Goal: Task Accomplishment & Management: Use online tool/utility

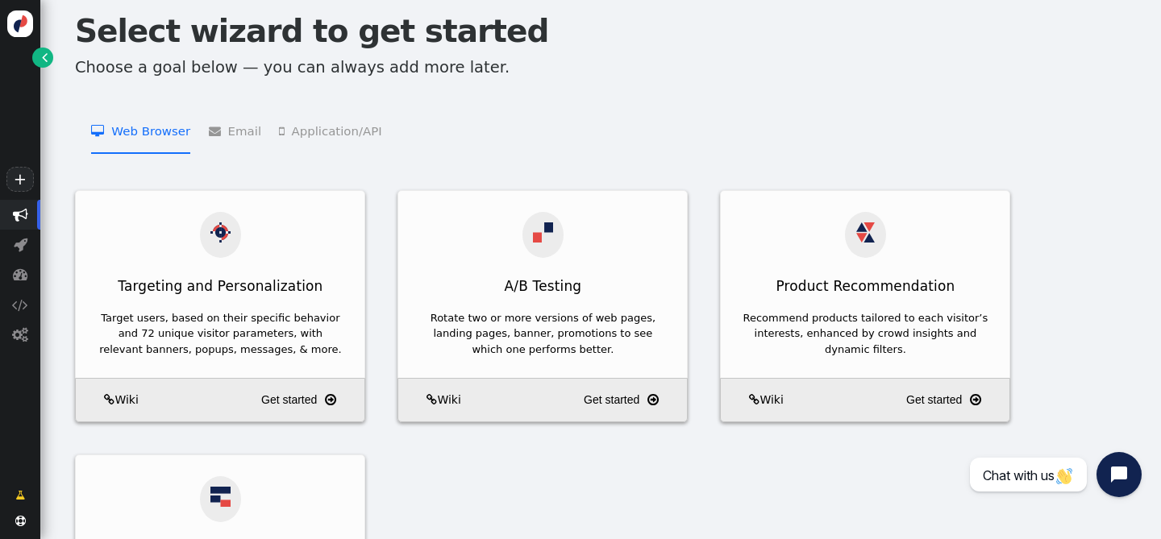
click at [47, 59] on span "" at bounding box center [45, 57] width 6 height 16
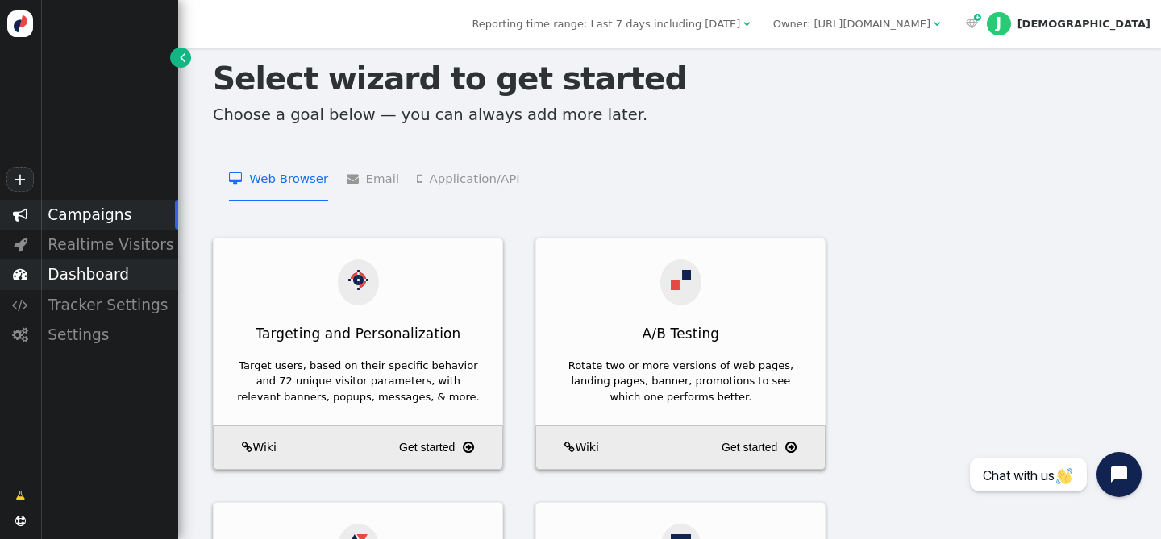
click at [105, 272] on div "Dashboard" at bounding box center [109, 275] width 138 height 30
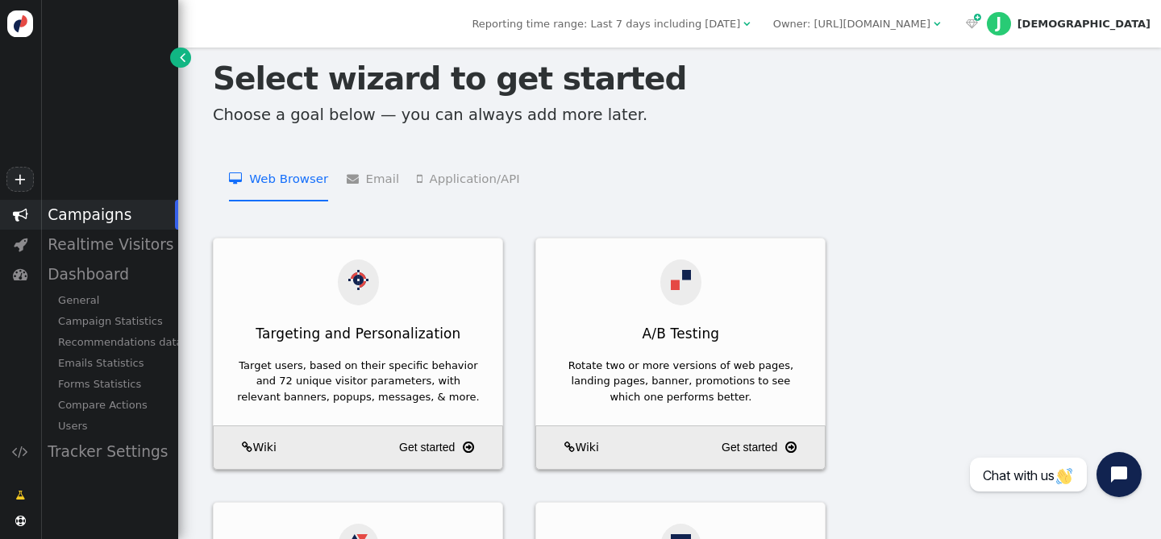
click at [106, 216] on div "Campaigns" at bounding box center [109, 215] width 138 height 30
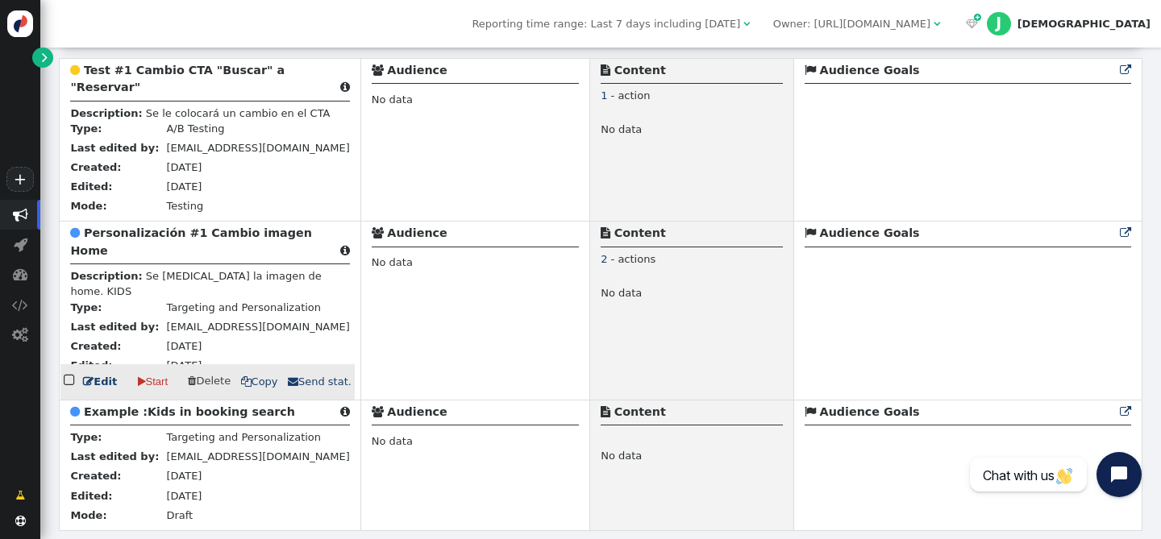
scroll to position [294, 0]
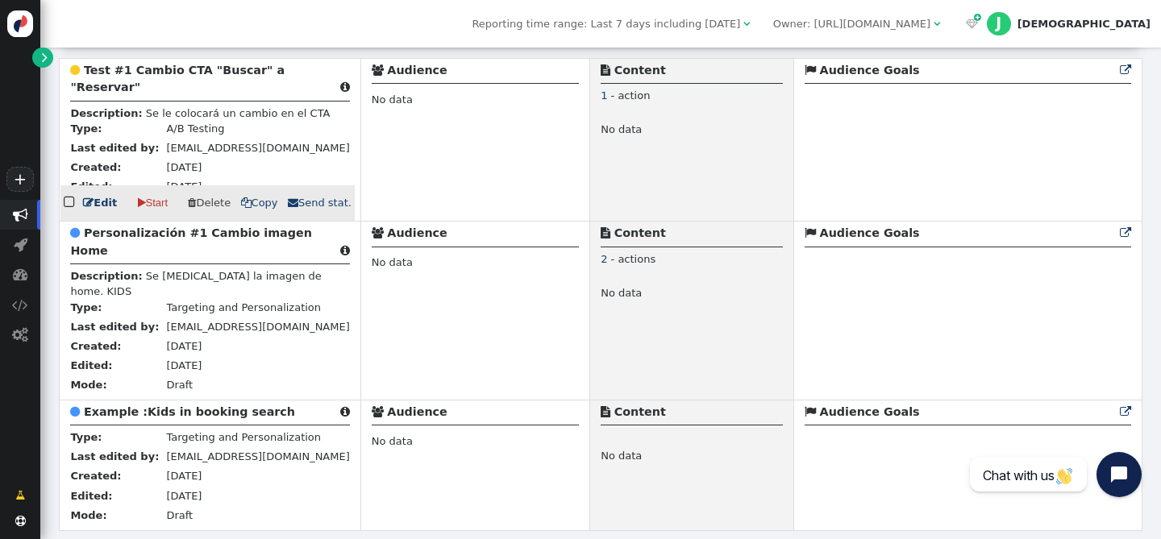
click at [165, 64] on b "Test #1 Cambio CTA "Buscar" a "Reservar"" at bounding box center [177, 79] width 214 height 30
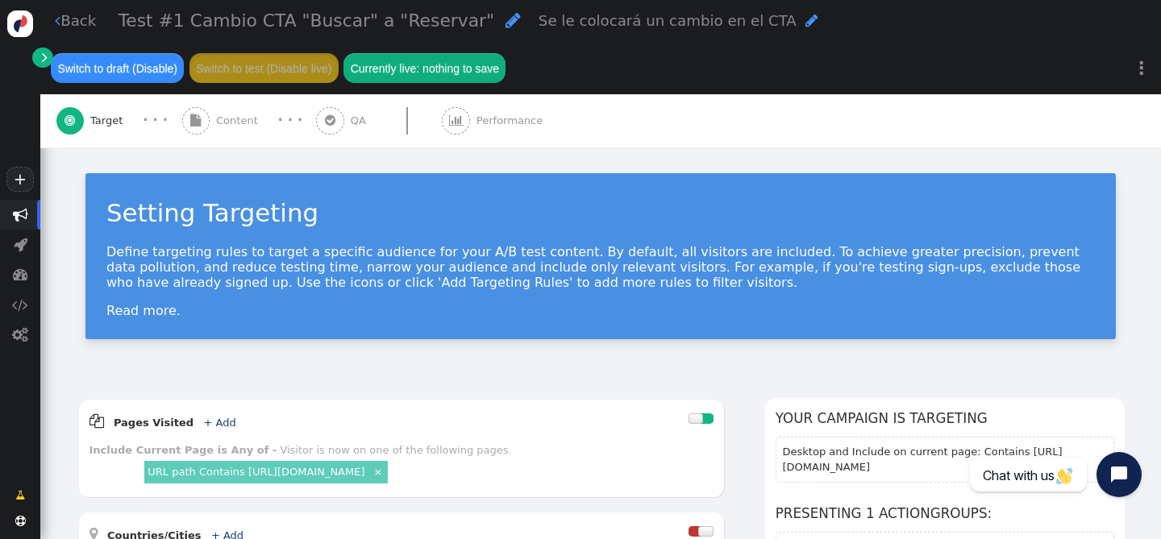
click at [624, 109] on div " Target · · ·  Content · · ·  QA  Performance" at bounding box center [600, 120] width 1089 height 53
click at [477, 126] on span "Performance" at bounding box center [513, 121] width 73 height 16
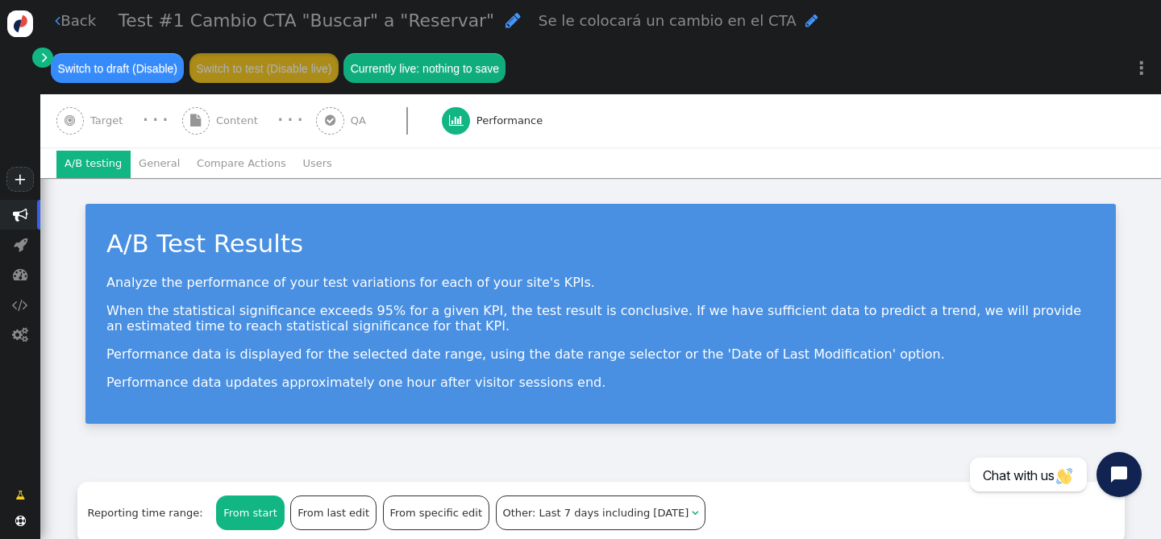
click at [339, 130] on div " QA" at bounding box center [344, 120] width 56 height 53
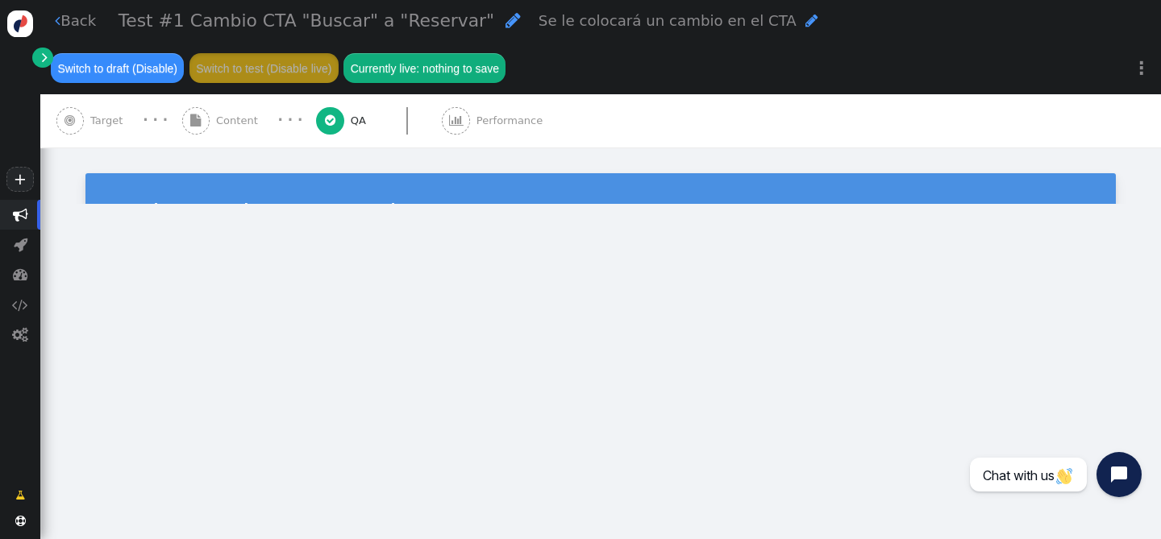
type input "[URL][DOMAIN_NAME]"
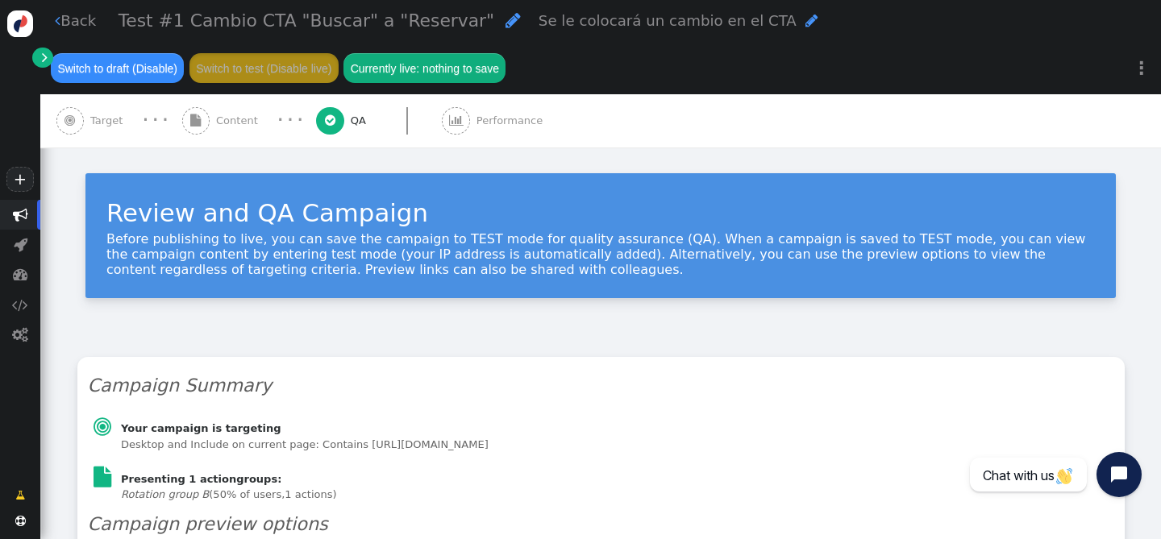
click at [224, 126] on span "Content" at bounding box center [240, 121] width 48 height 16
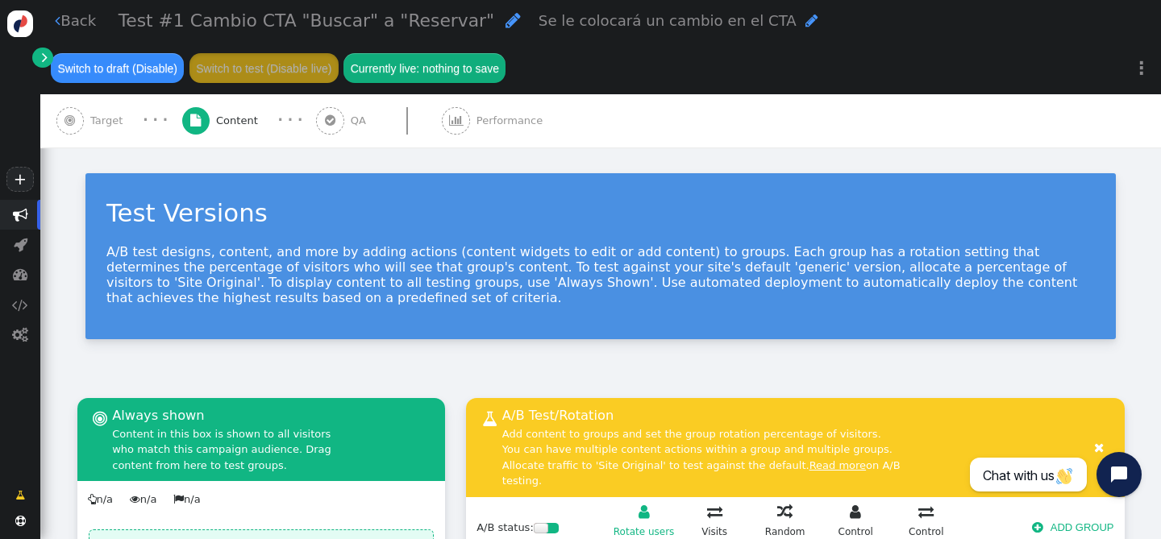
click at [99, 131] on div " Target" at bounding box center [92, 120] width 73 height 53
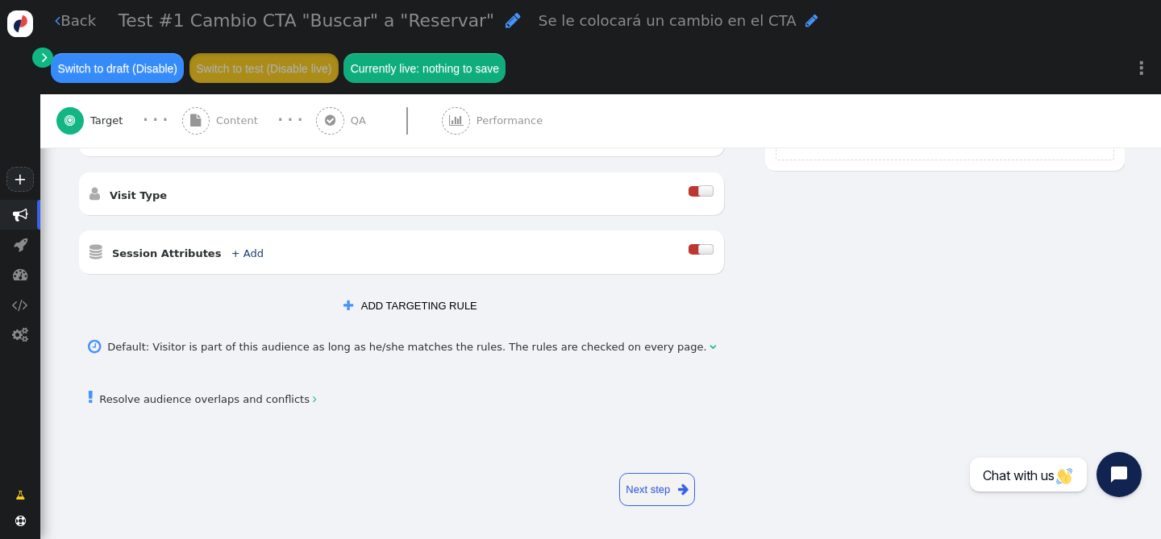
scroll to position [76, 0]
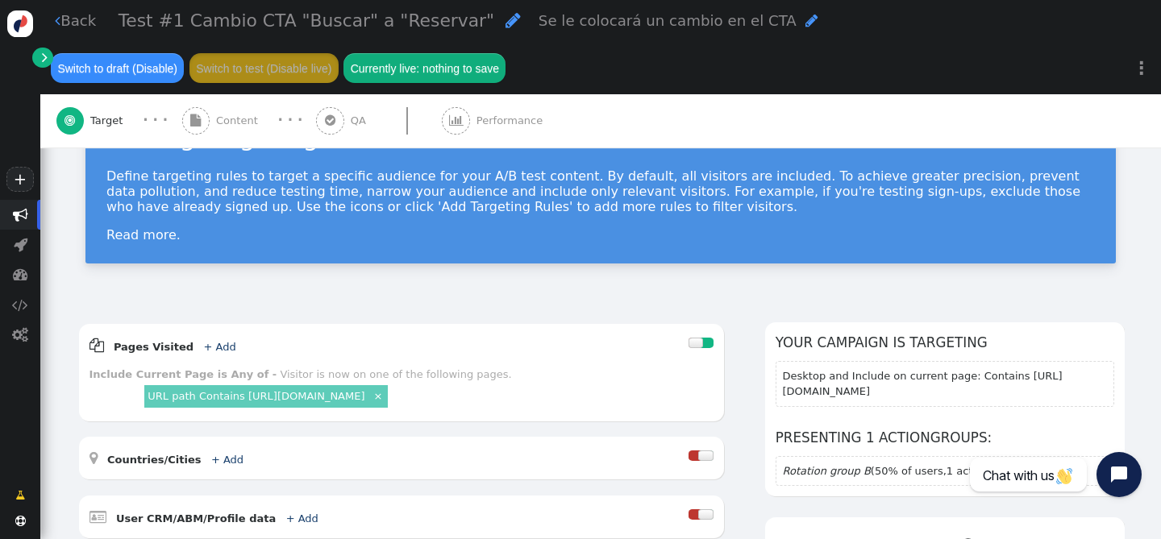
click at [19, 215] on span "" at bounding box center [20, 214] width 15 height 15
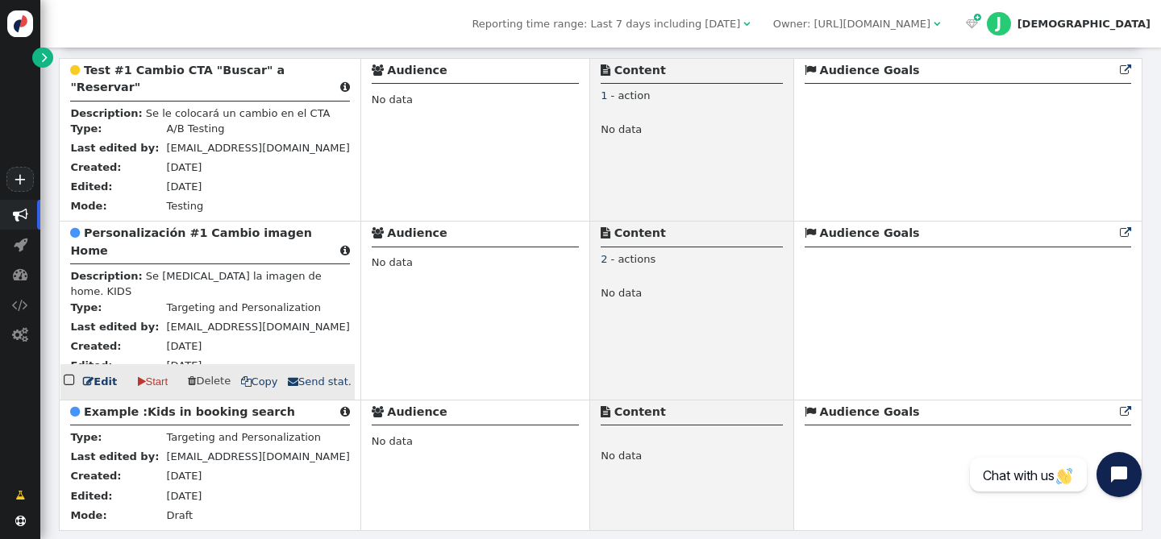
scroll to position [300, 0]
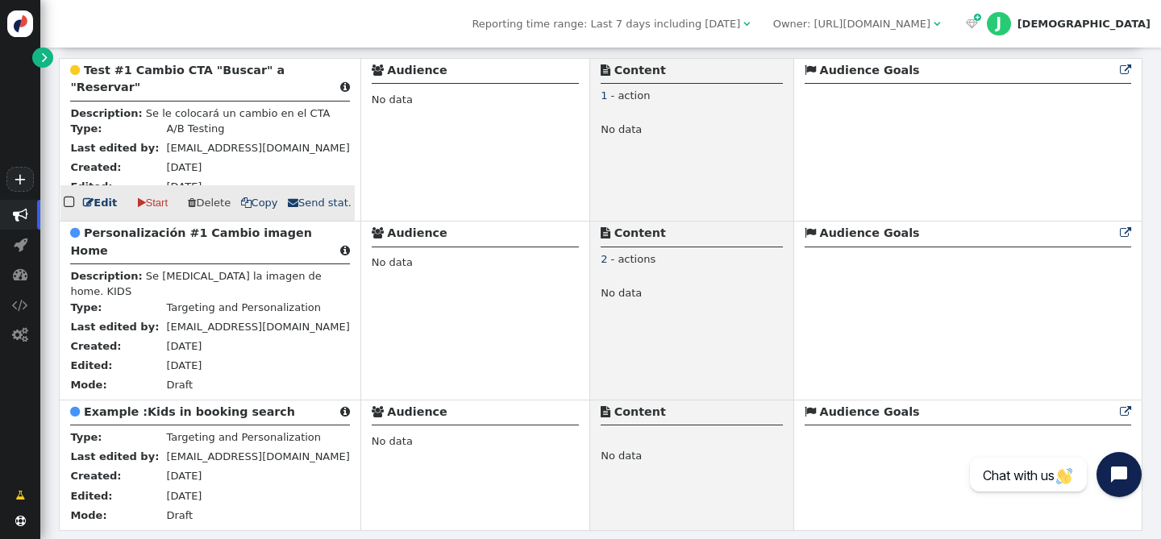
click at [144, 64] on b "Test #1 Cambio CTA "Buscar" a "Reservar"" at bounding box center [177, 79] width 214 height 30
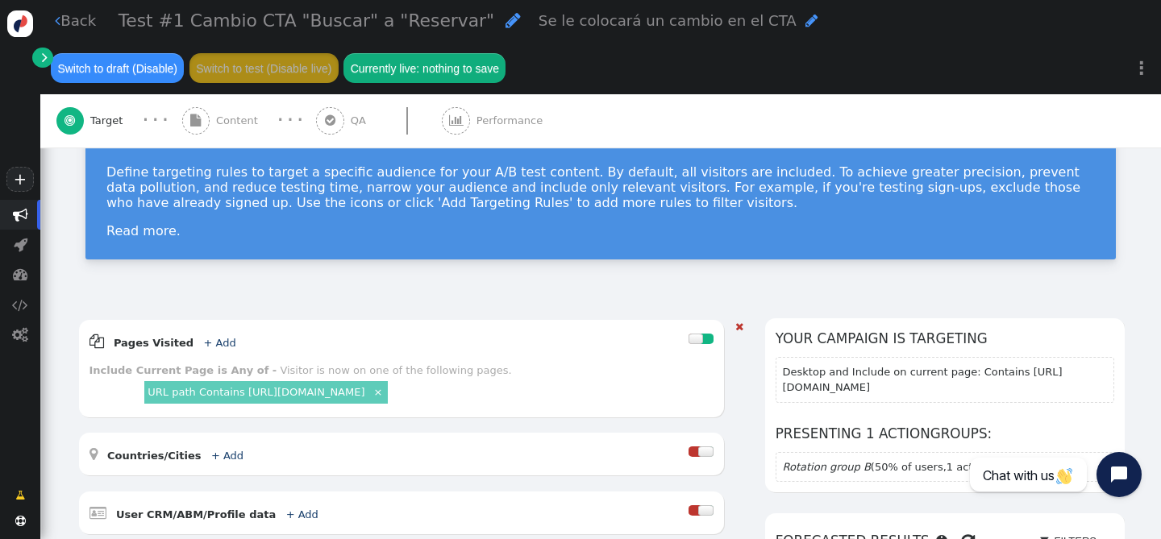
scroll to position [117, 0]
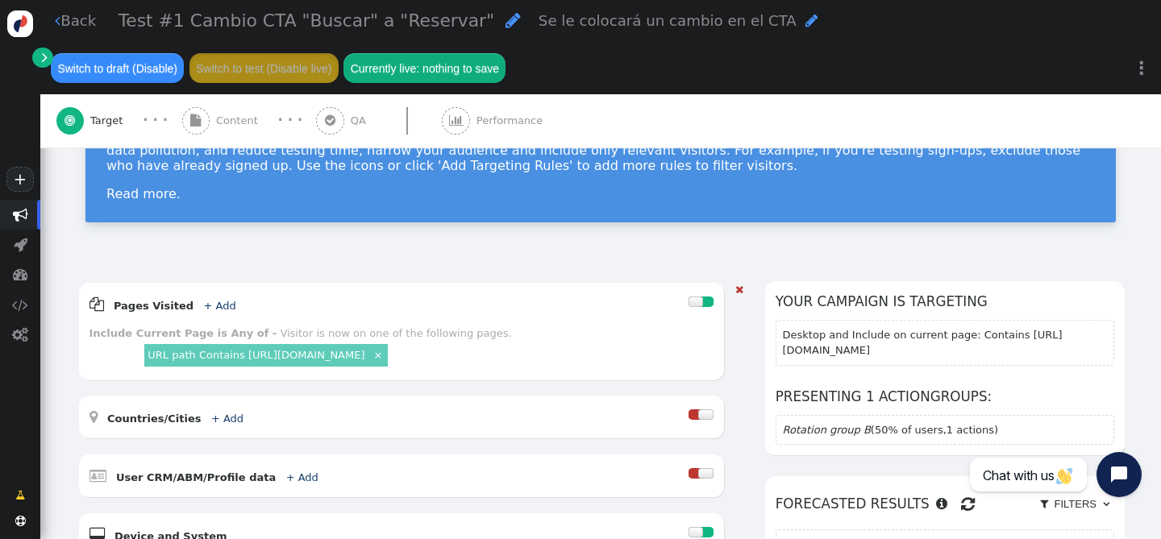
click at [357, 358] on link "URL path Contains [URL][DOMAIN_NAME]" at bounding box center [256, 355] width 217 height 12
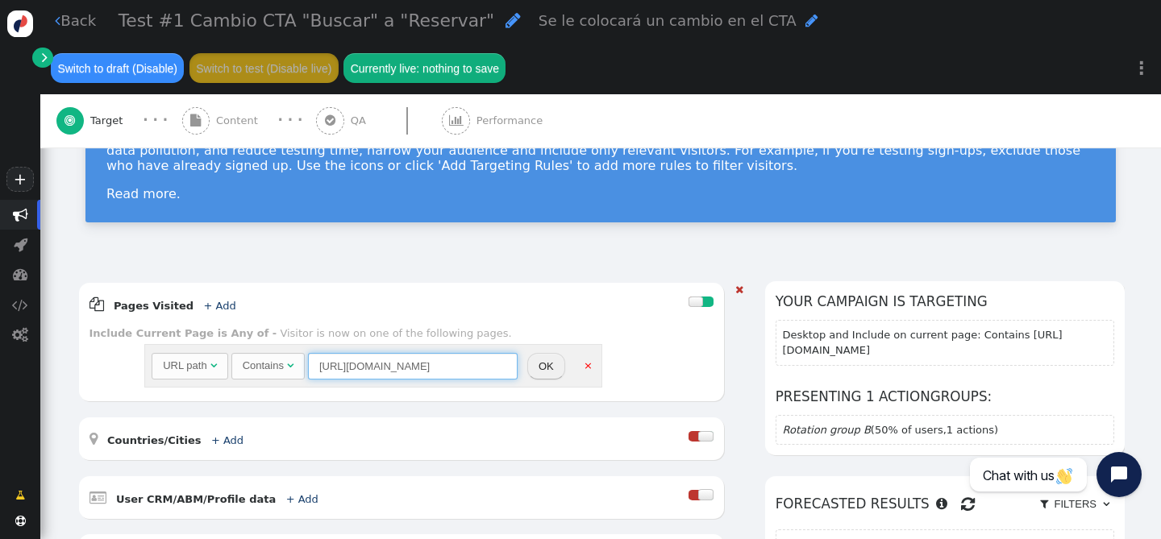
drag, startPoint x: 481, startPoint y: 366, endPoint x: 262, endPoint y: 365, distance: 219.3
click at [262, 365] on div "URL path  Contains  [URL][DOMAIN_NAME] = (Empty) [DOMAIN_NAME]  (Nothing) " at bounding box center [335, 366] width 366 height 27
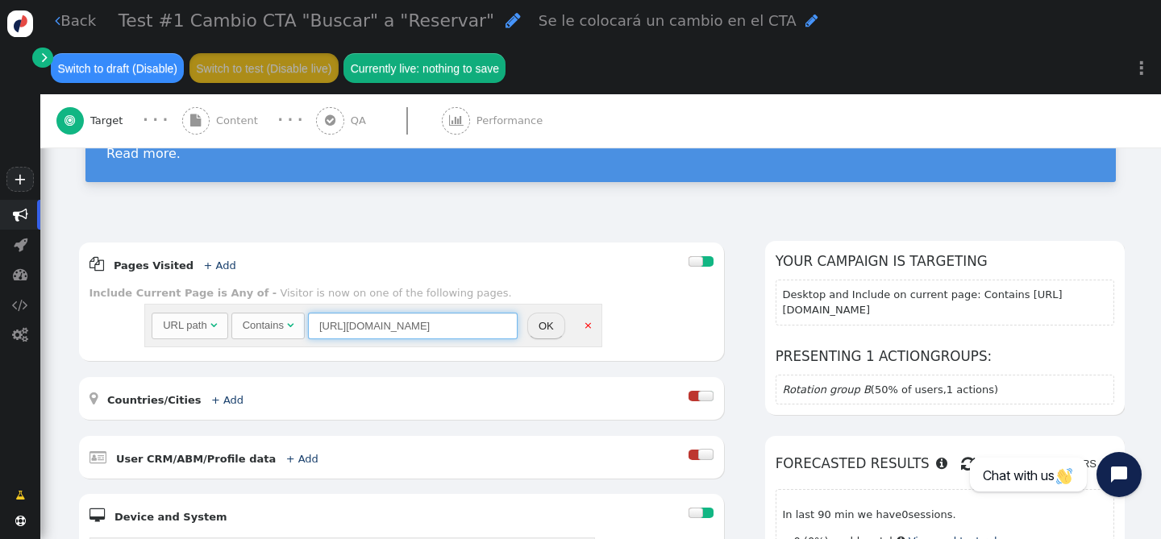
scroll to position [67, 0]
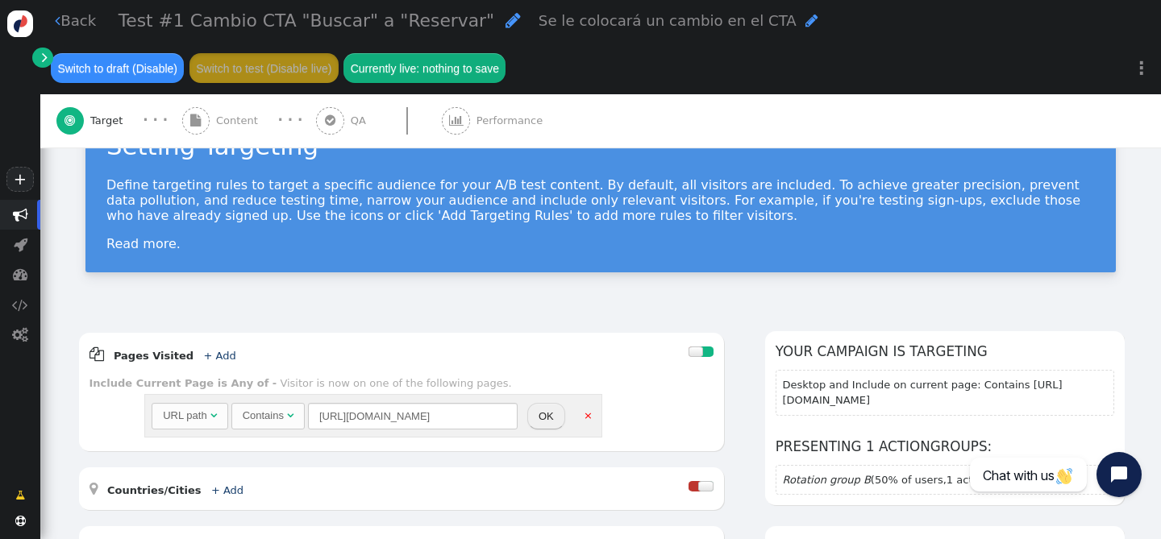
click at [54, 23] on div " Back Test #1 Cambio CTA "Buscar" a "Reservar"  Se le colocará un cambio en e…" at bounding box center [600, 47] width 1121 height 94
click at [56, 23] on span "" at bounding box center [58, 20] width 6 height 15
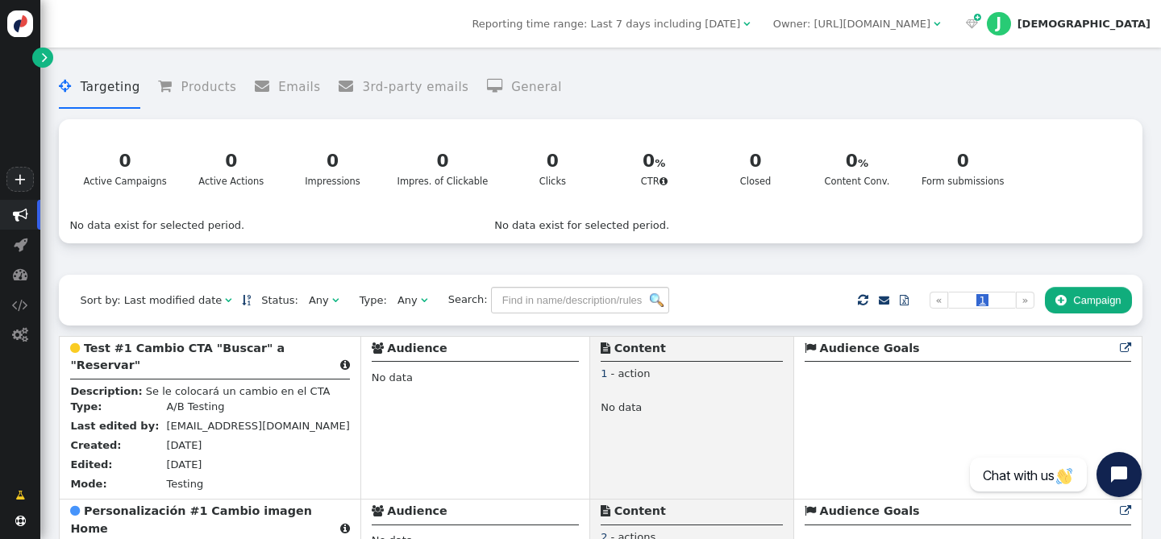
click at [931, 25] on div "Owner: [URL][DOMAIN_NAME]" at bounding box center [851, 24] width 157 height 16
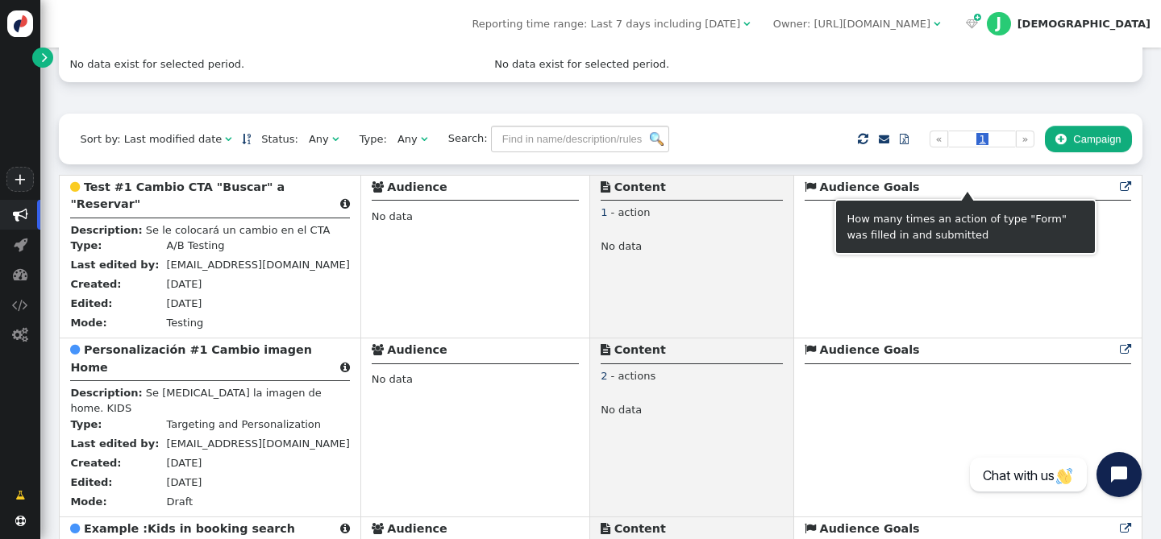
scroll to position [168, 0]
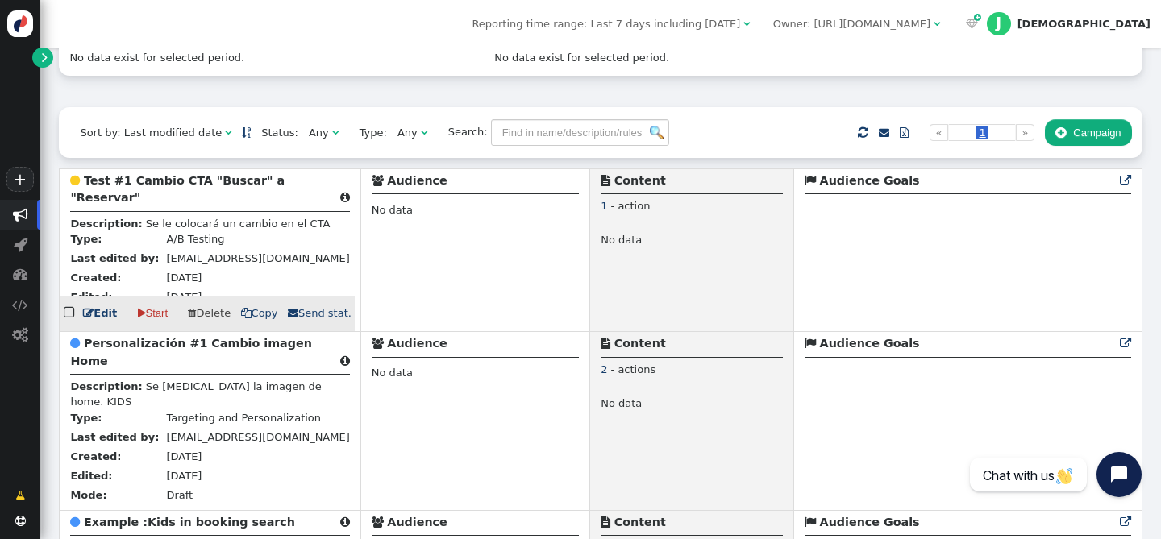
click at [192, 181] on b "Test #1 Cambio CTA "Buscar" a "Reservar"" at bounding box center [177, 189] width 214 height 30
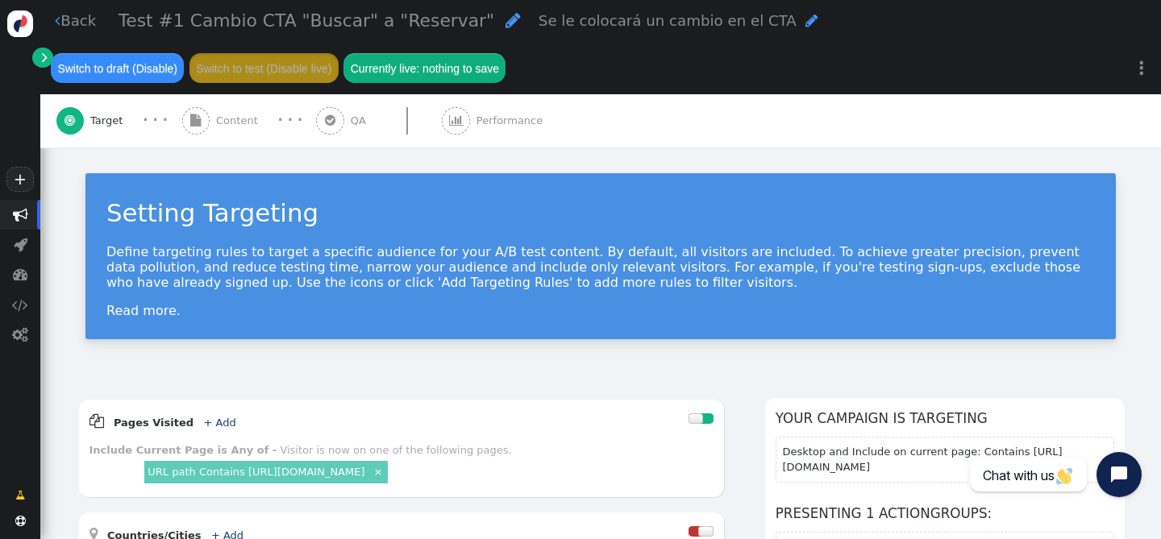
click at [459, 112] on span "" at bounding box center [456, 121] width 28 height 28
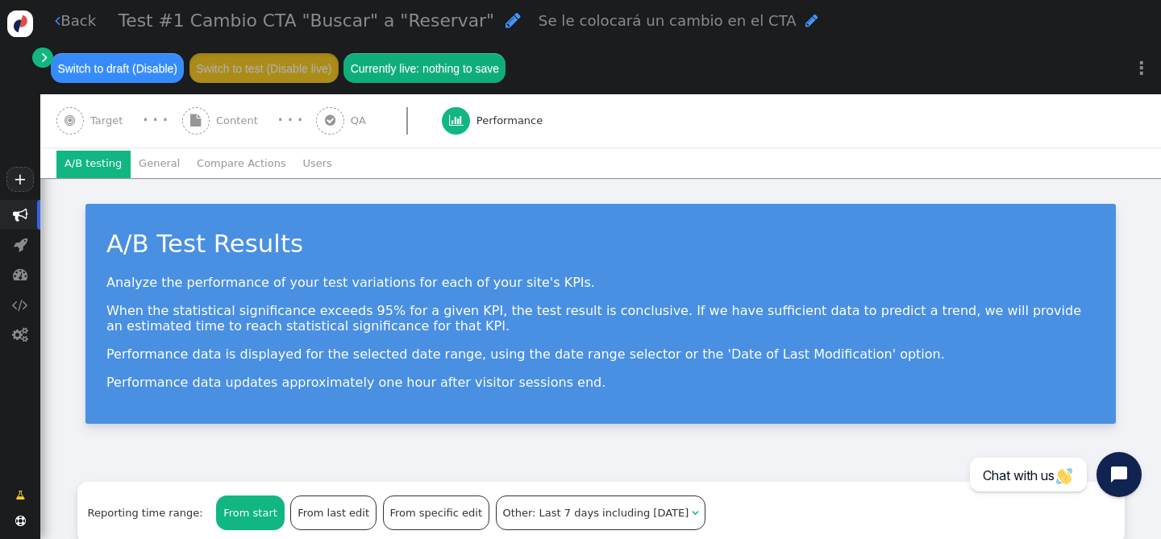
click at [351, 125] on span "QA" at bounding box center [362, 121] width 22 height 16
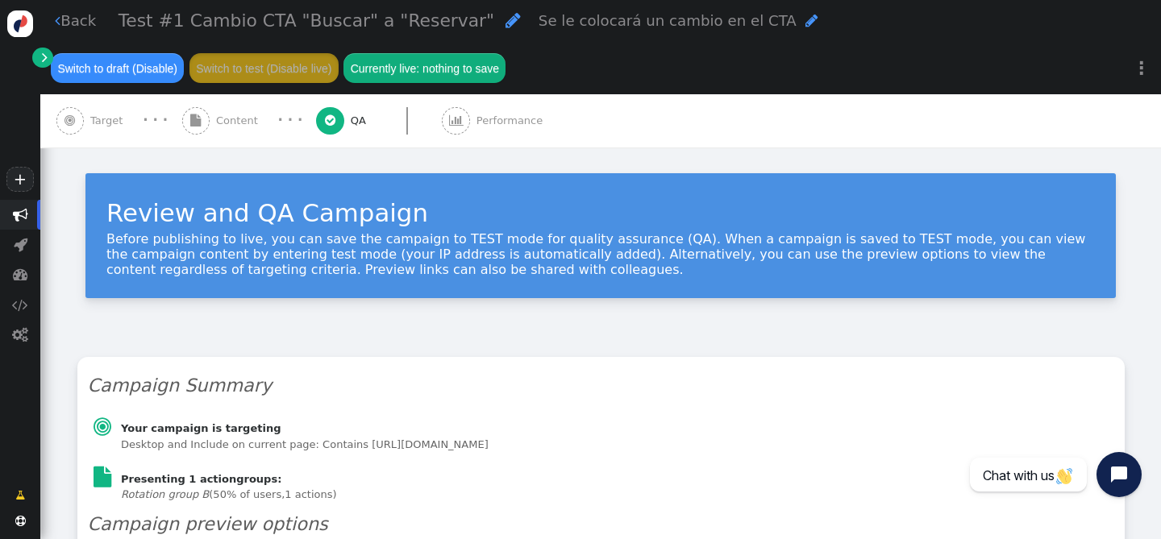
click at [485, 127] on span "Performance" at bounding box center [513, 121] width 73 height 16
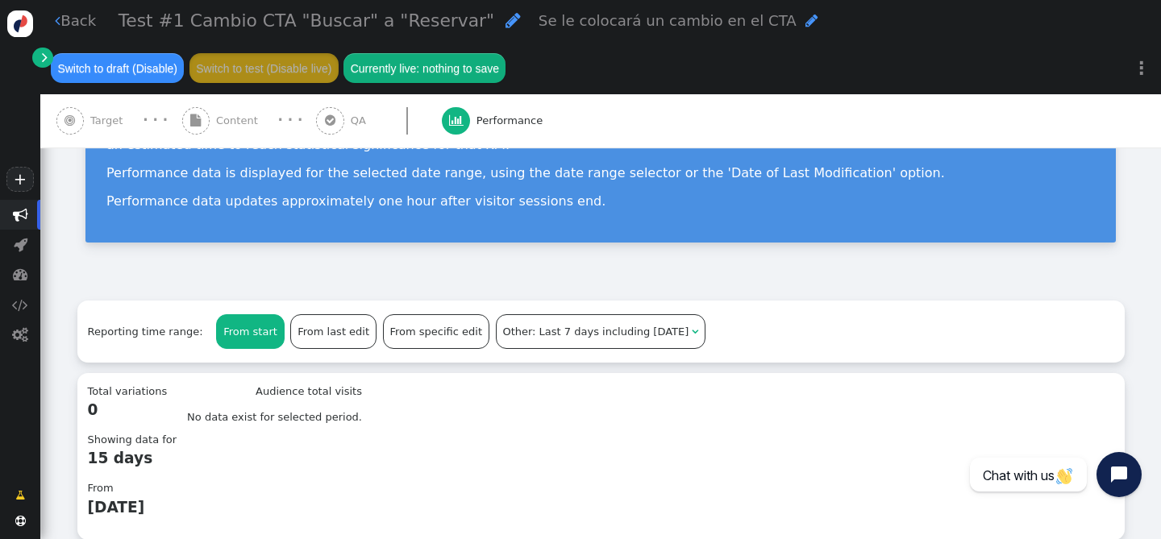
scroll to position [280, 0]
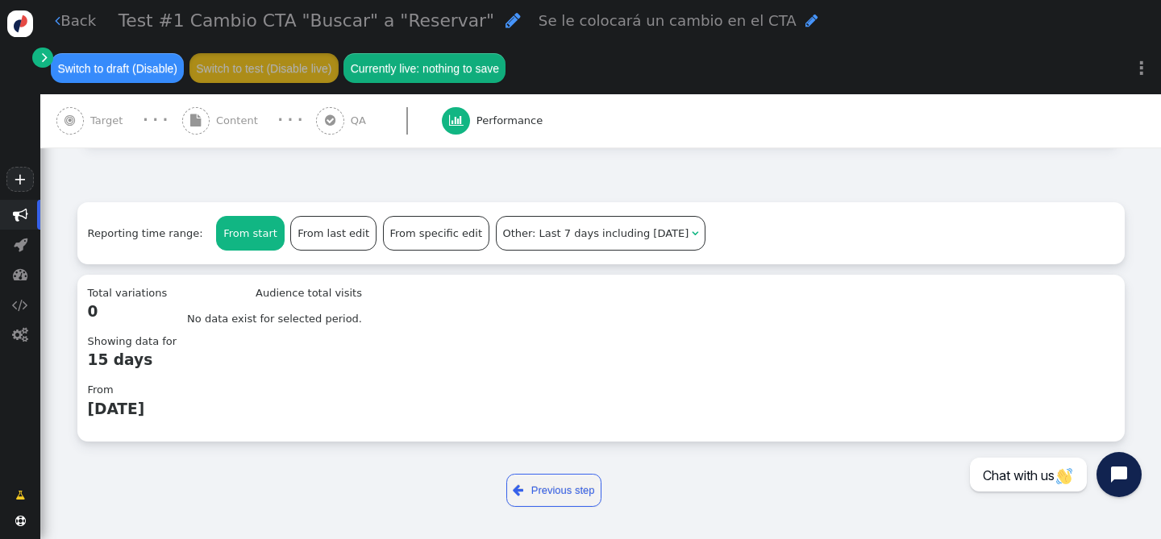
click at [325, 119] on span "" at bounding box center [330, 121] width 10 height 12
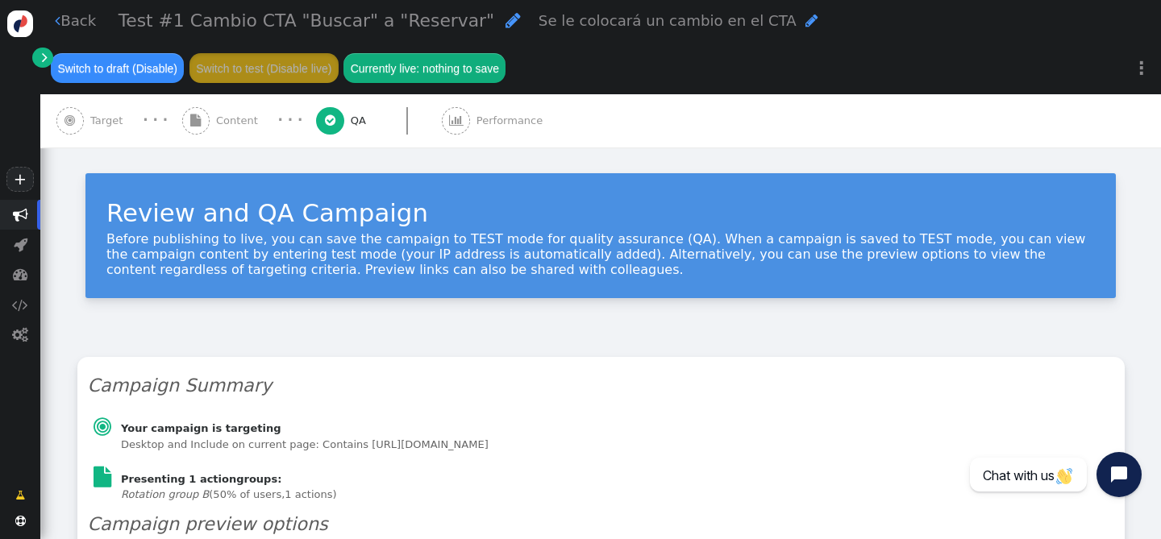
scroll to position [477, 0]
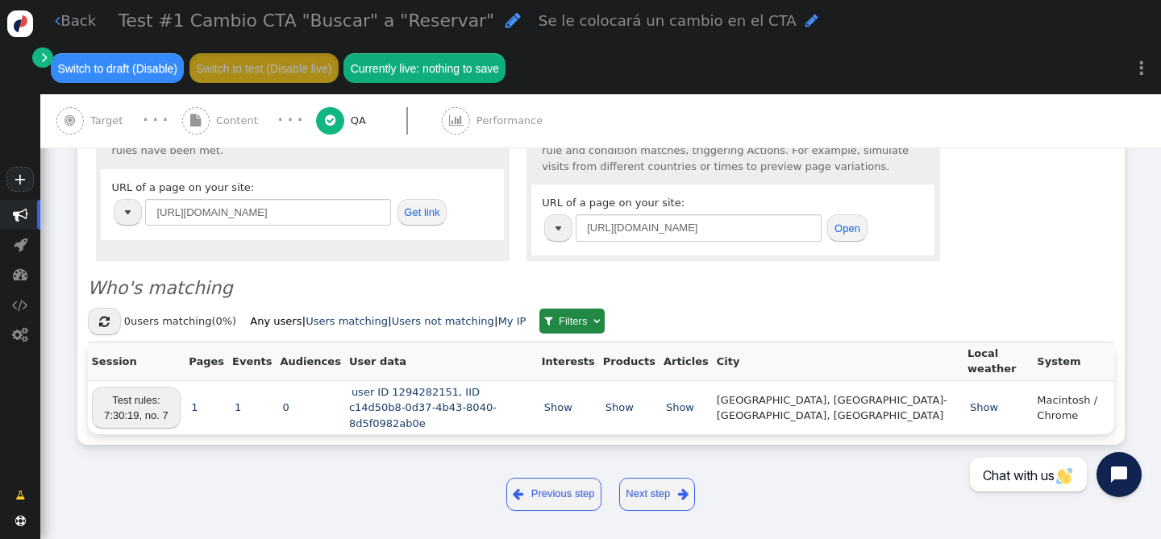
click at [260, 125] on span "Content" at bounding box center [240, 121] width 48 height 16
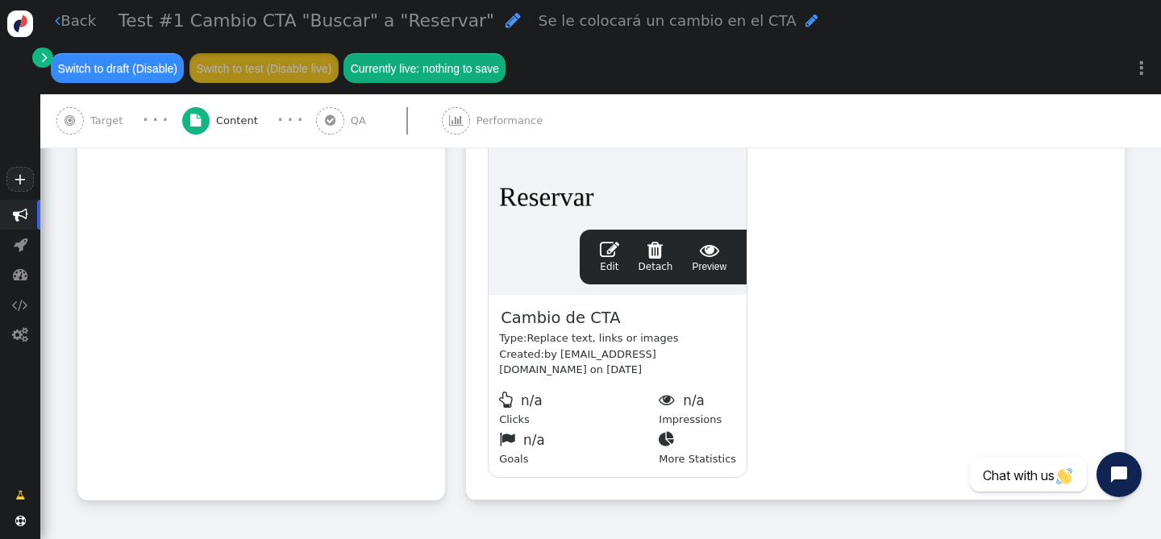
scroll to position [872, 0]
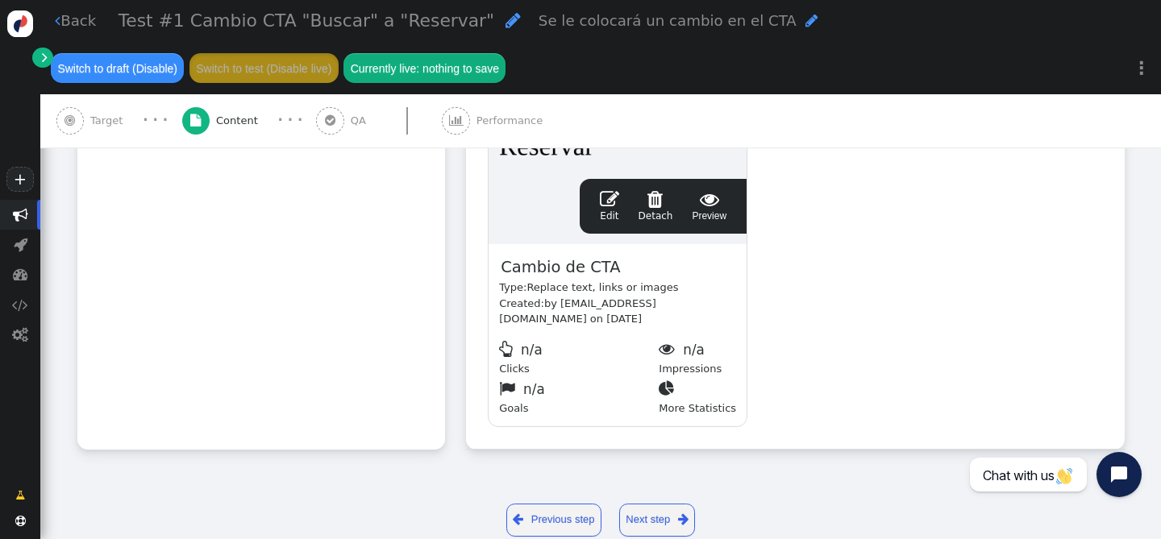
click at [667, 504] on link "Next step " at bounding box center [657, 520] width 77 height 33
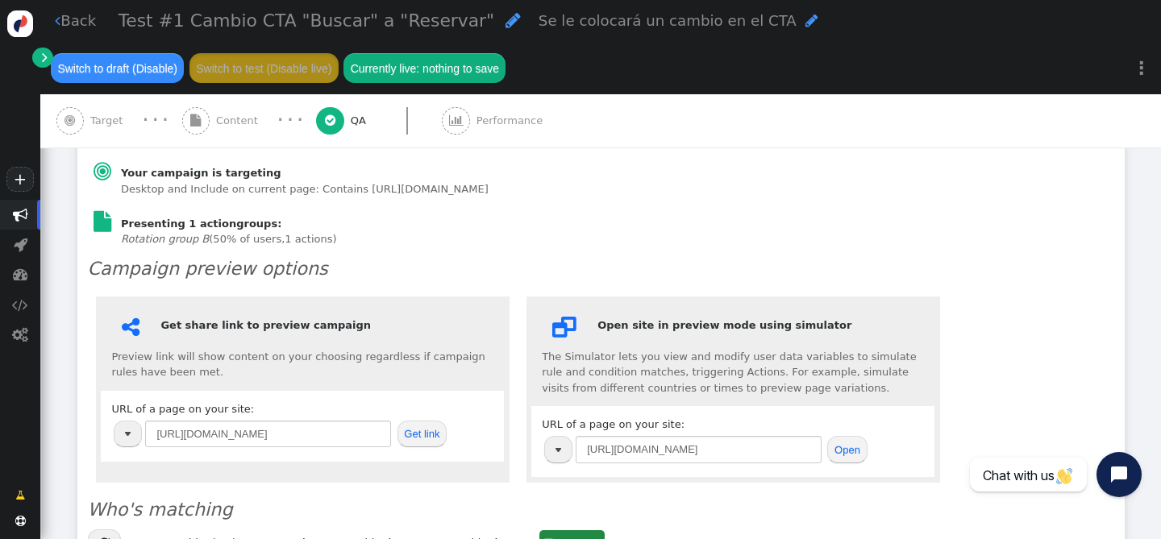
scroll to position [0, 0]
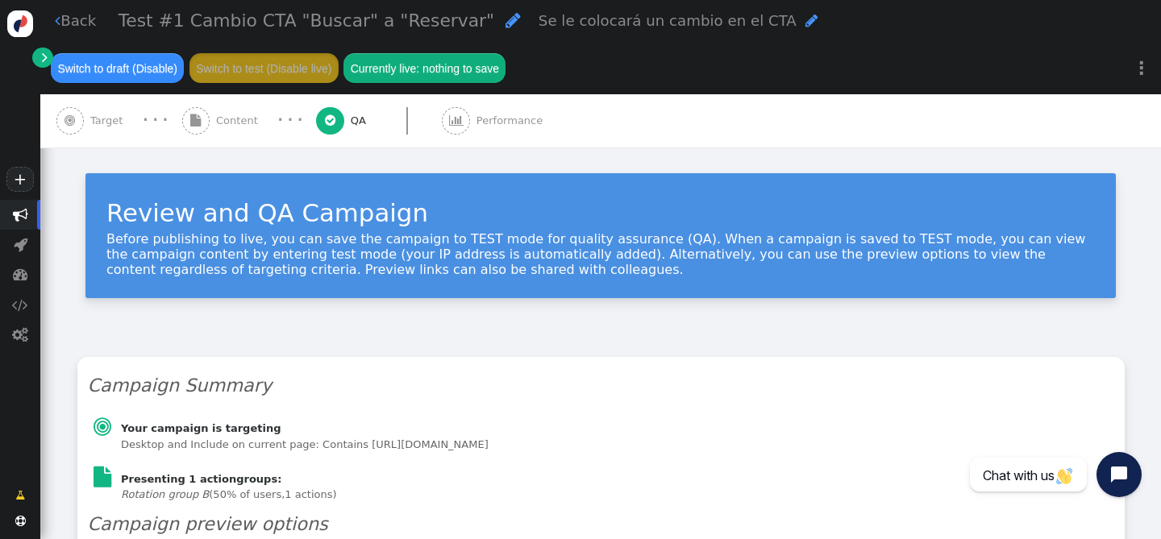
click at [41, 62] on link "" at bounding box center [42, 58] width 20 height 20
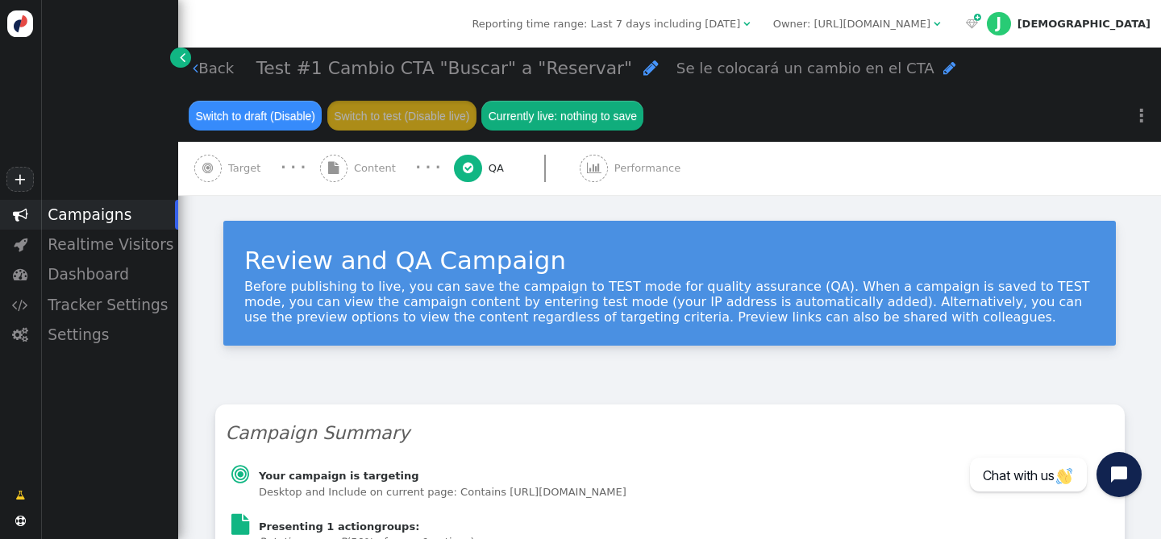
click at [98, 225] on div "Campaigns" at bounding box center [109, 215] width 138 height 30
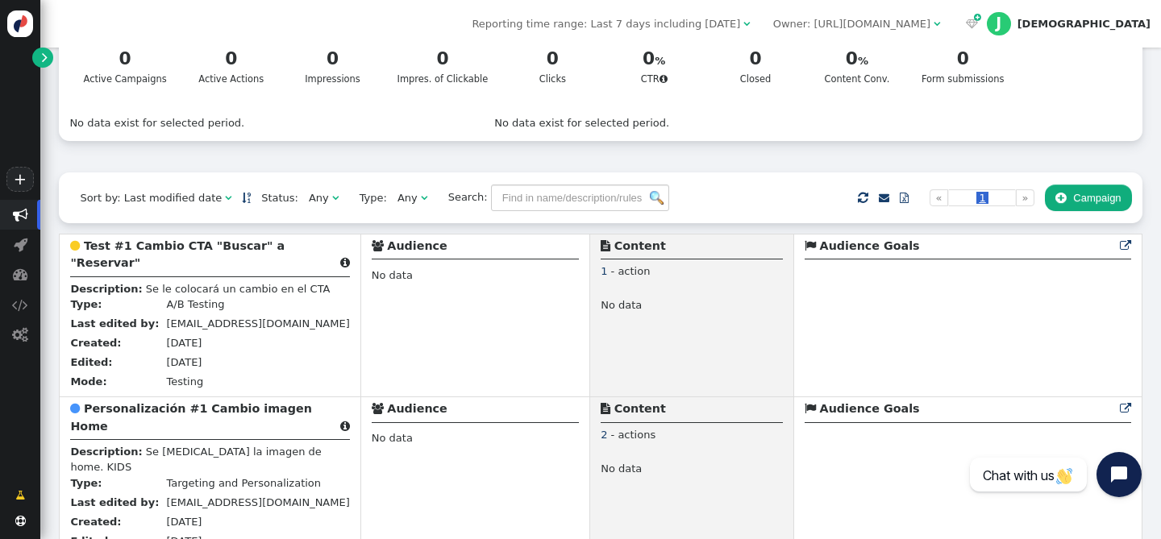
scroll to position [300, 0]
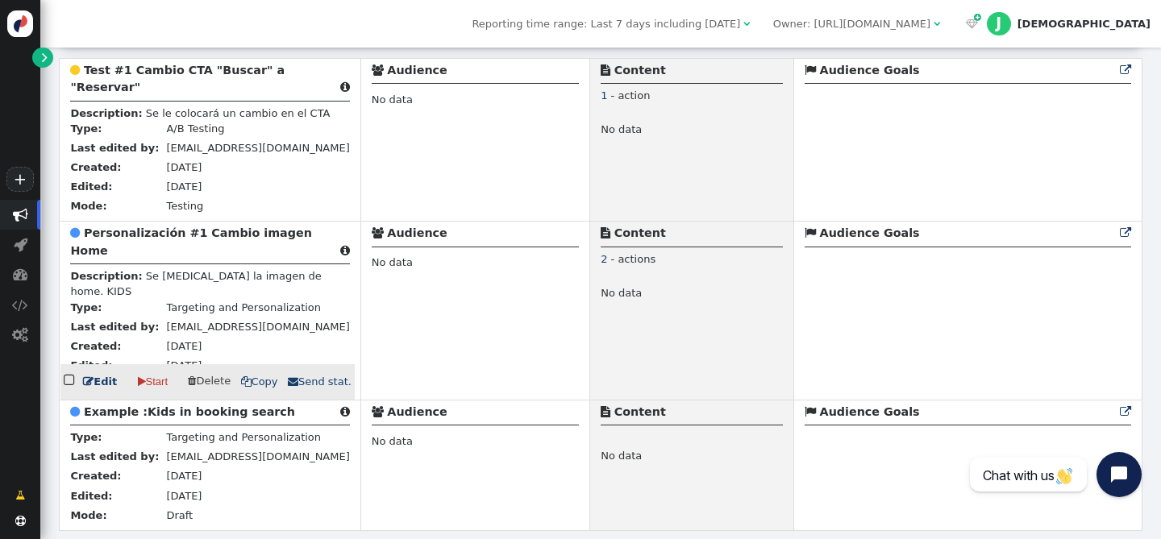
click at [157, 225] on div " Personalización #1 Cambio imagen Home " at bounding box center [209, 245] width 279 height 40
click at [157, 239] on b "Personalización #1 Cambio imagen Home" at bounding box center [190, 242] width 241 height 30
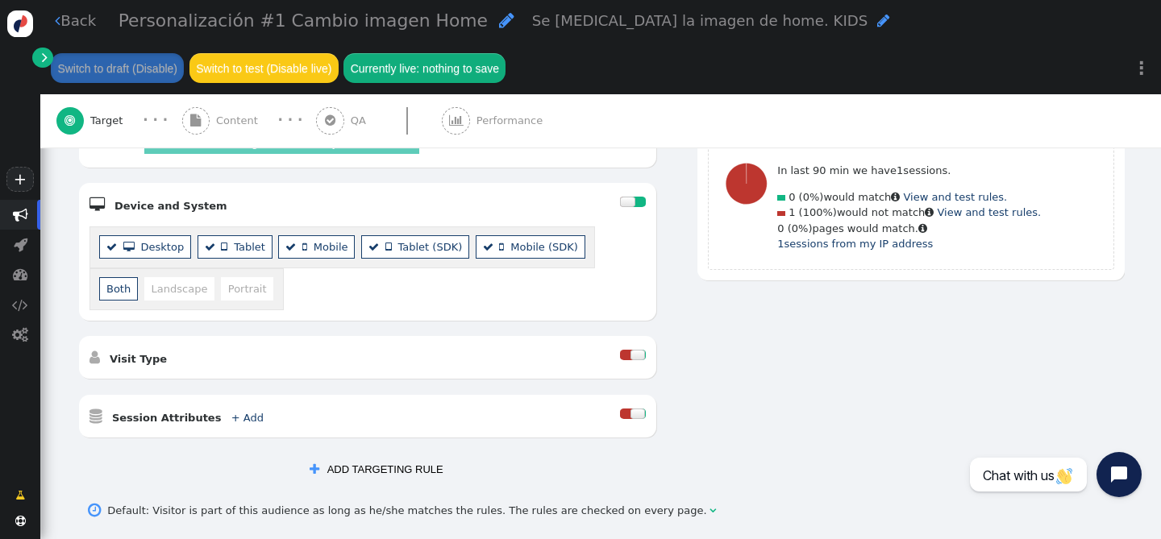
scroll to position [158, 0]
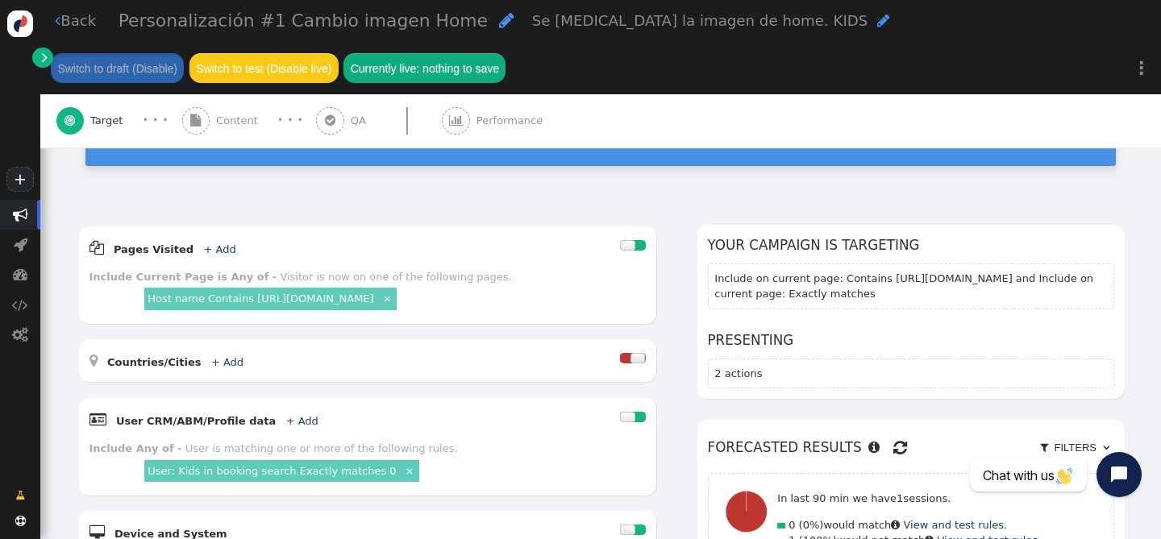
click at [214, 122] on div " Content" at bounding box center [223, 120] width 82 height 53
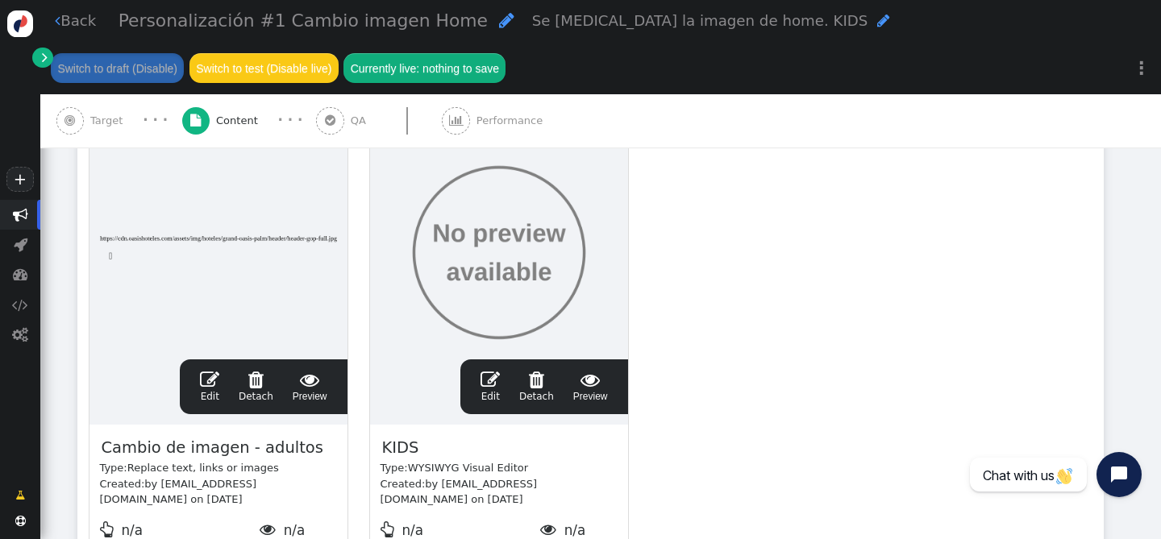
scroll to position [372, 0]
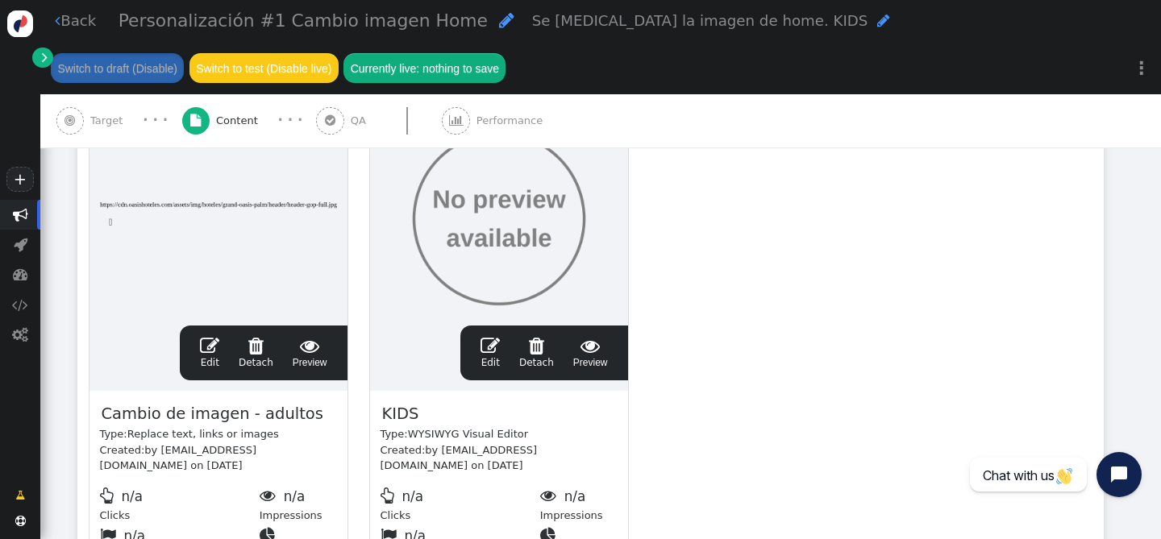
click at [303, 347] on span "" at bounding box center [310, 345] width 35 height 19
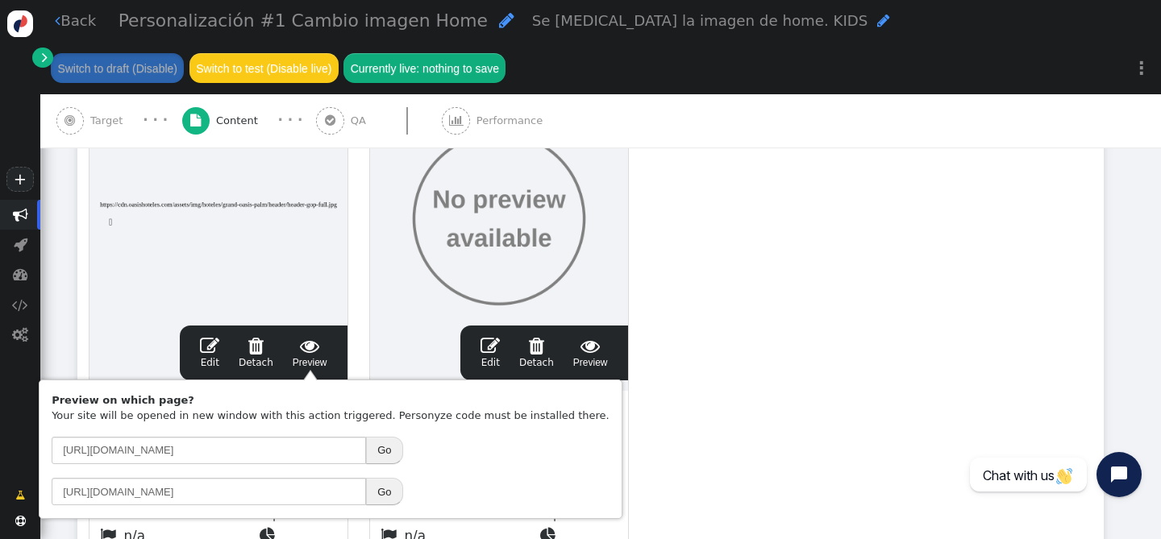
click at [385, 452] on button "Go" at bounding box center [384, 450] width 36 height 27
click at [738, 314] on div "drag this  Edit  Detach  Preview Cambio de imagen - adultos Type: Replace te…" at bounding box center [590, 332] width 1025 height 506
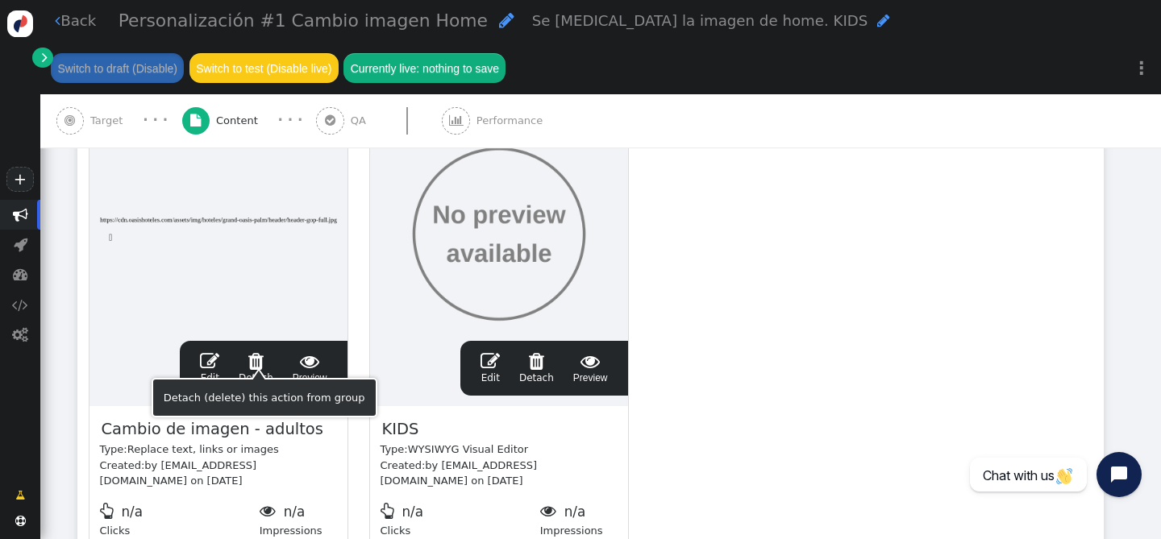
scroll to position [344, 0]
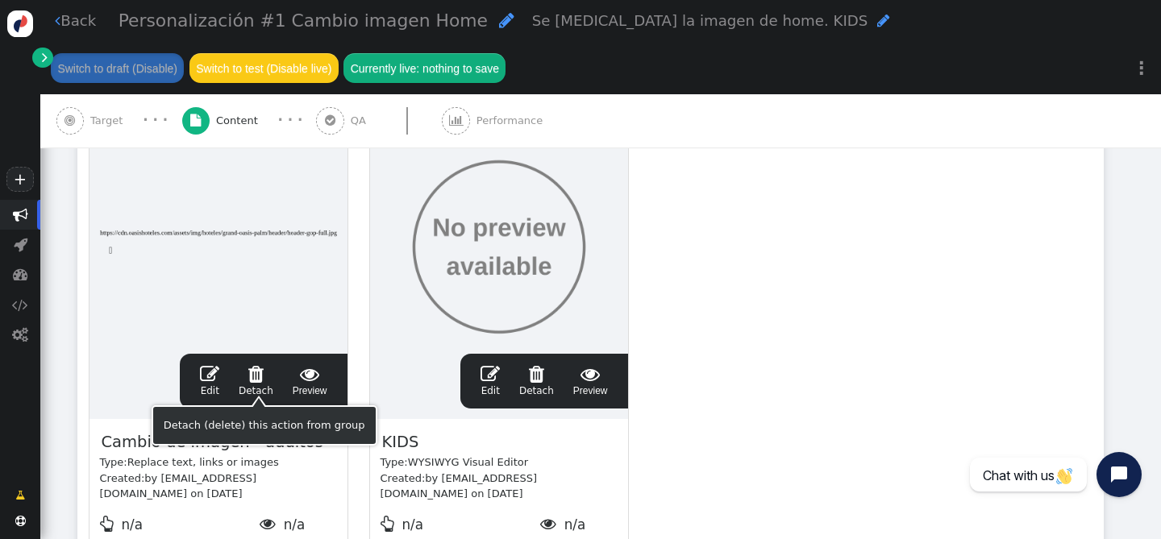
click at [257, 377] on span "" at bounding box center [256, 373] width 35 height 19
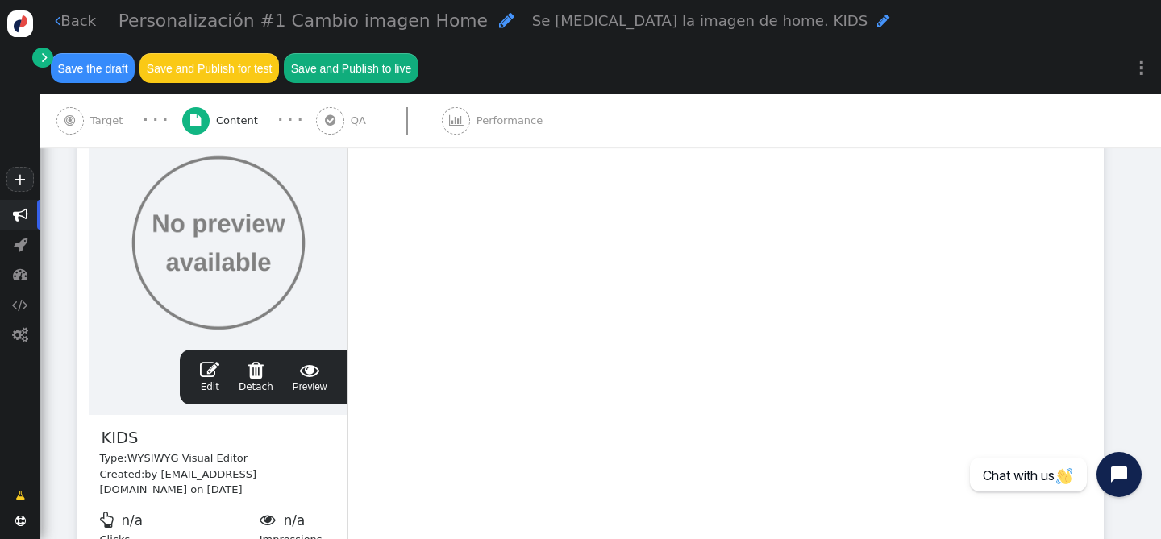
scroll to position [347, 0]
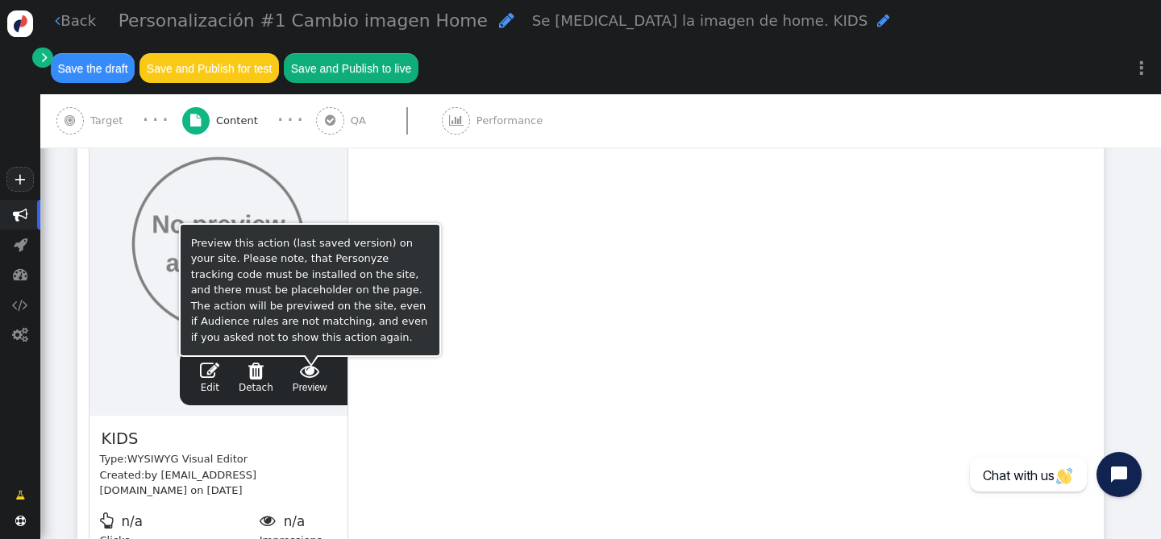
click at [310, 389] on span " Preview" at bounding box center [310, 378] width 35 height 34
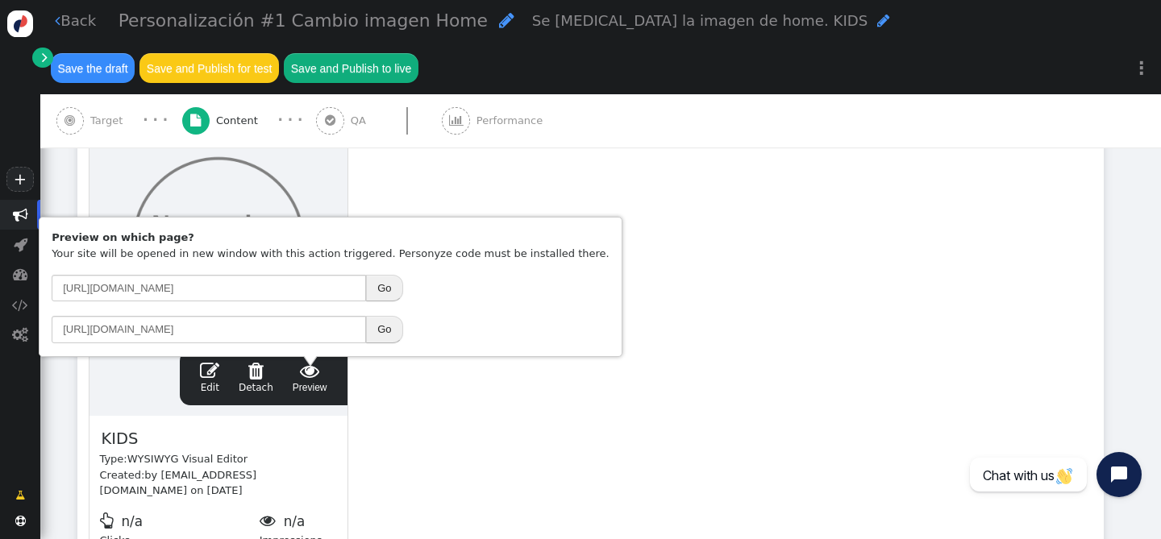
click at [383, 298] on button "Go" at bounding box center [384, 288] width 36 height 27
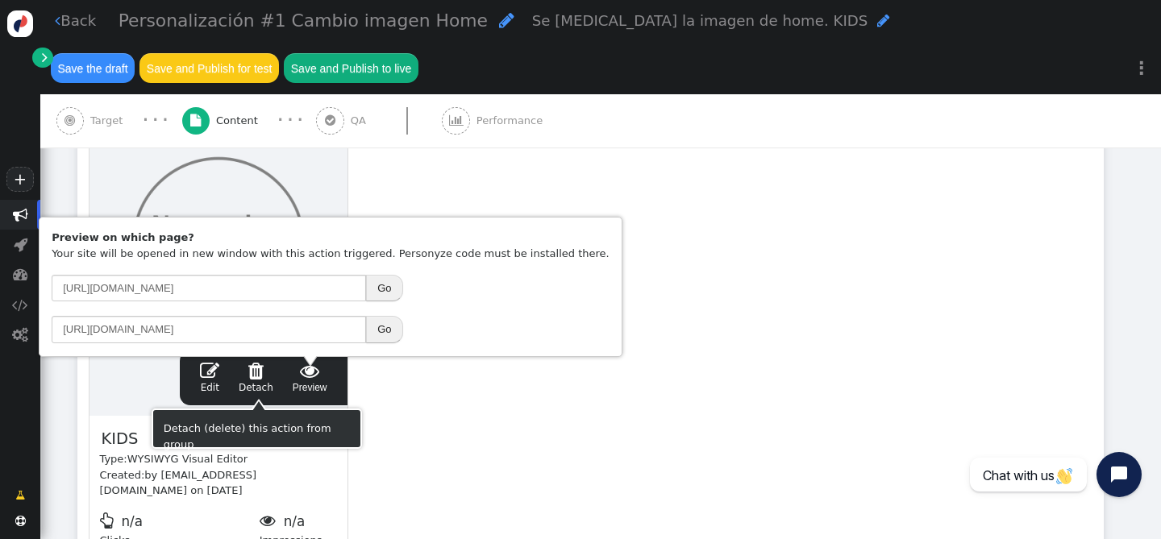
click at [248, 381] on span "" at bounding box center [256, 370] width 35 height 19
click at [261, 428] on div "Detach (delete) this action from group" at bounding box center [257, 429] width 187 height 16
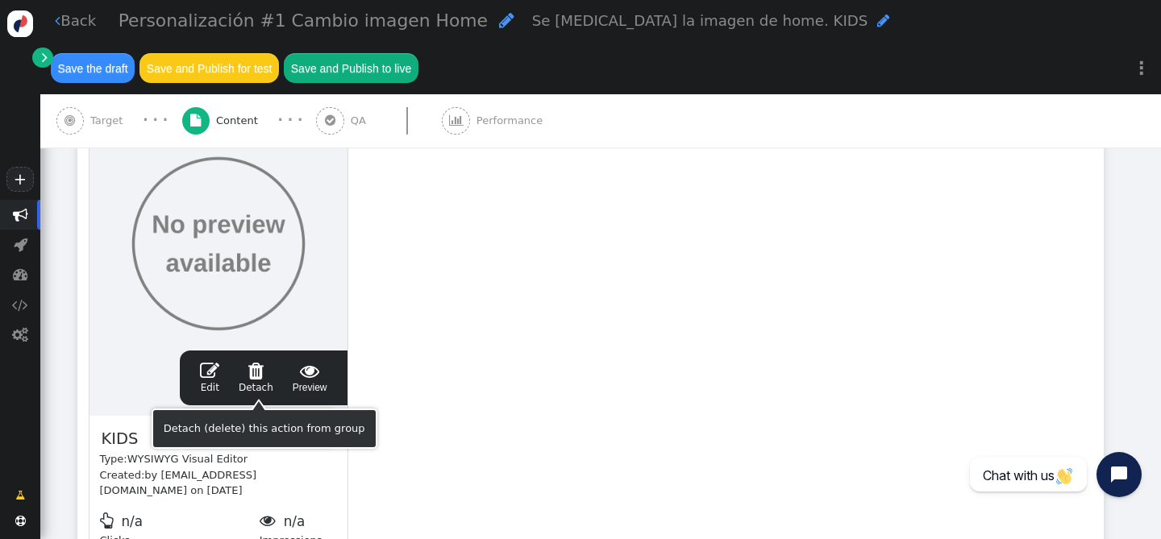
click at [258, 388] on span " Detach" at bounding box center [256, 377] width 35 height 32
click at [260, 375] on span "" at bounding box center [256, 370] width 35 height 19
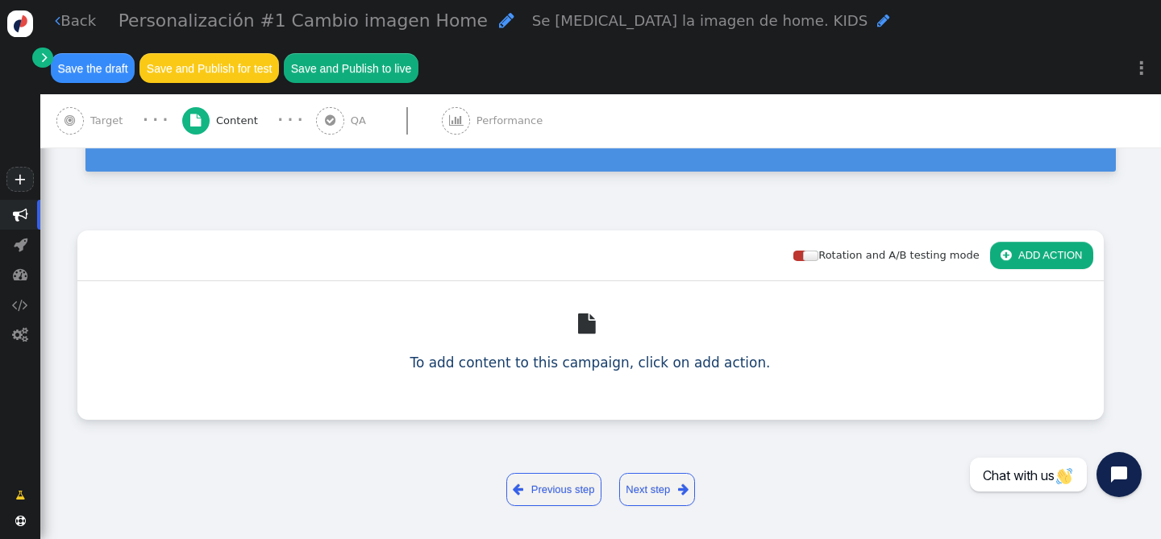
scroll to position [143, 0]
click at [1034, 252] on button " ADD ACTION" at bounding box center [1041, 255] width 103 height 27
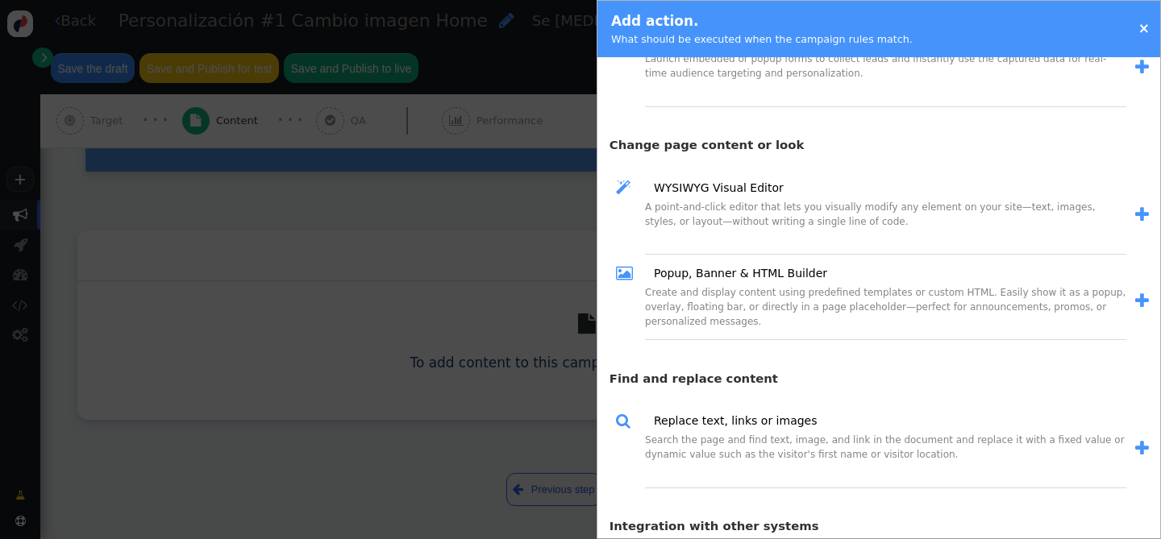
scroll to position [697, 0]
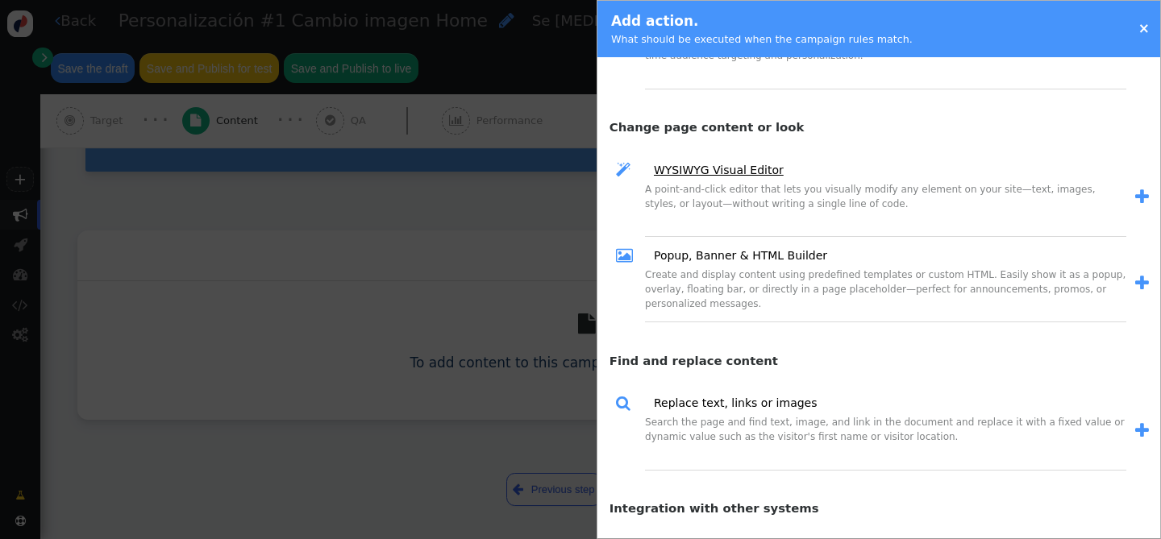
click at [731, 170] on link "WYSIWYG Visual Editor" at bounding box center [713, 170] width 141 height 17
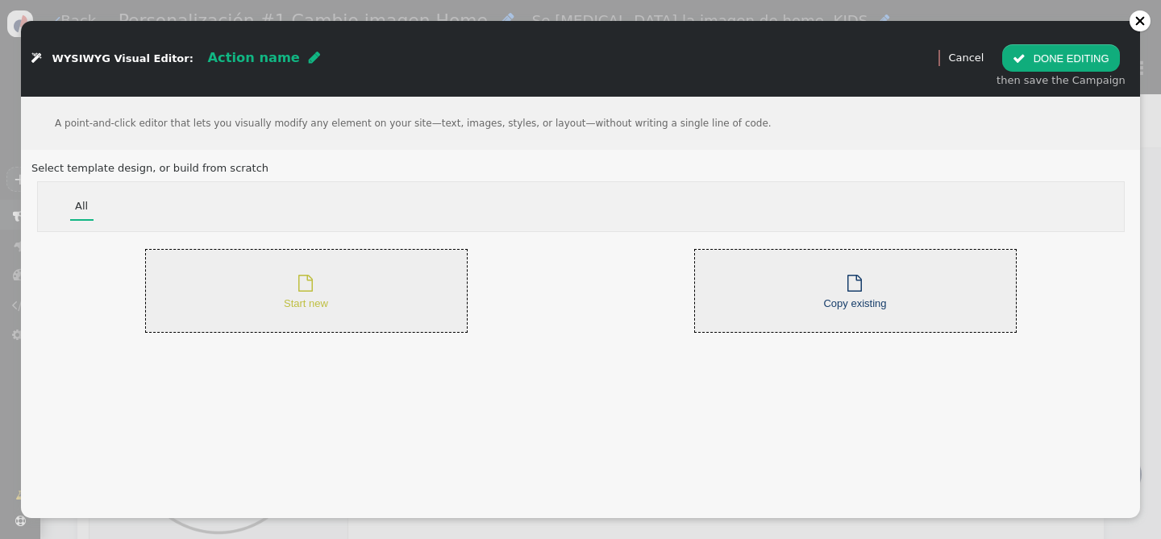
click at [284, 294] on div " Start new" at bounding box center [306, 291] width 44 height 41
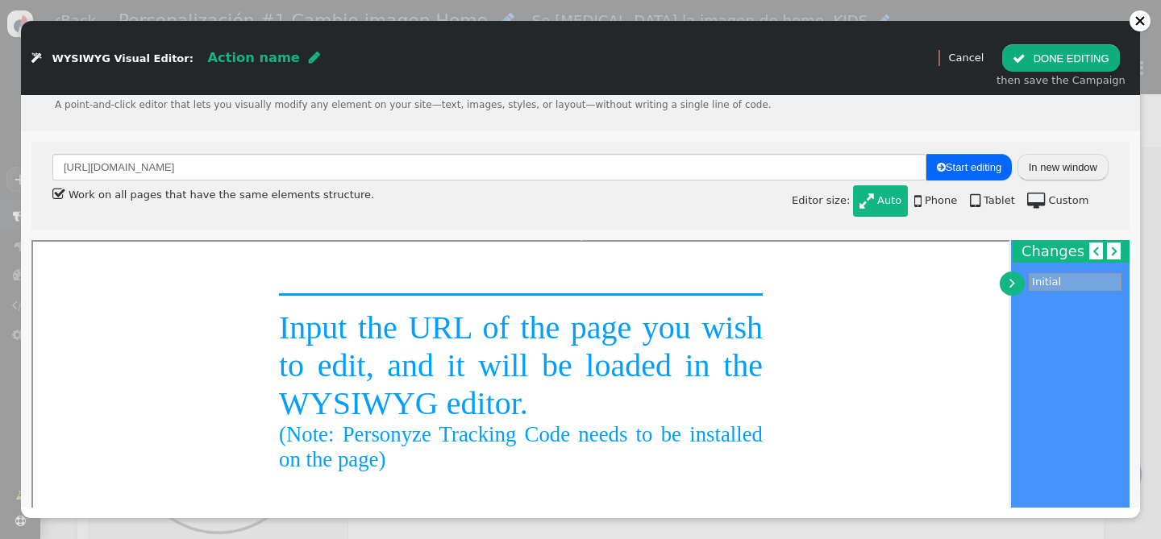
scroll to position [0, 0]
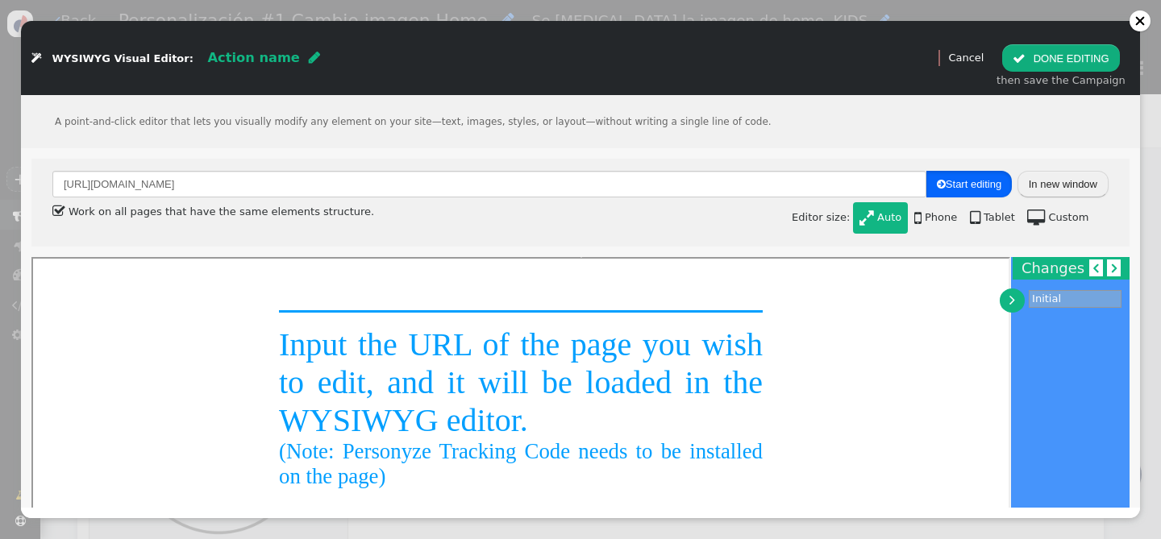
click at [975, 190] on span " Start editing" at bounding box center [969, 184] width 65 height 12
type input "[URL][DOMAIN_NAME]"
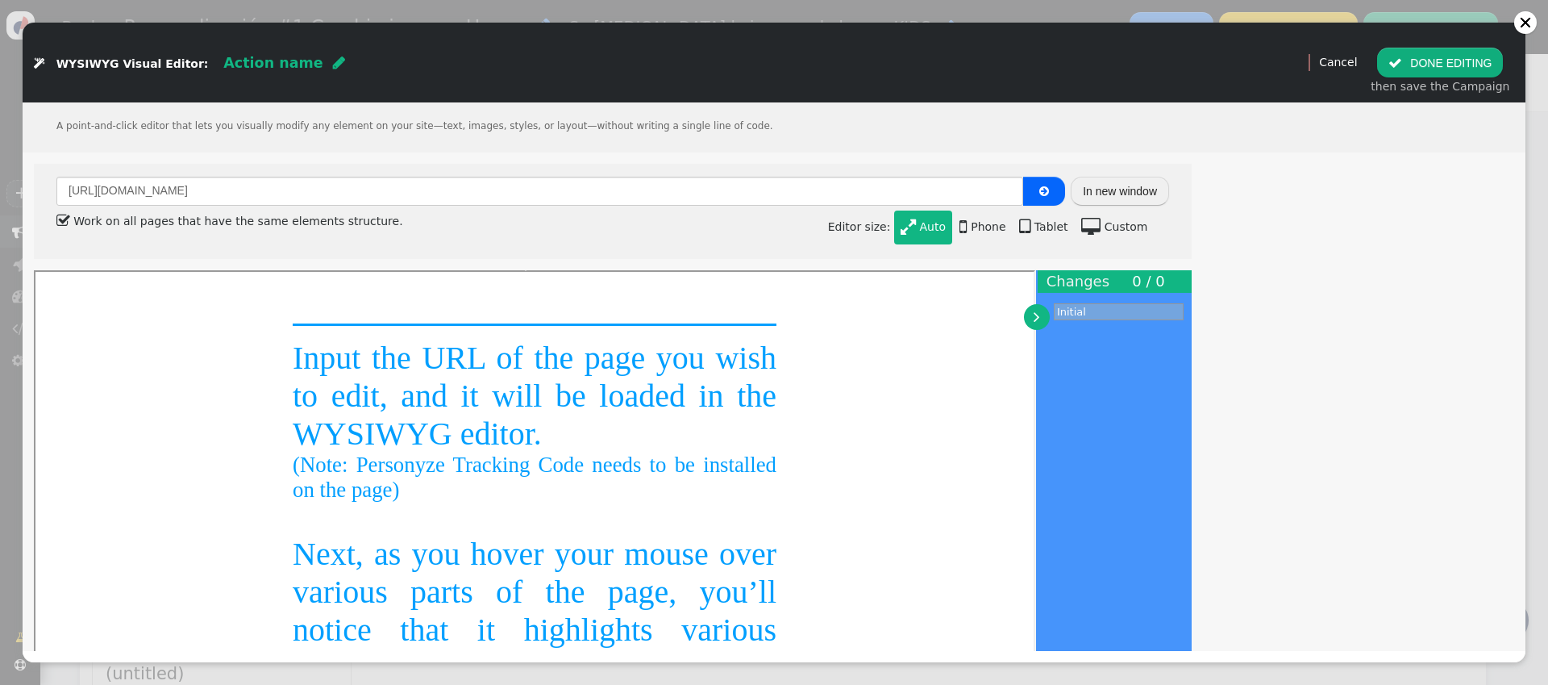
scroll to position [154, 0]
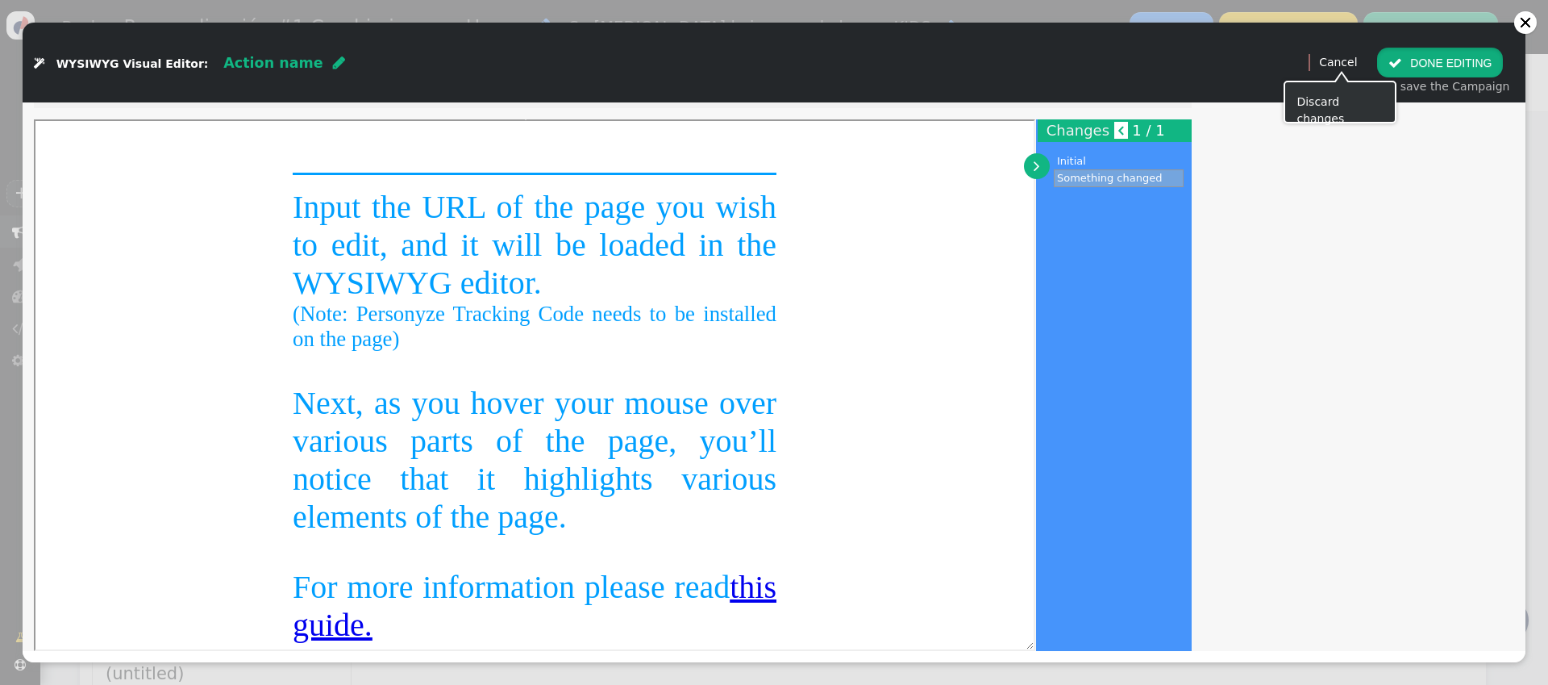
click at [1160, 64] on button " DONE EDITING" at bounding box center [1440, 62] width 126 height 29
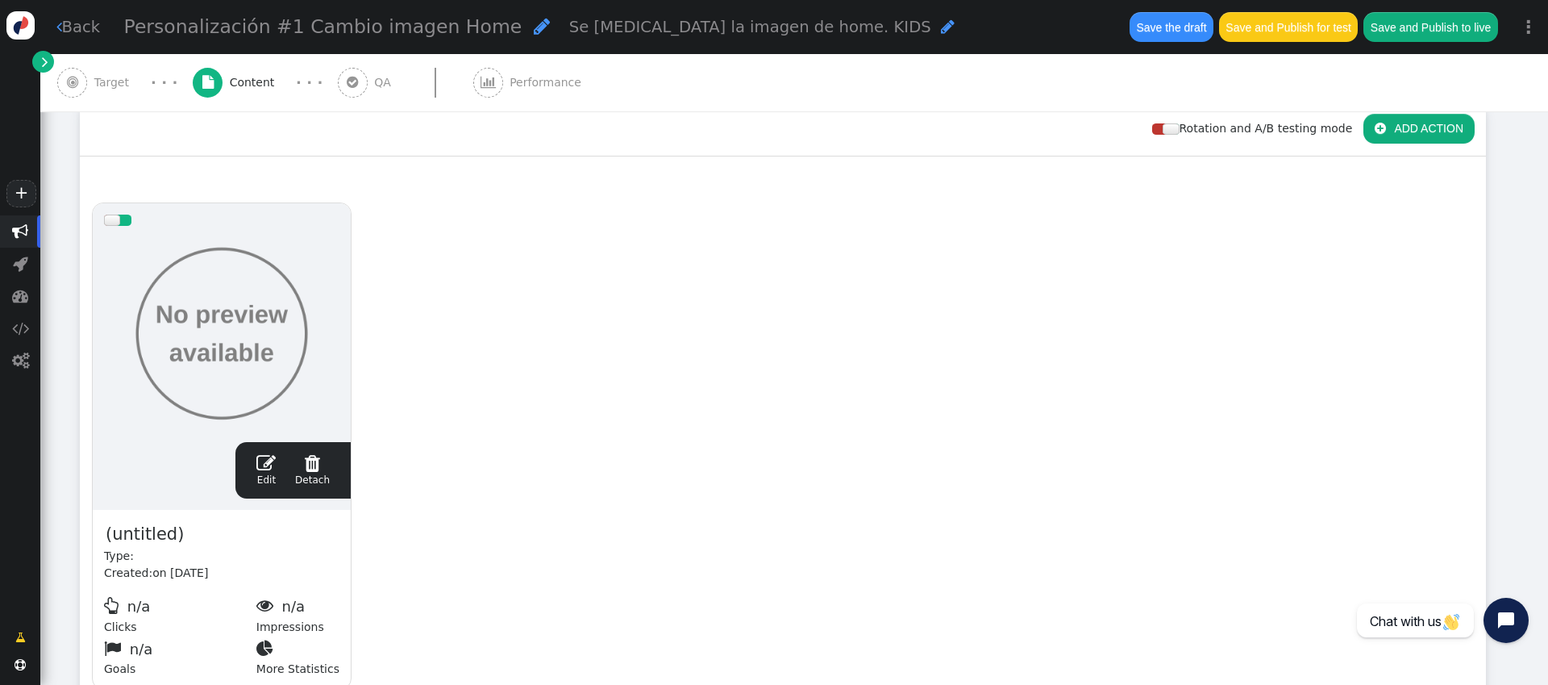
scroll to position [385, 0]
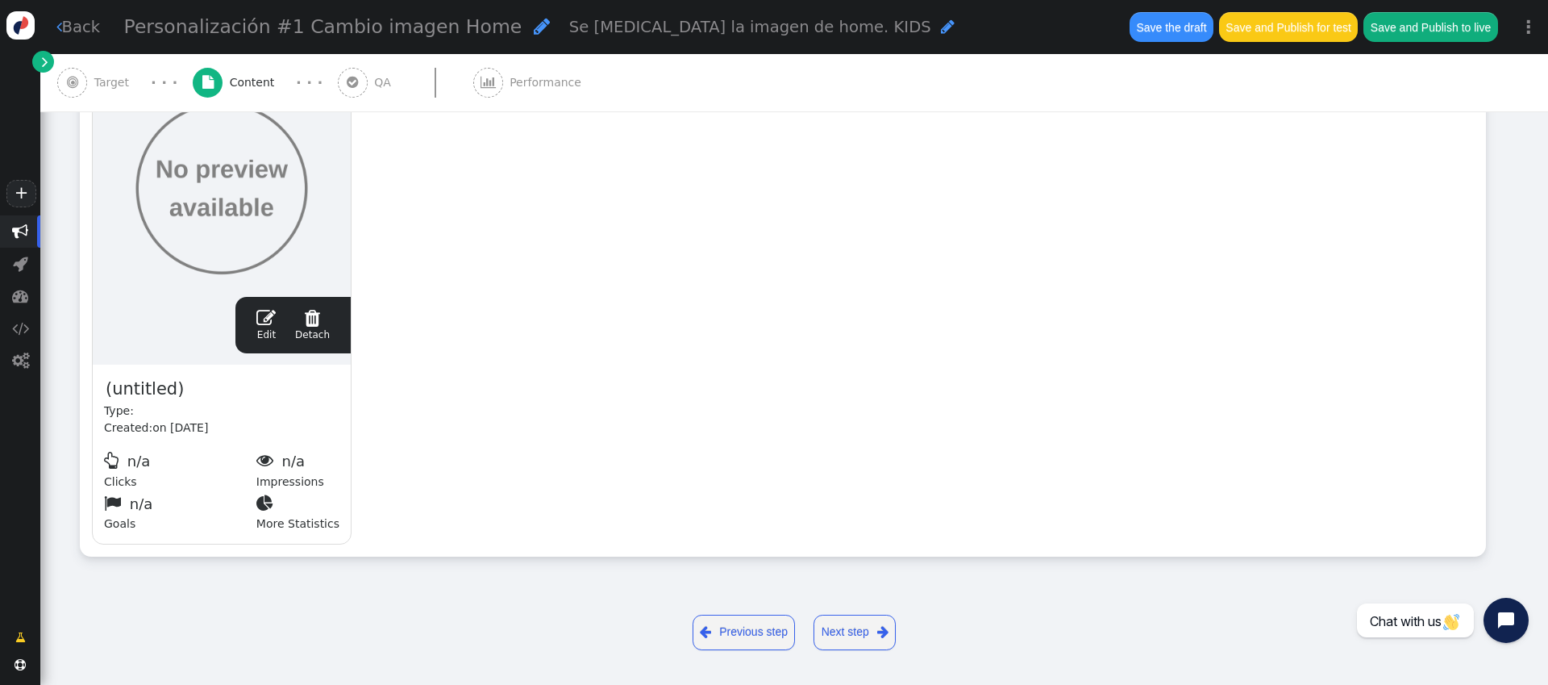
click at [130, 503] on span "n/a" at bounding box center [141, 503] width 23 height 17
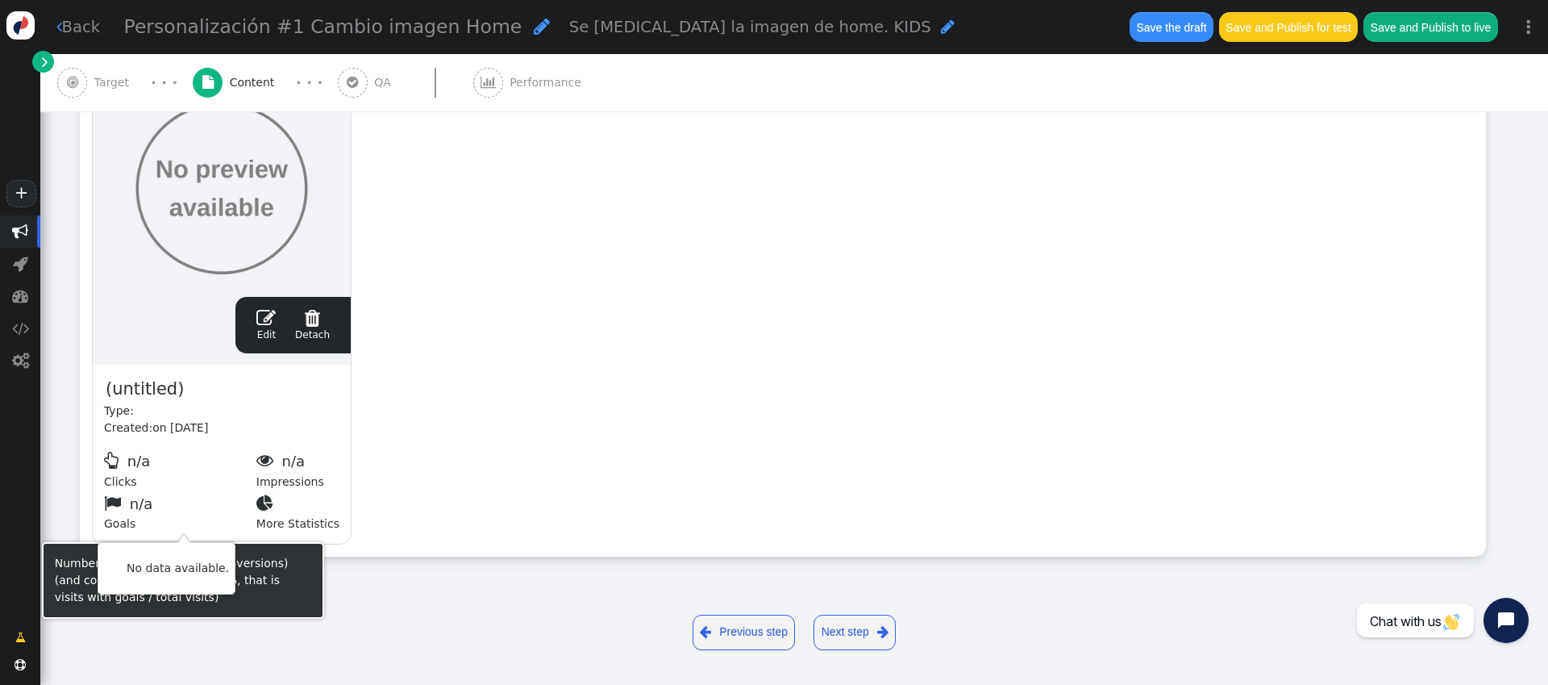
click at [117, 507] on span "" at bounding box center [115, 502] width 22 height 17
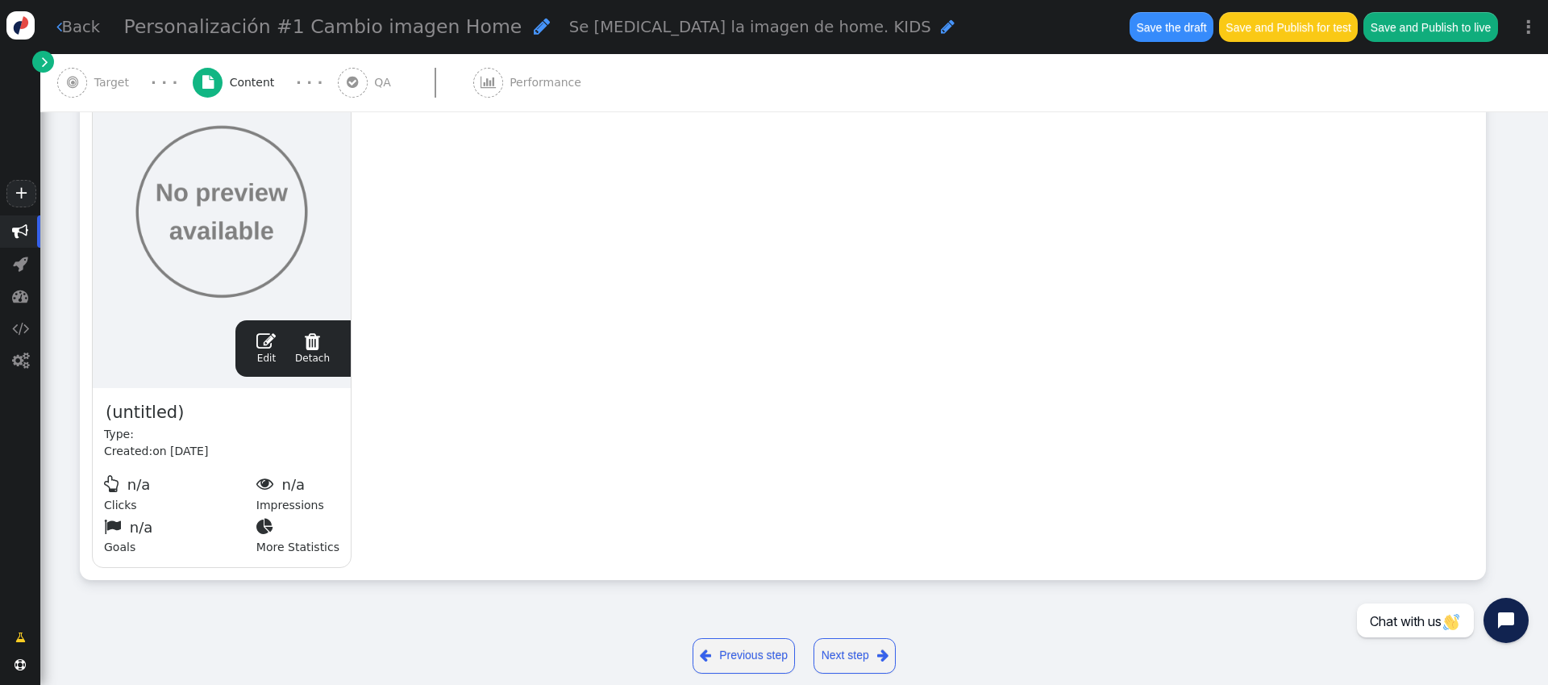
scroll to position [227, 0]
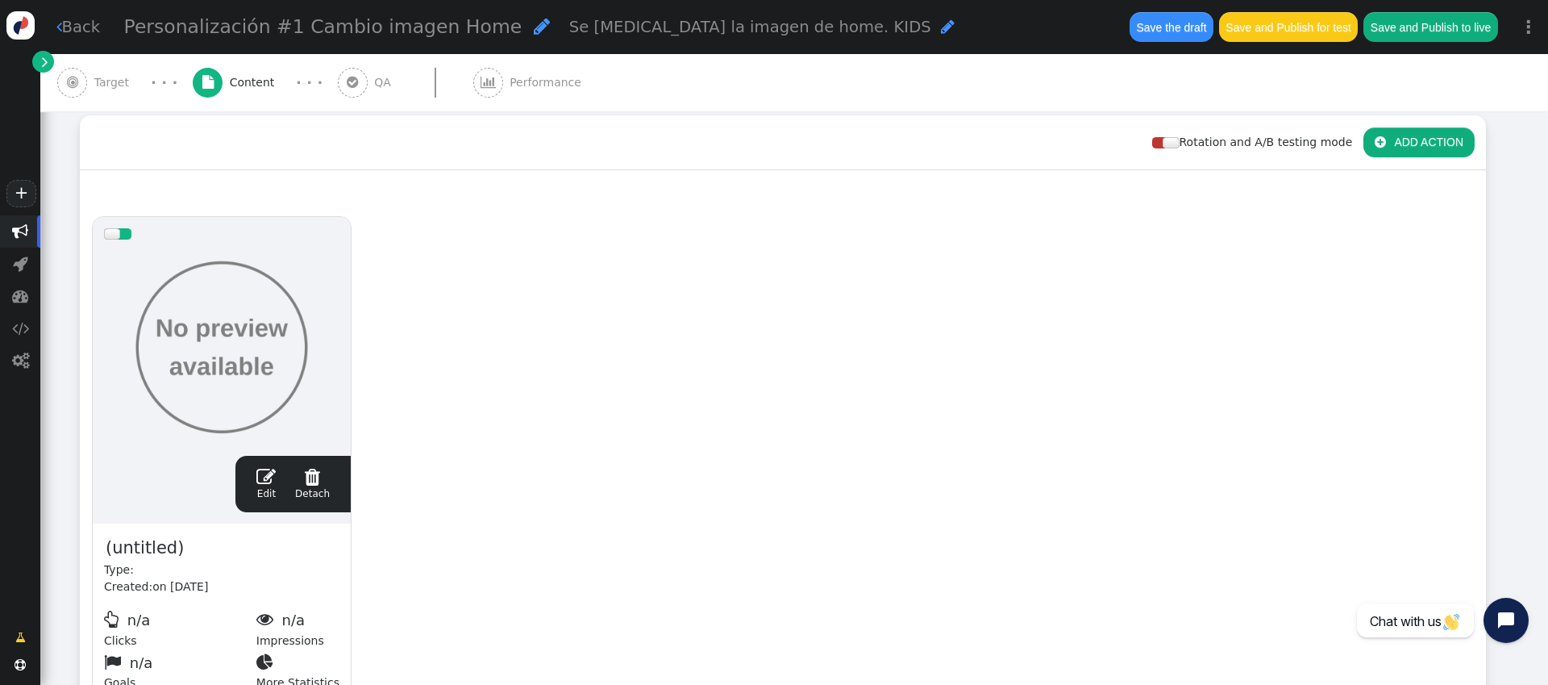
click at [264, 479] on span "" at bounding box center [265, 476] width 19 height 19
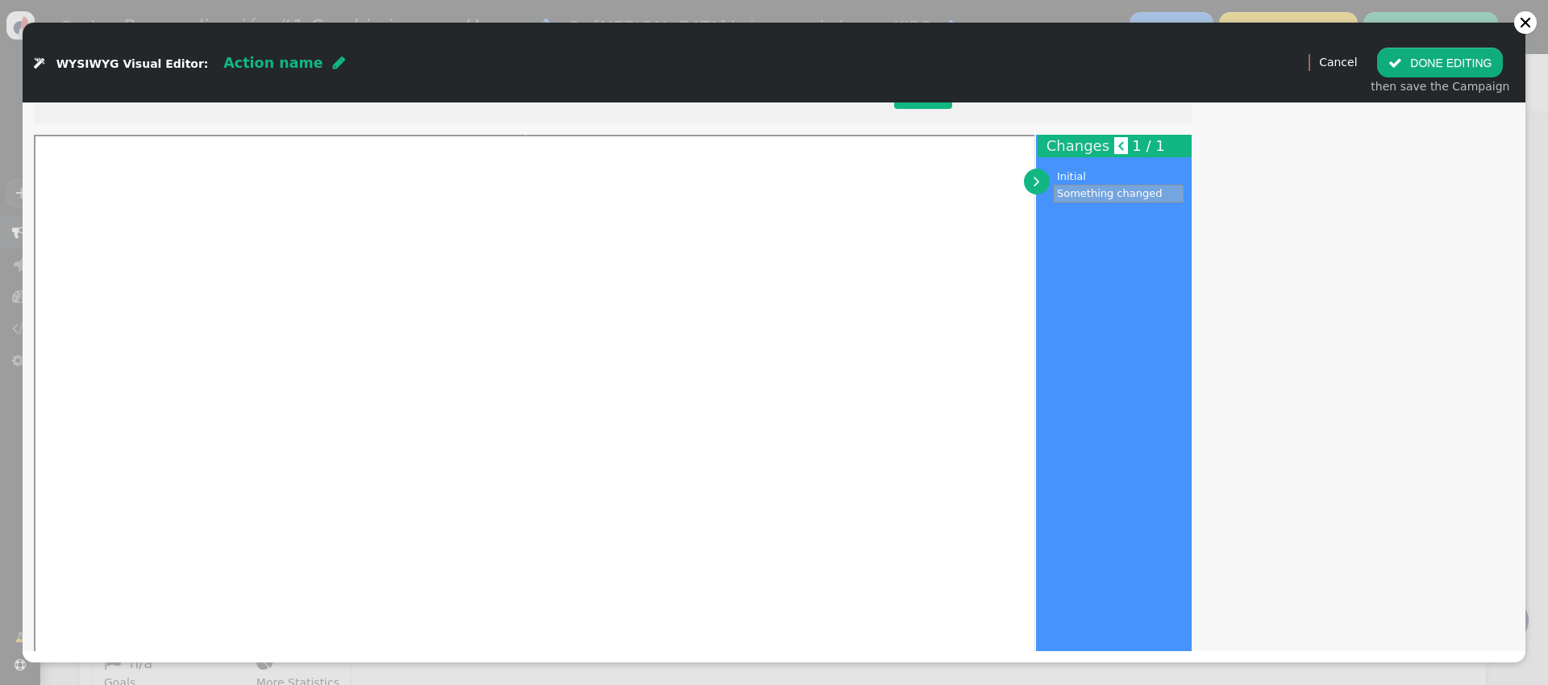
scroll to position [140, 0]
click at [333, 60] on span "" at bounding box center [339, 63] width 12 height 15
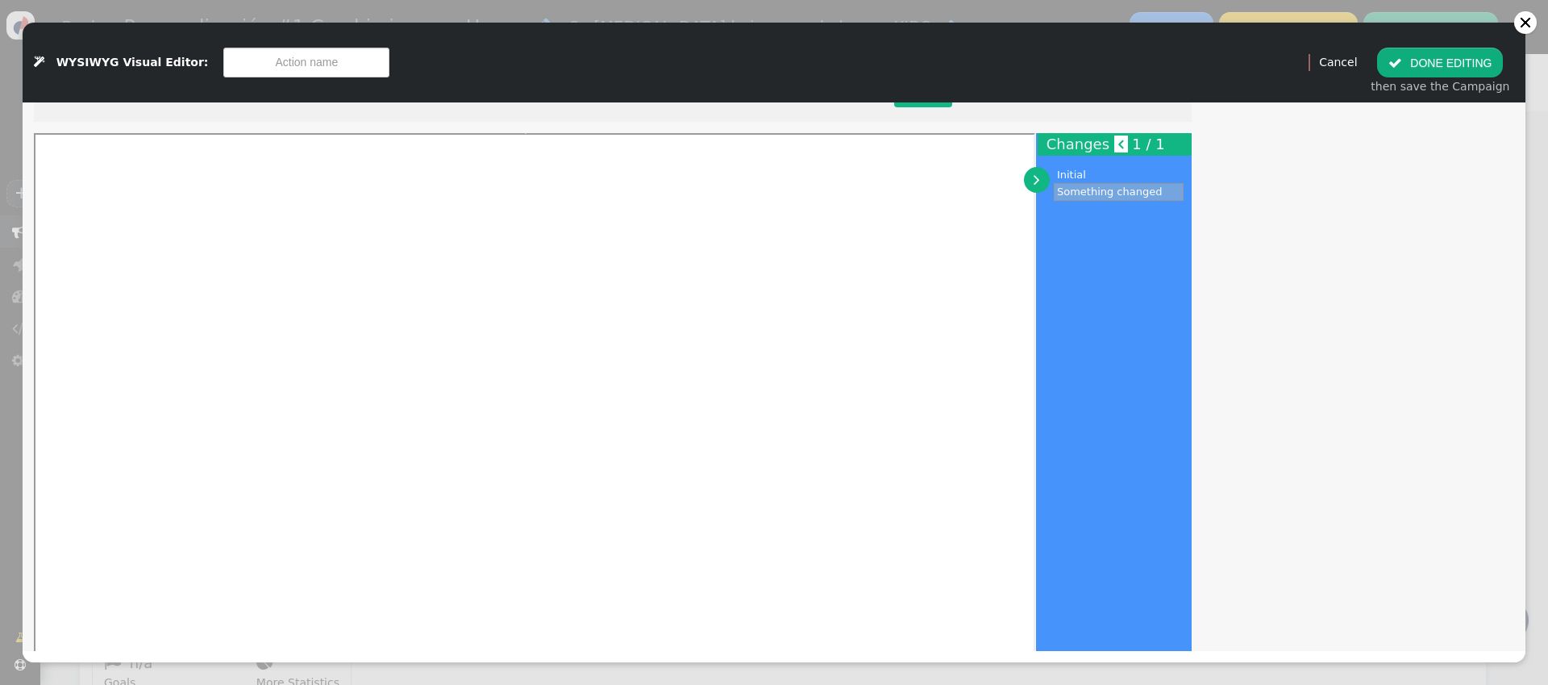
click at [293, 60] on input "text" at bounding box center [306, 62] width 166 height 29
type input "Cambio de imagen Adultos"
click at [1160, 72] on button " DONE EDITING" at bounding box center [1440, 62] width 126 height 29
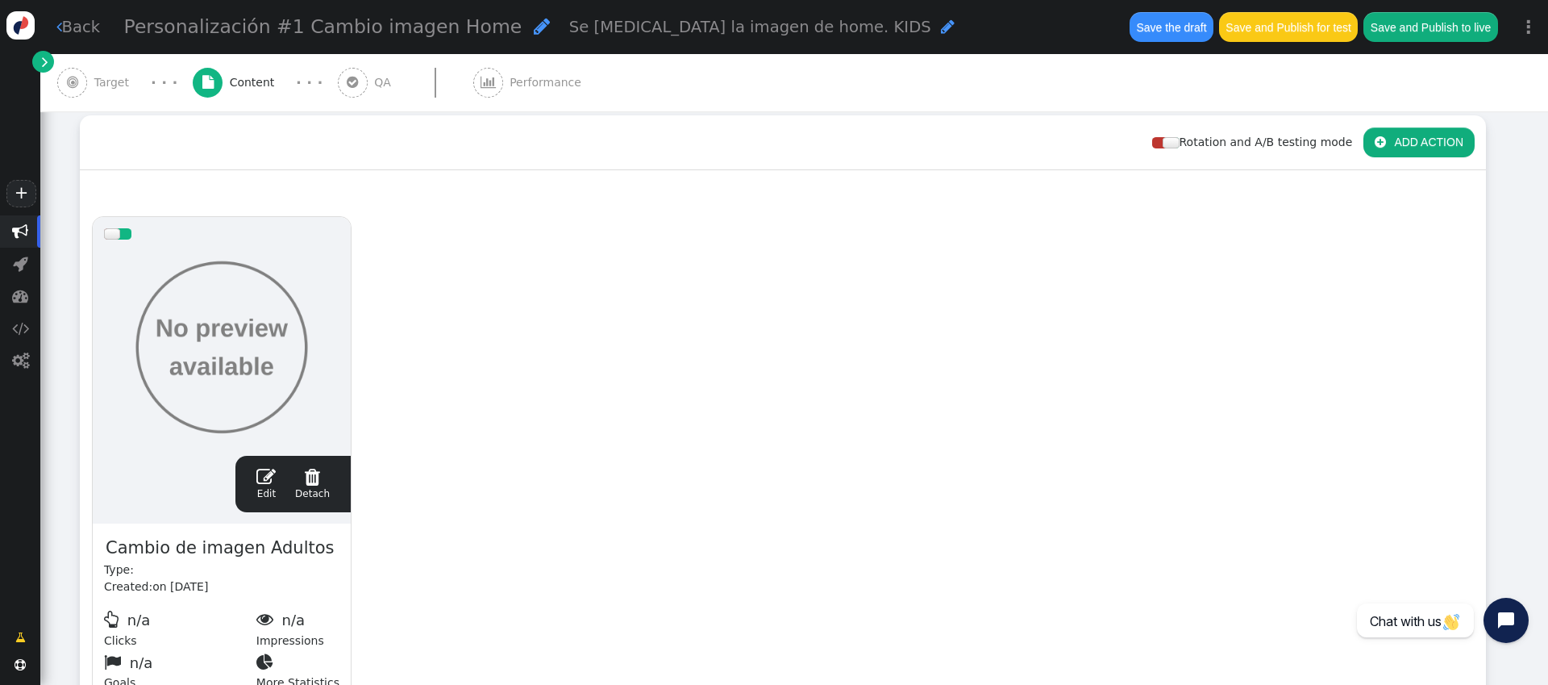
click at [271, 480] on span "" at bounding box center [265, 476] width 19 height 19
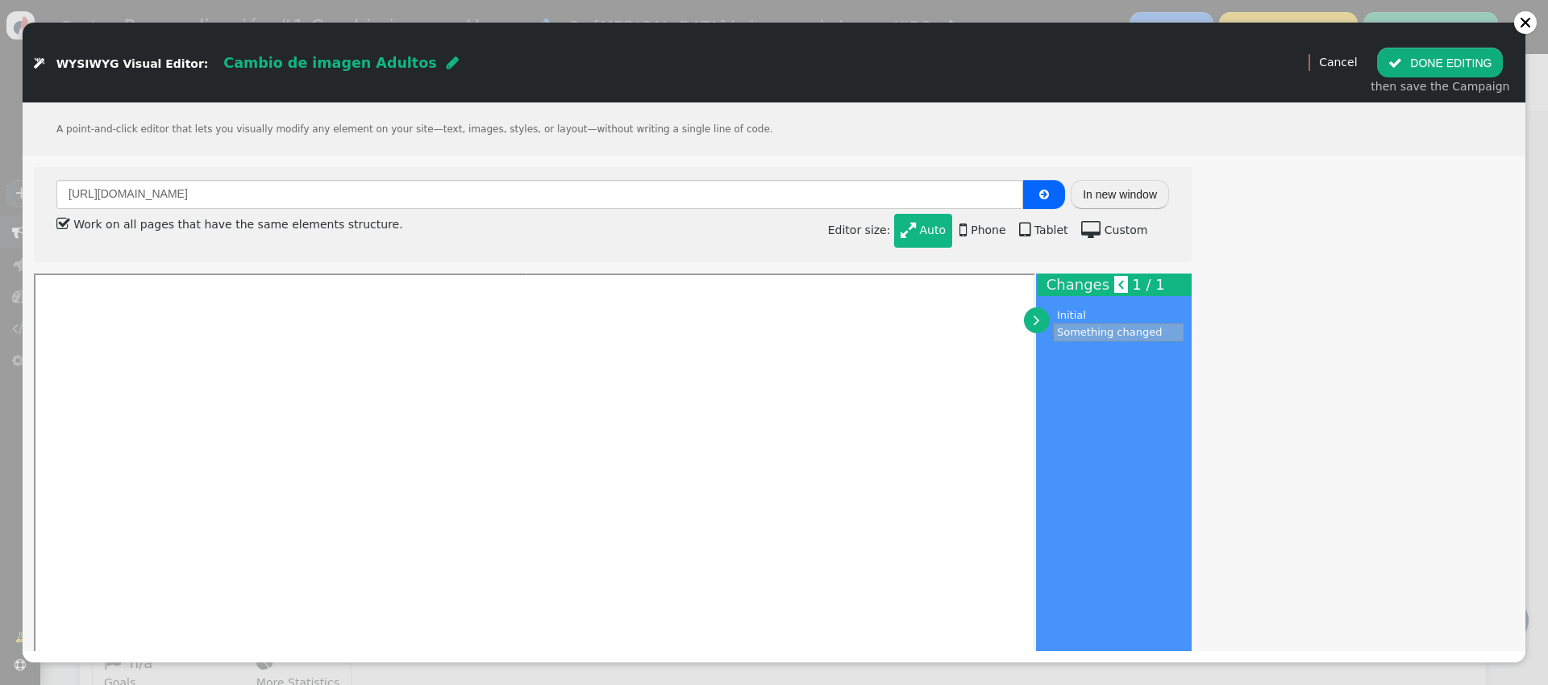
scroll to position [21, 0]
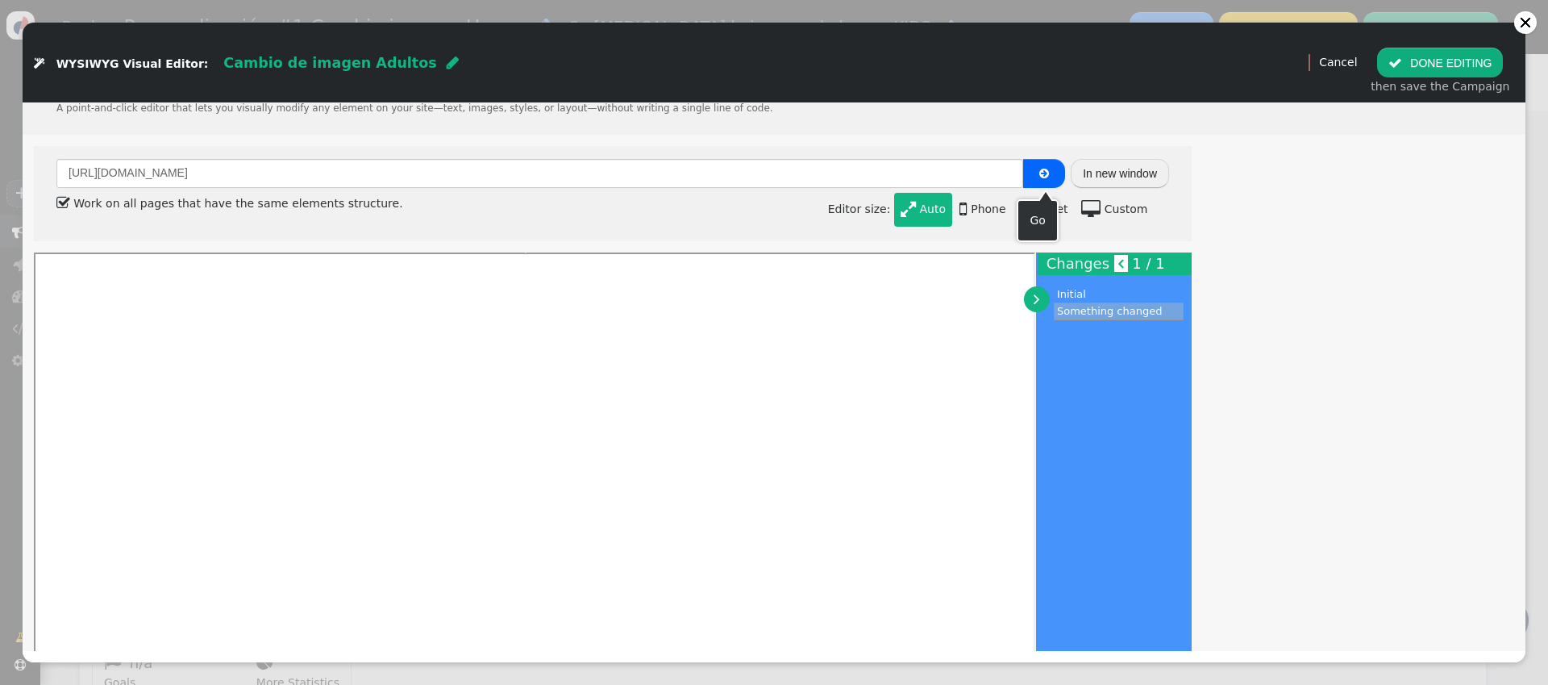
click at [1045, 172] on span "" at bounding box center [1044, 173] width 10 height 11
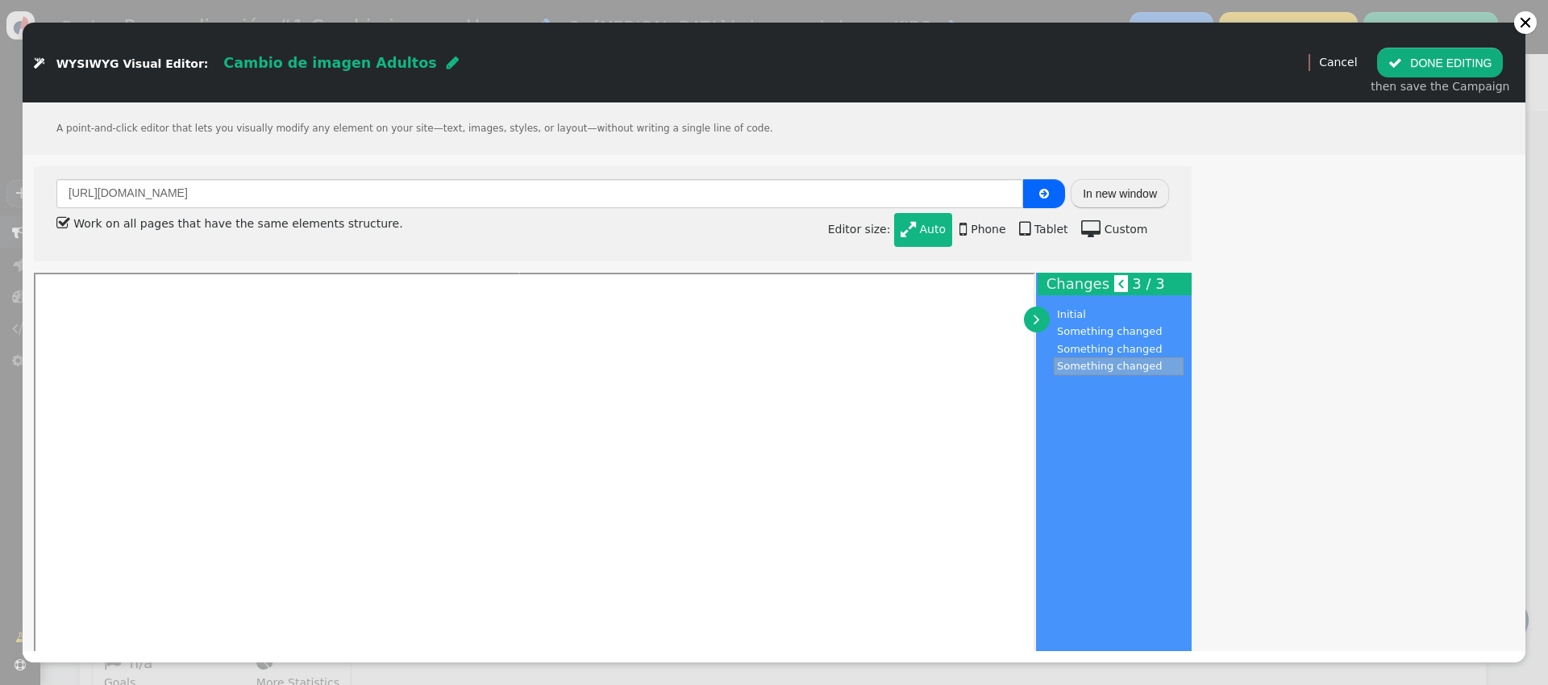
scroll to position [0, 0]
click at [1130, 366] on nobr "Something changed" at bounding box center [1110, 366] width 106 height 12
click at [1160, 66] on link "Cancel" at bounding box center [1338, 62] width 38 height 13
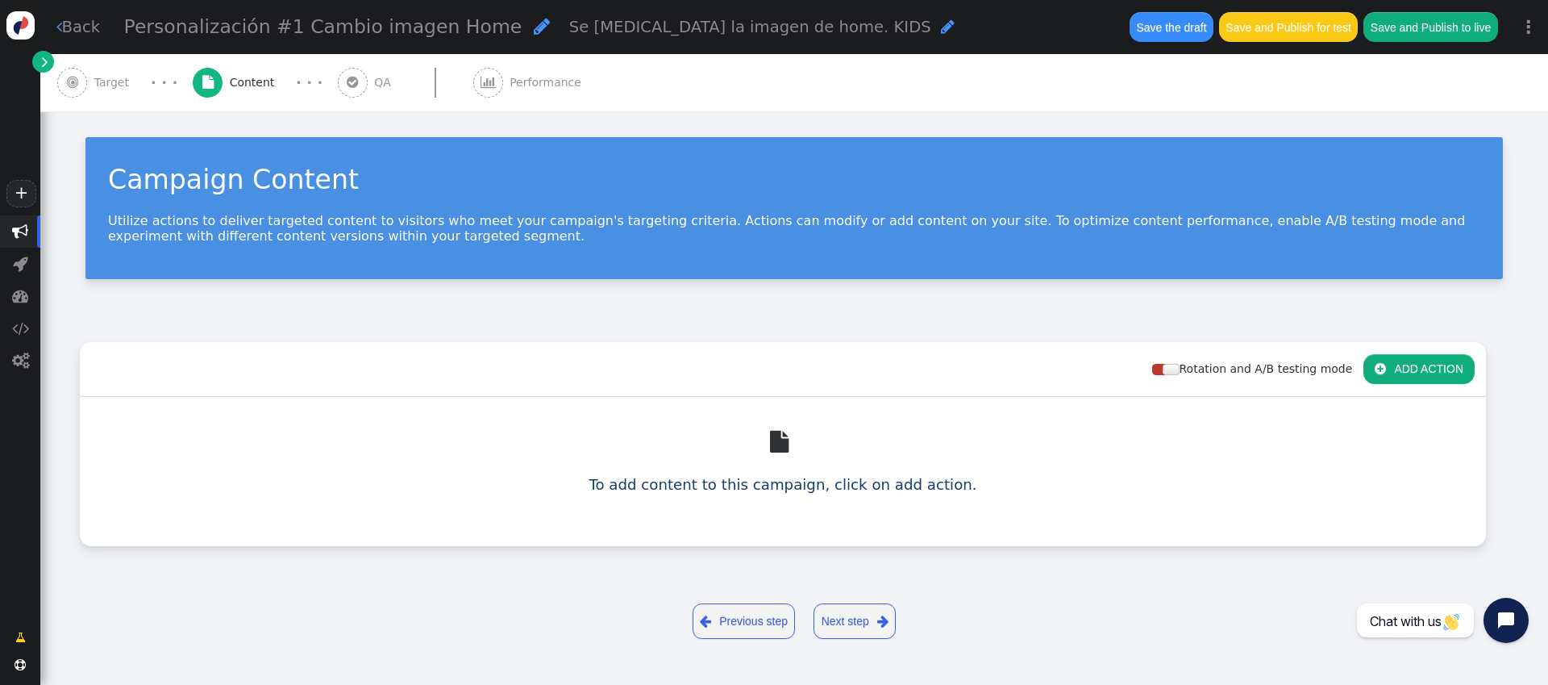
click at [397, 453] on div "" at bounding box center [782, 442] width 1377 height 62
click at [125, 84] on span "Target" at bounding box center [115, 82] width 42 height 17
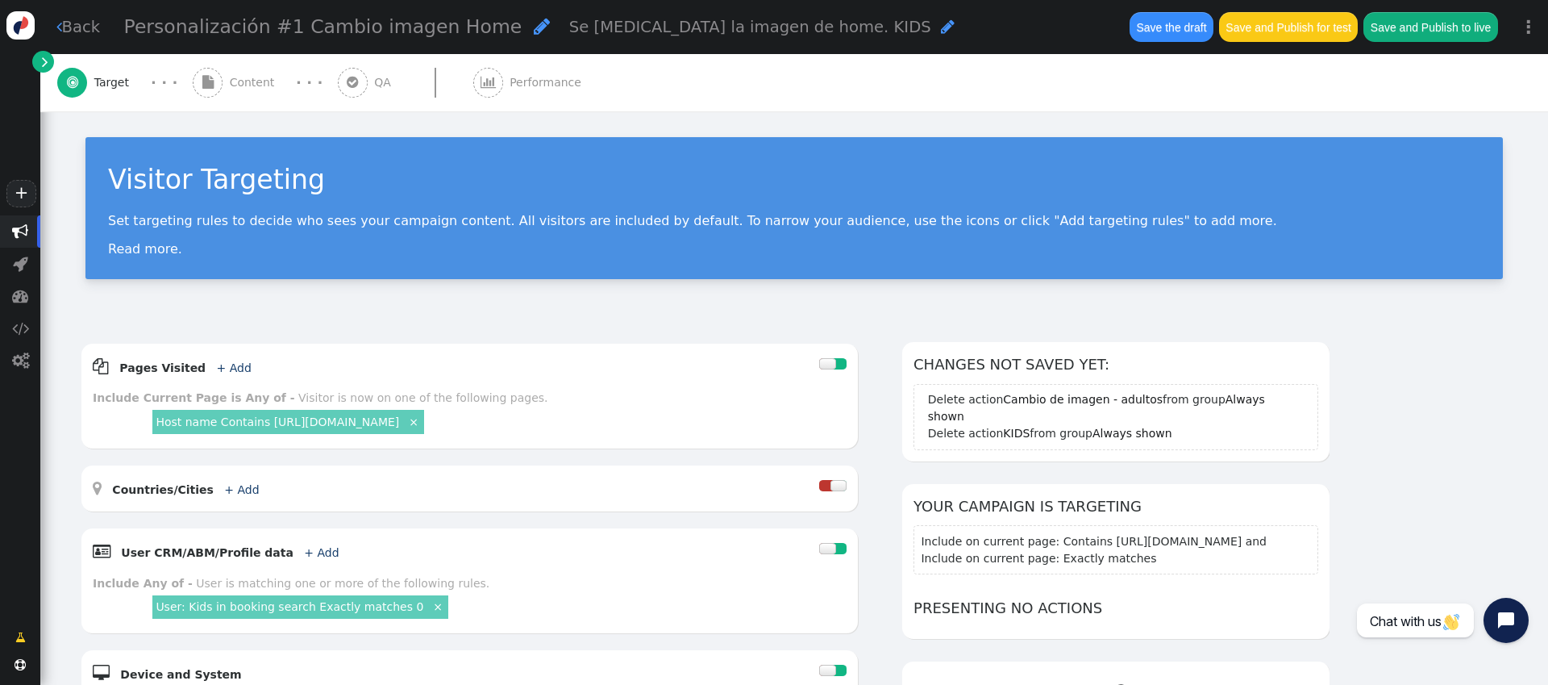
click at [241, 82] on span "Content" at bounding box center [256, 82] width 52 height 17
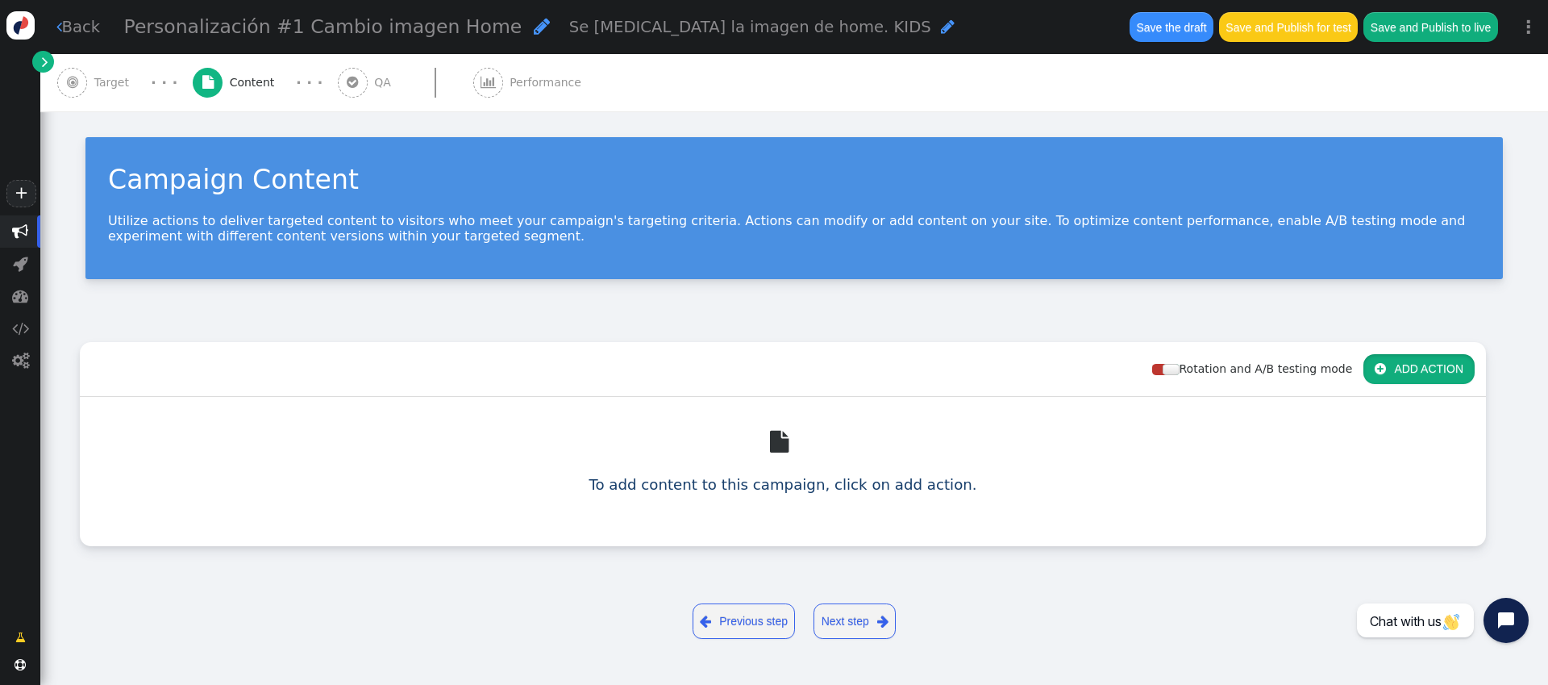
click at [1160, 366] on button " ADD ACTION" at bounding box center [1419, 368] width 111 height 29
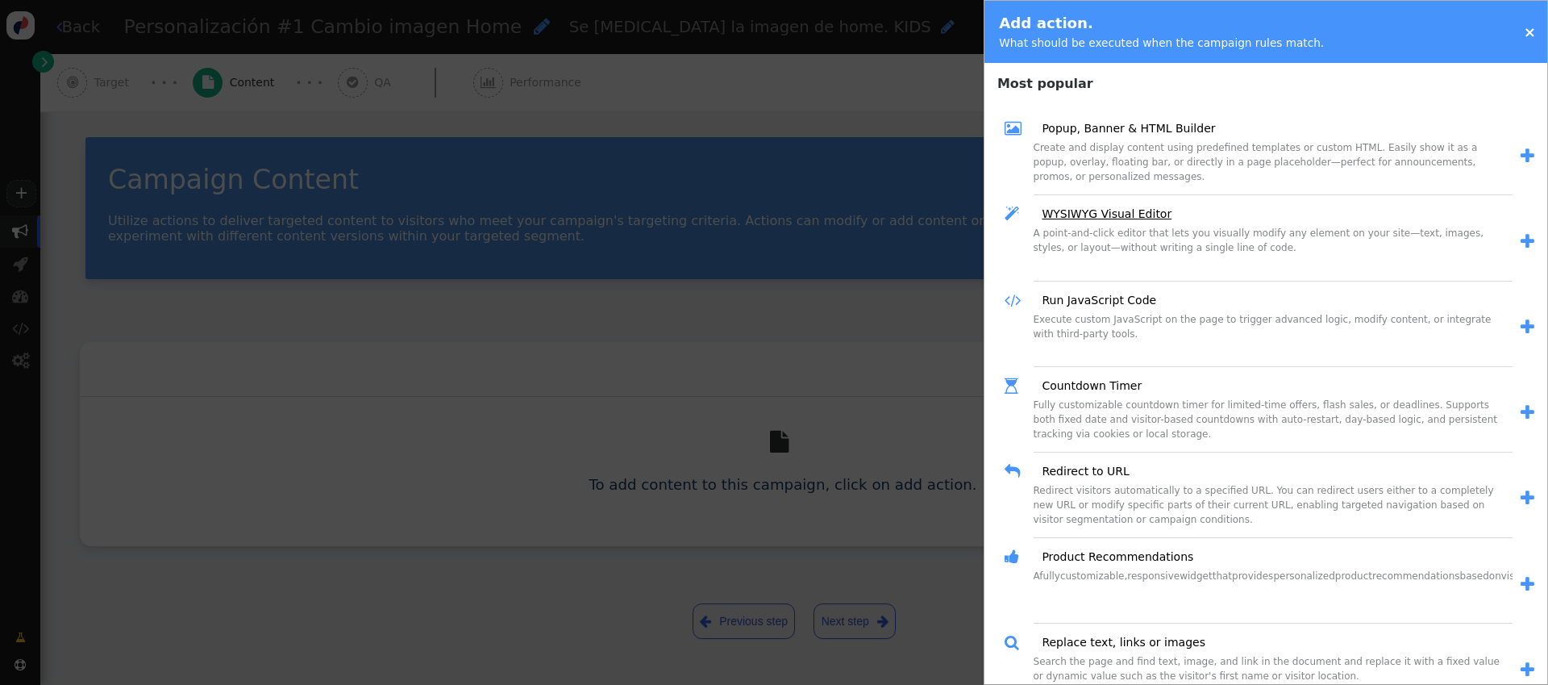
click at [1131, 209] on link "WYSIWYG Visual Editor" at bounding box center [1101, 214] width 141 height 17
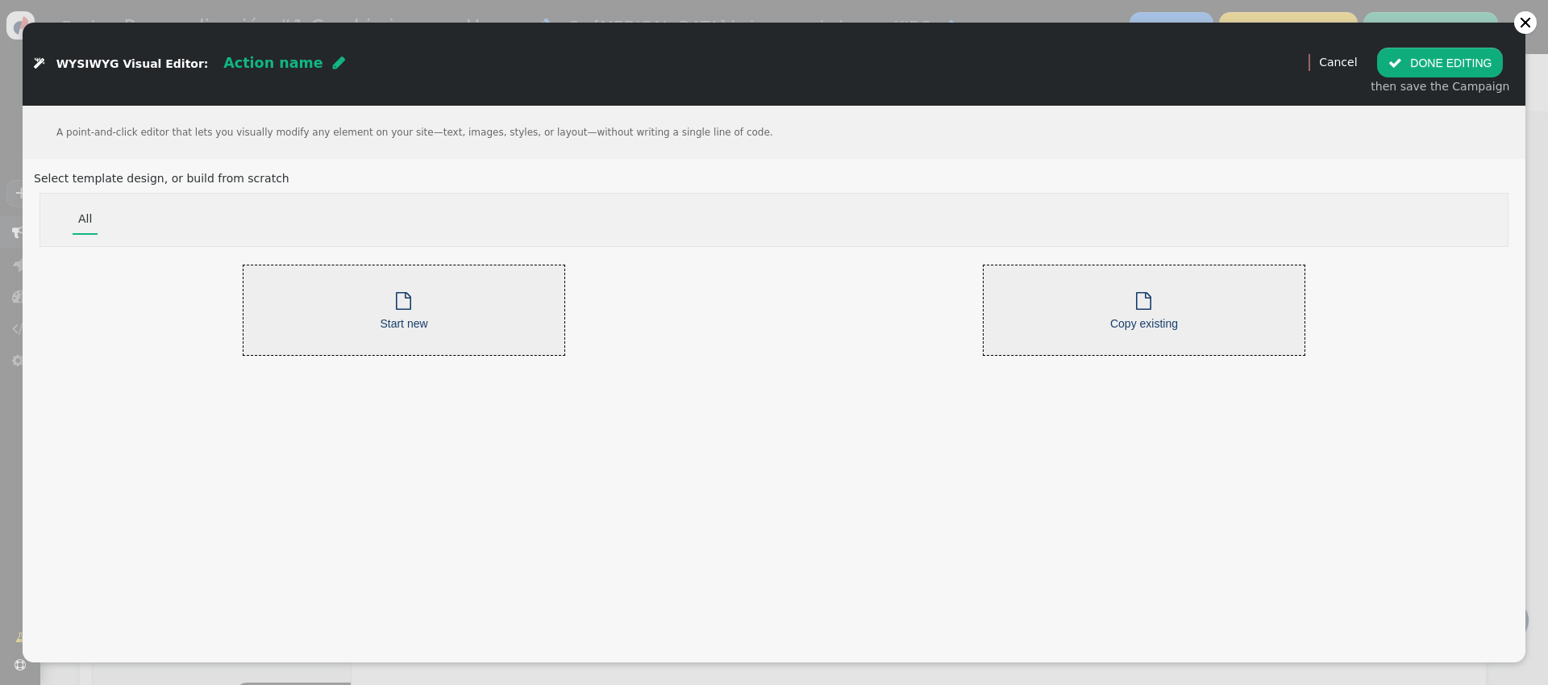
click at [333, 63] on span "" at bounding box center [339, 63] width 12 height 15
drag, startPoint x: 351, startPoint y: 60, endPoint x: 224, endPoint y: 62, distance: 126.6
click at [224, 62] on input "text" at bounding box center [306, 62] width 166 height 29
click at [287, 65] on input "text" at bounding box center [306, 62] width 166 height 29
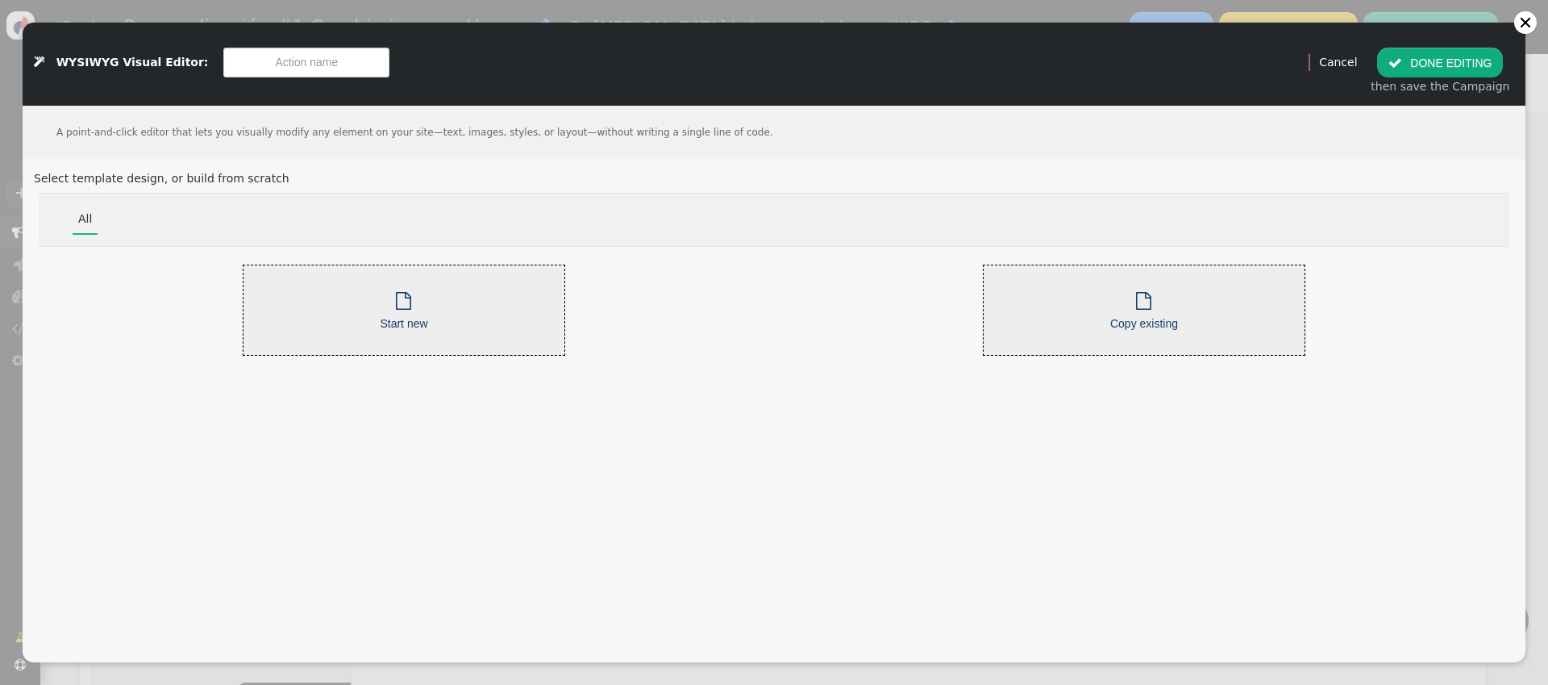
click at [287, 65] on input "text" at bounding box center [306, 62] width 166 height 29
type input "Cambio de imagen Adultos"
click at [389, 299] on div " Start new" at bounding box center [404, 310] width 48 height 44
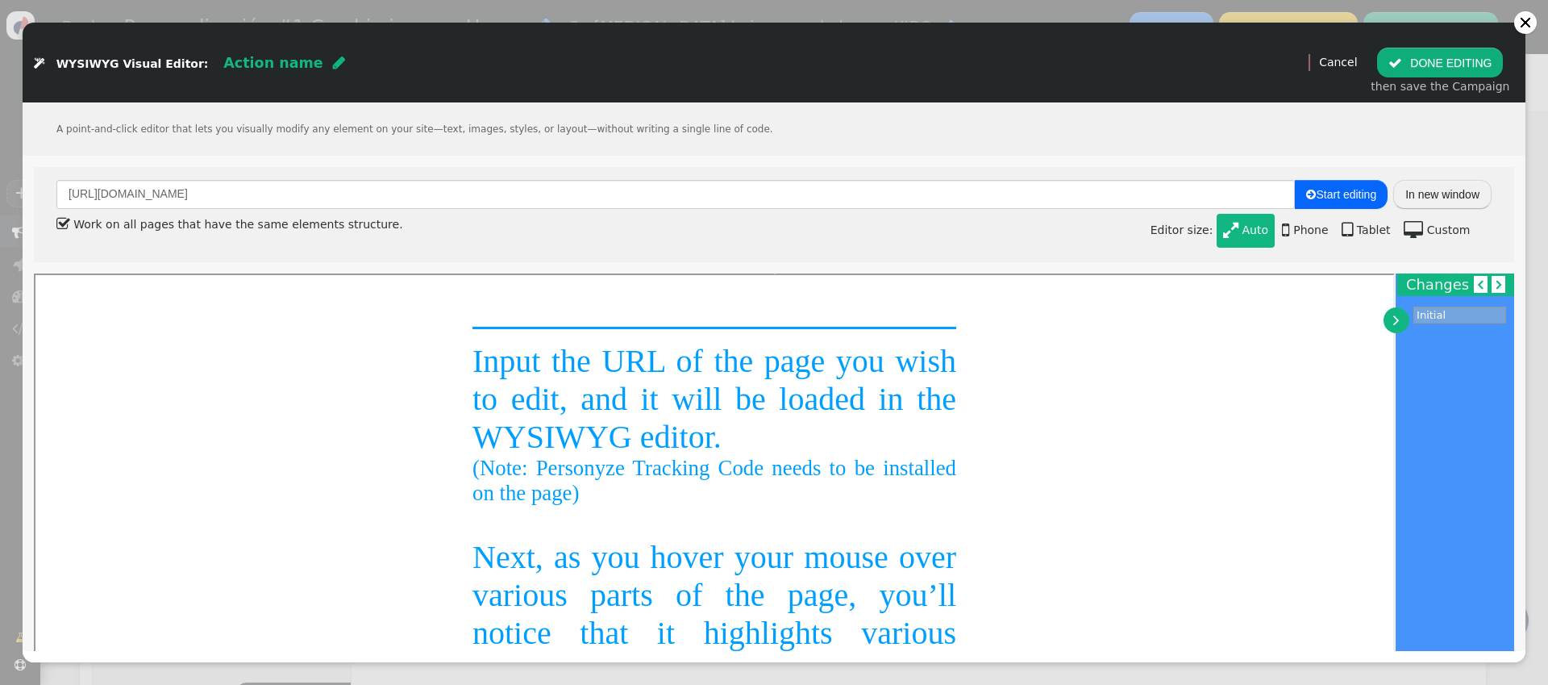
click at [333, 65] on span "" at bounding box center [339, 63] width 12 height 15
type input "Cambio de imagen Adultos"
click at [539, 108] on div "A point-and-click editor that lets you visually modify any element on your site…" at bounding box center [774, 128] width 1503 height 53
click at [1160, 204] on button " Start editing" at bounding box center [1341, 194] width 93 height 29
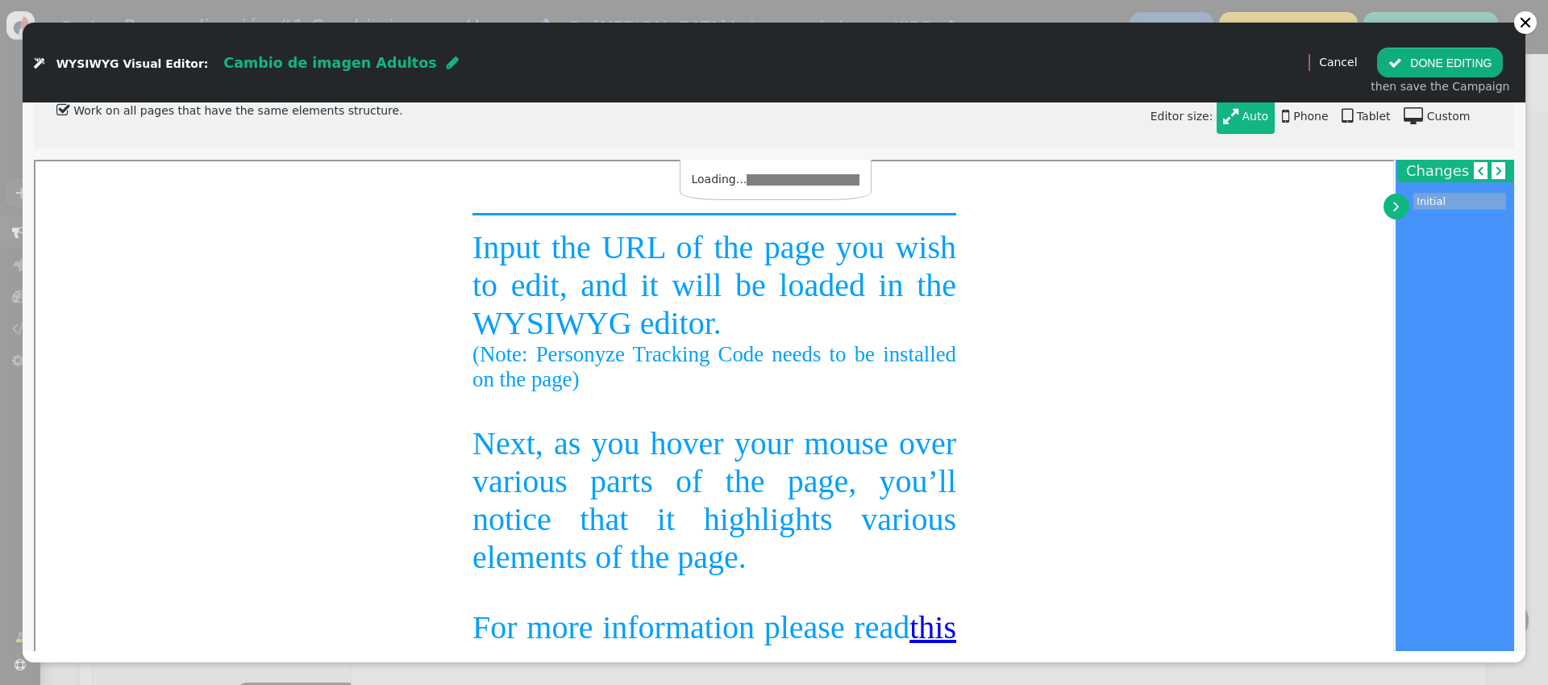
scroll to position [121, 0]
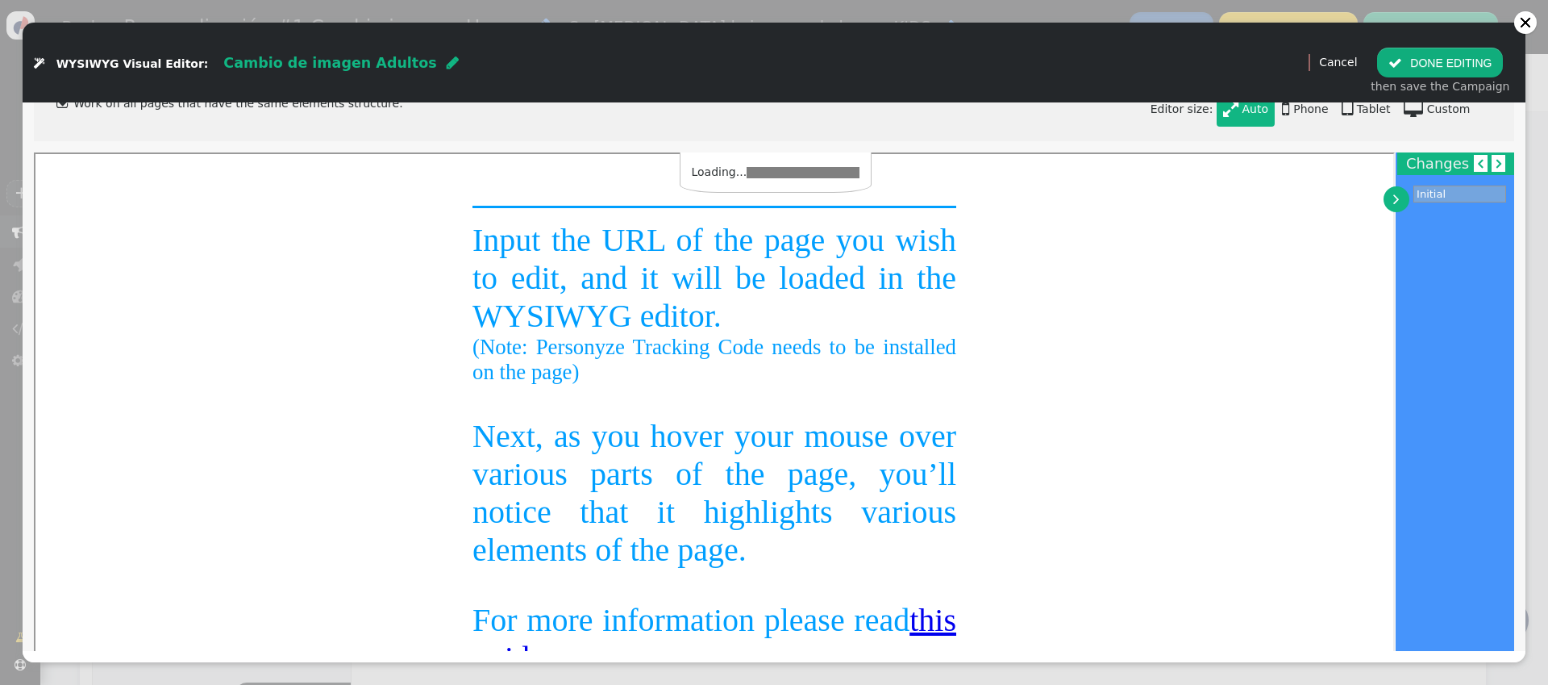
type input "[URL][DOMAIN_NAME]"
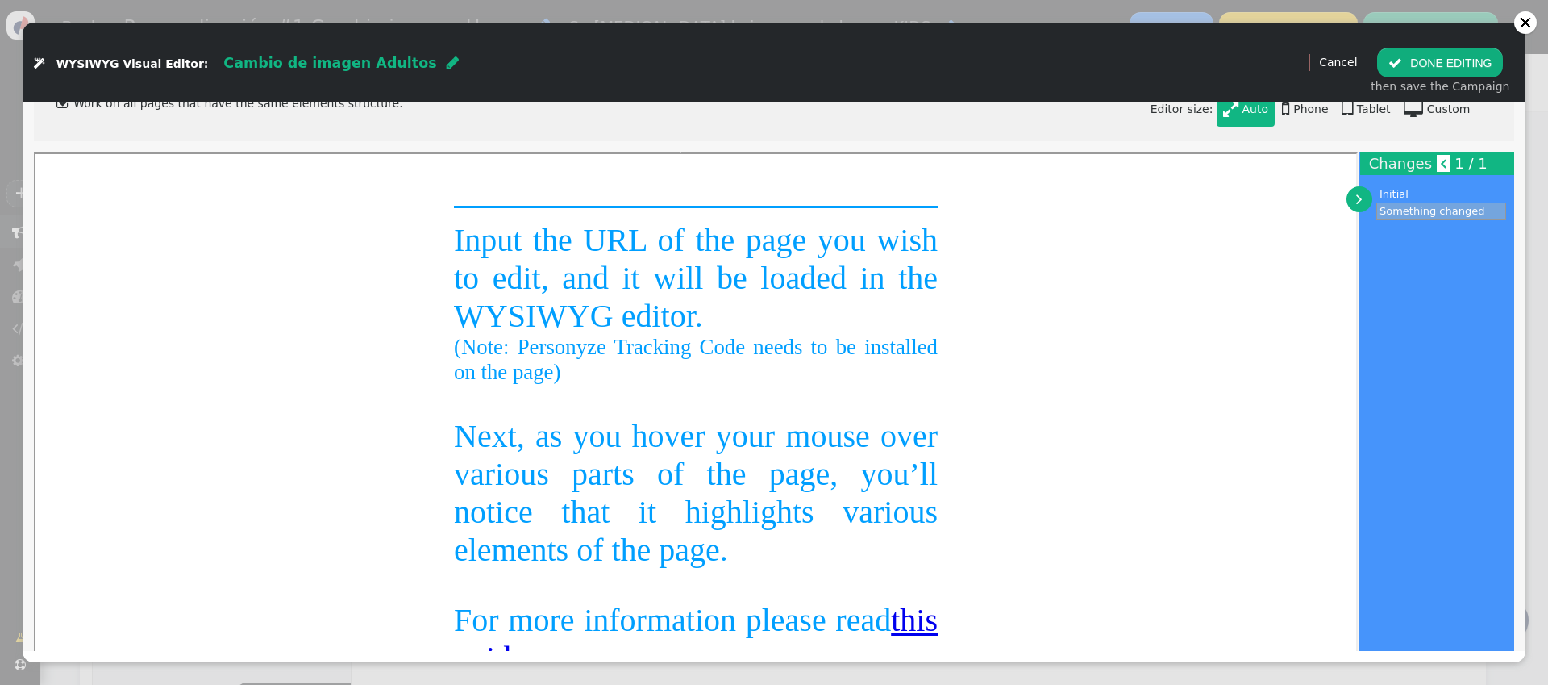
scroll to position [0, 0]
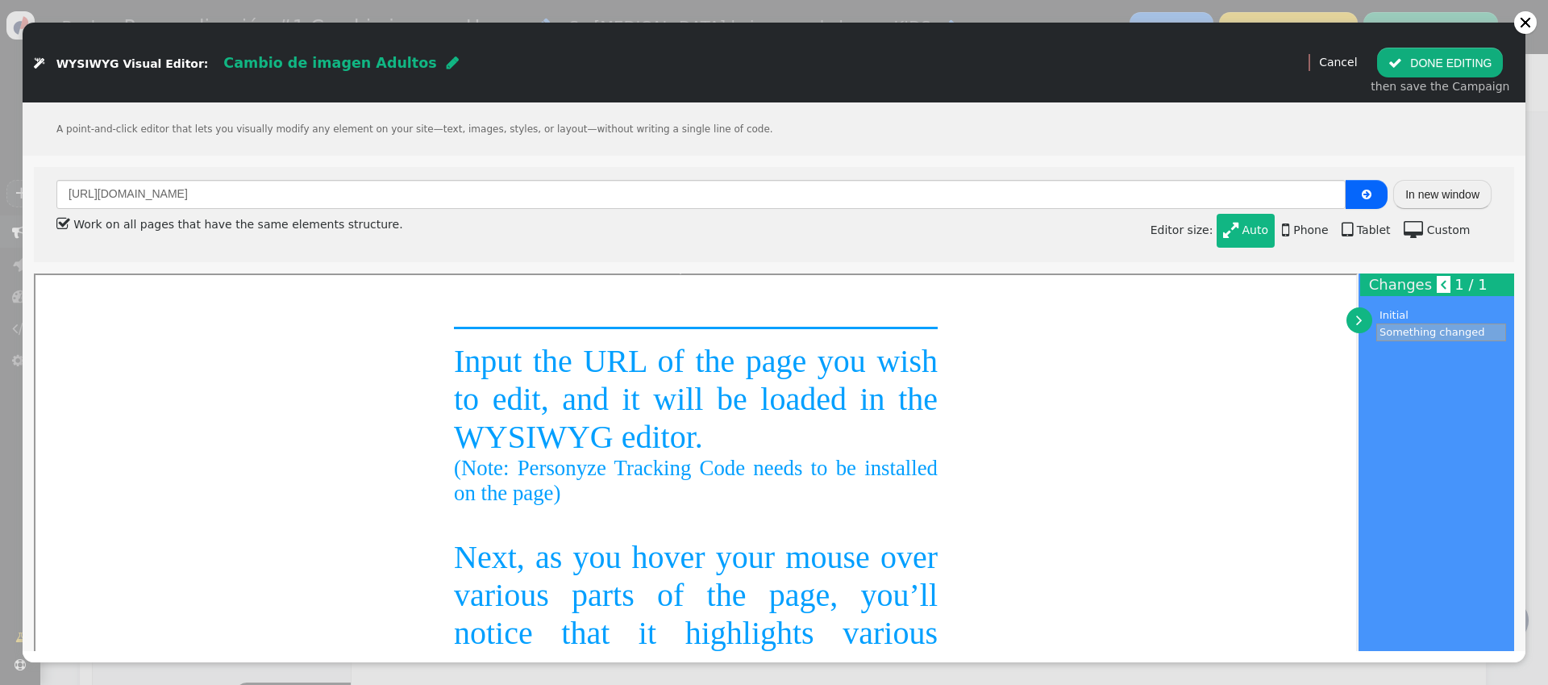
click at [1160, 59] on button " DONE EDITING" at bounding box center [1440, 62] width 126 height 29
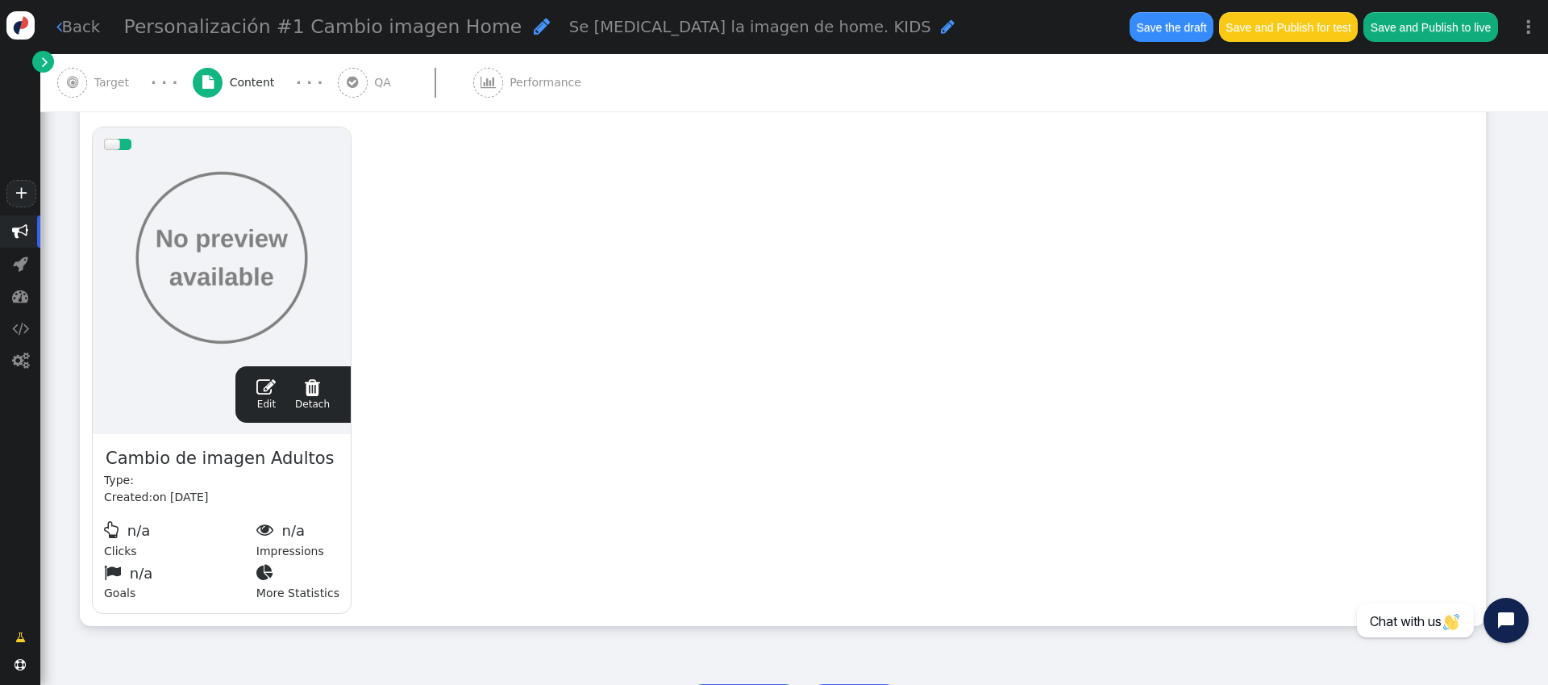
scroll to position [385, 0]
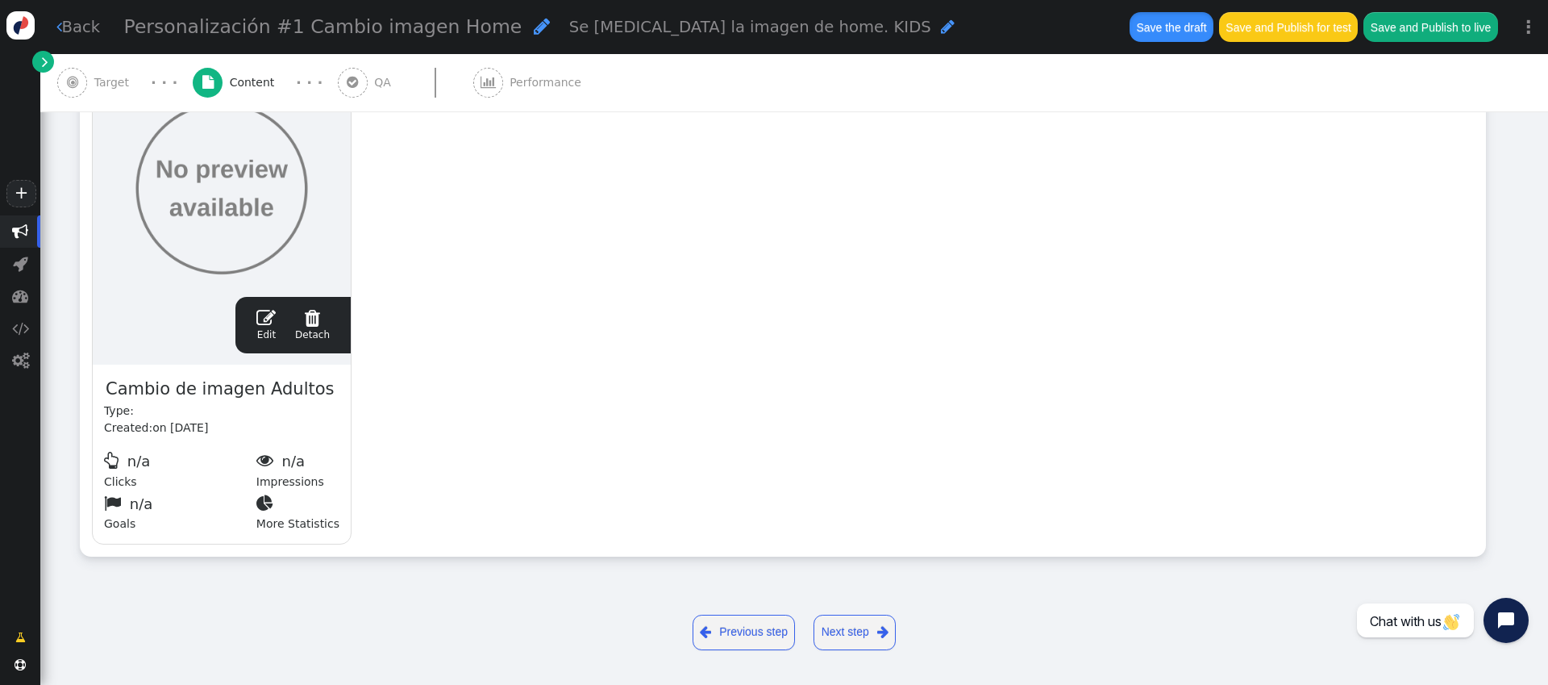
click at [1160, 25] on button "Save the draft" at bounding box center [1172, 26] width 84 height 29
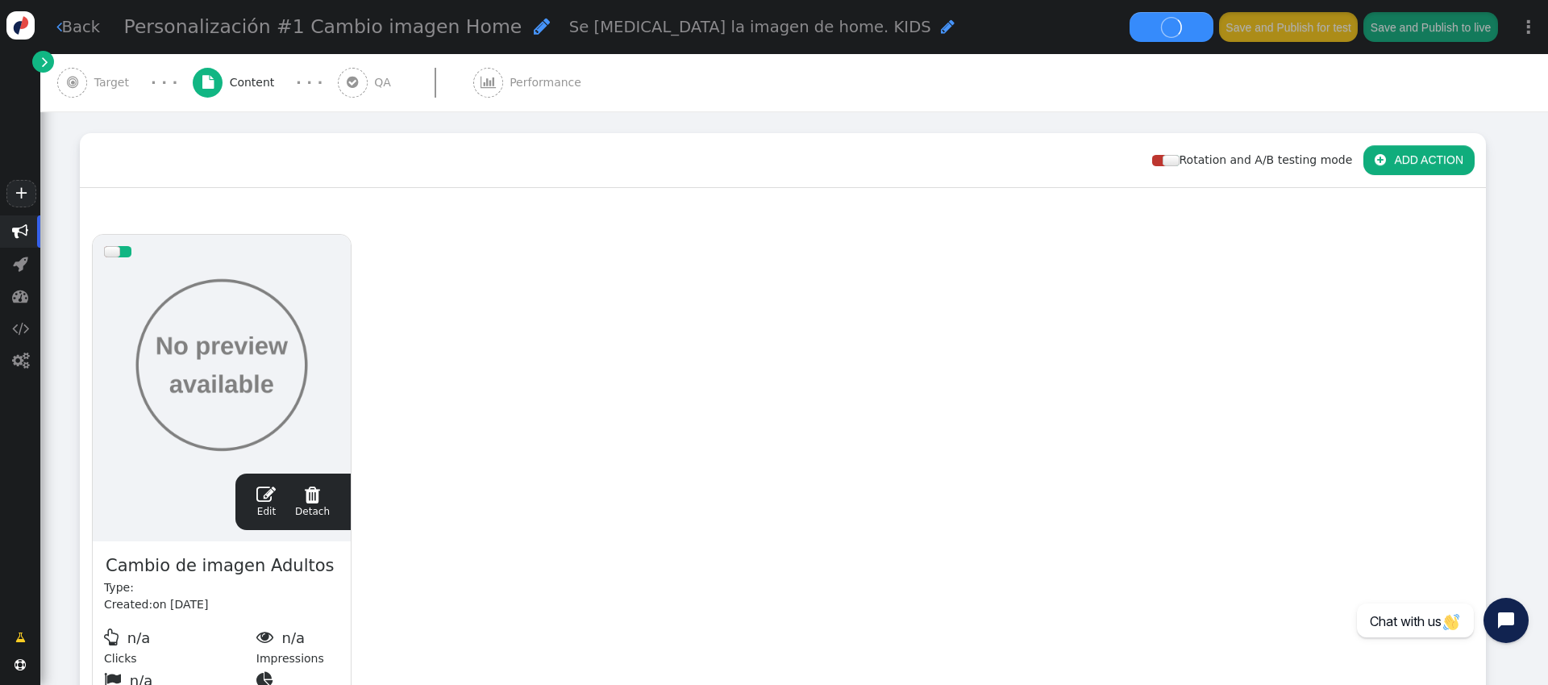
scroll to position [0, 0]
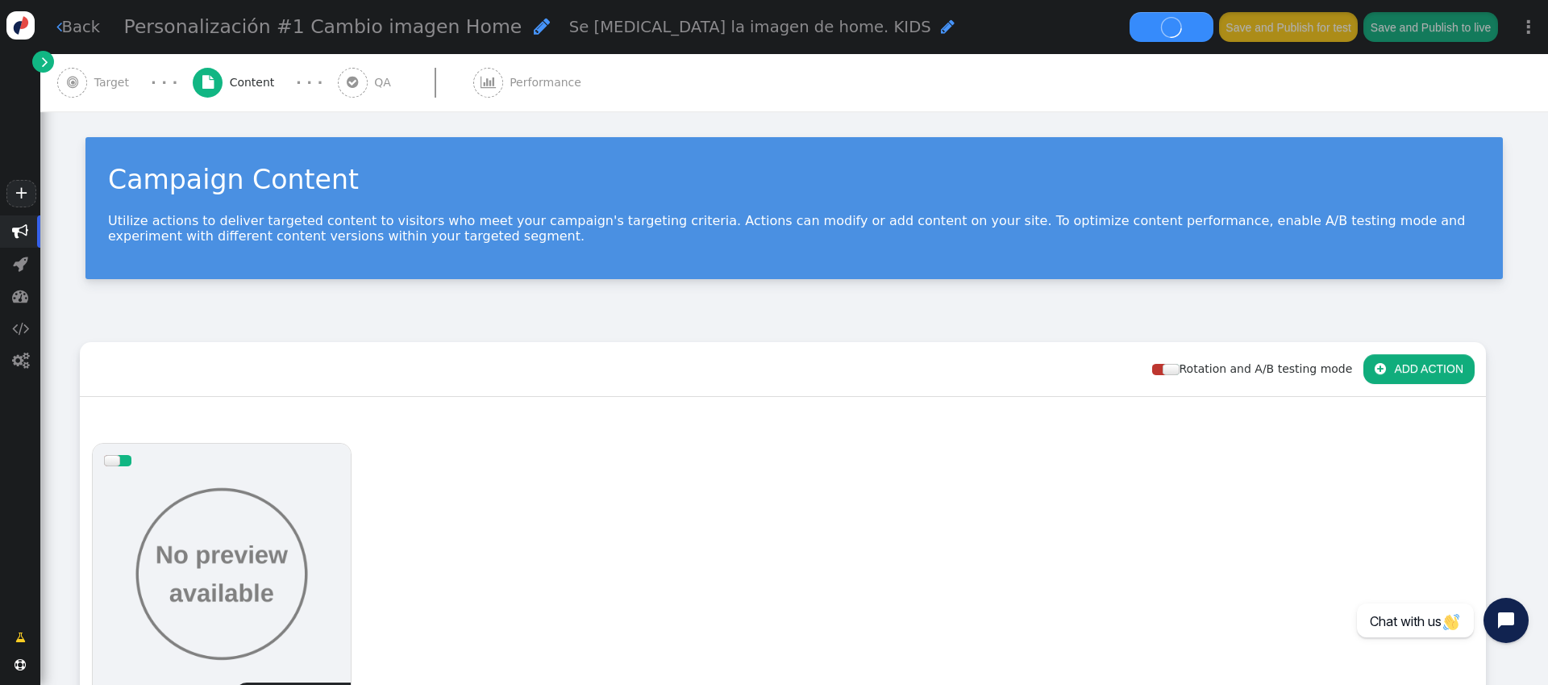
click at [347, 85] on span "" at bounding box center [352, 82] width 11 height 13
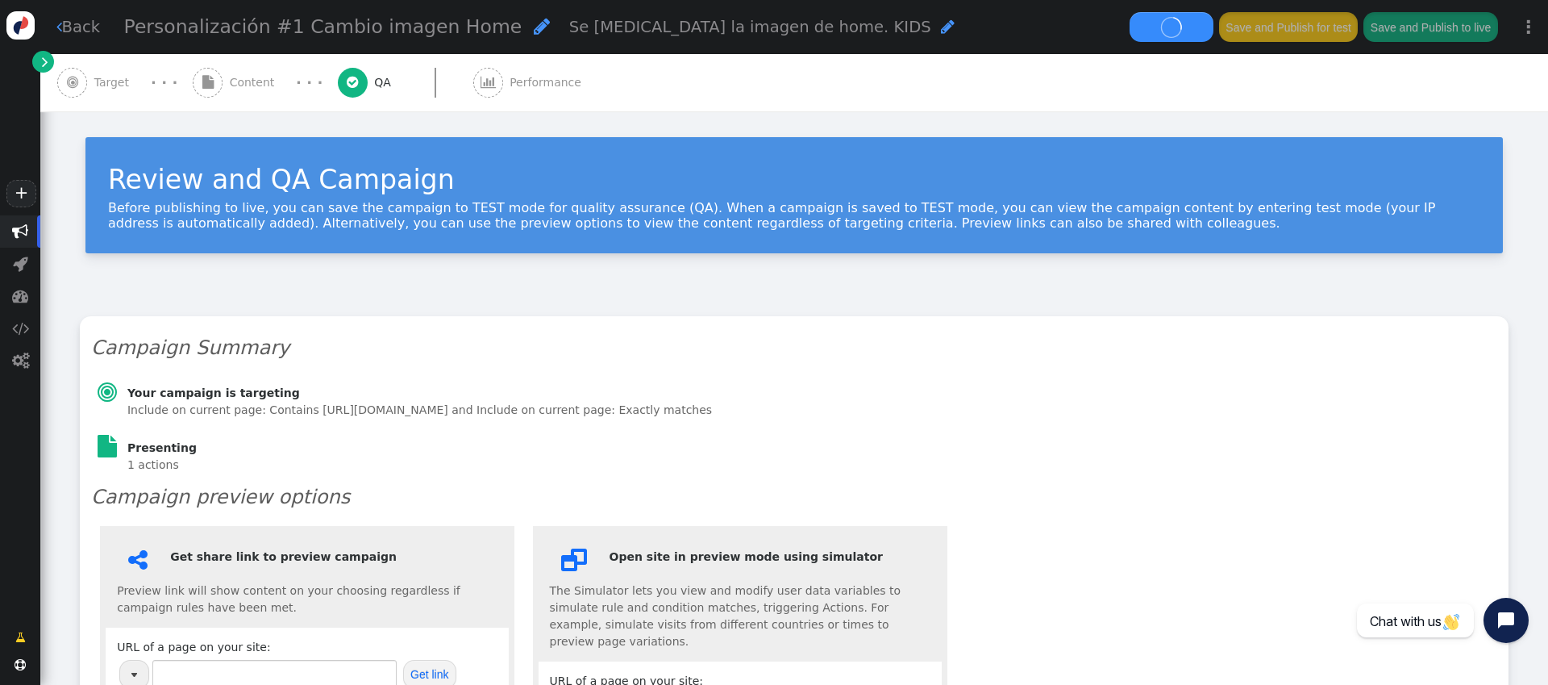
type input "[URL][DOMAIN_NAME]"
click at [42, 55] on span "" at bounding box center [45, 61] width 6 height 17
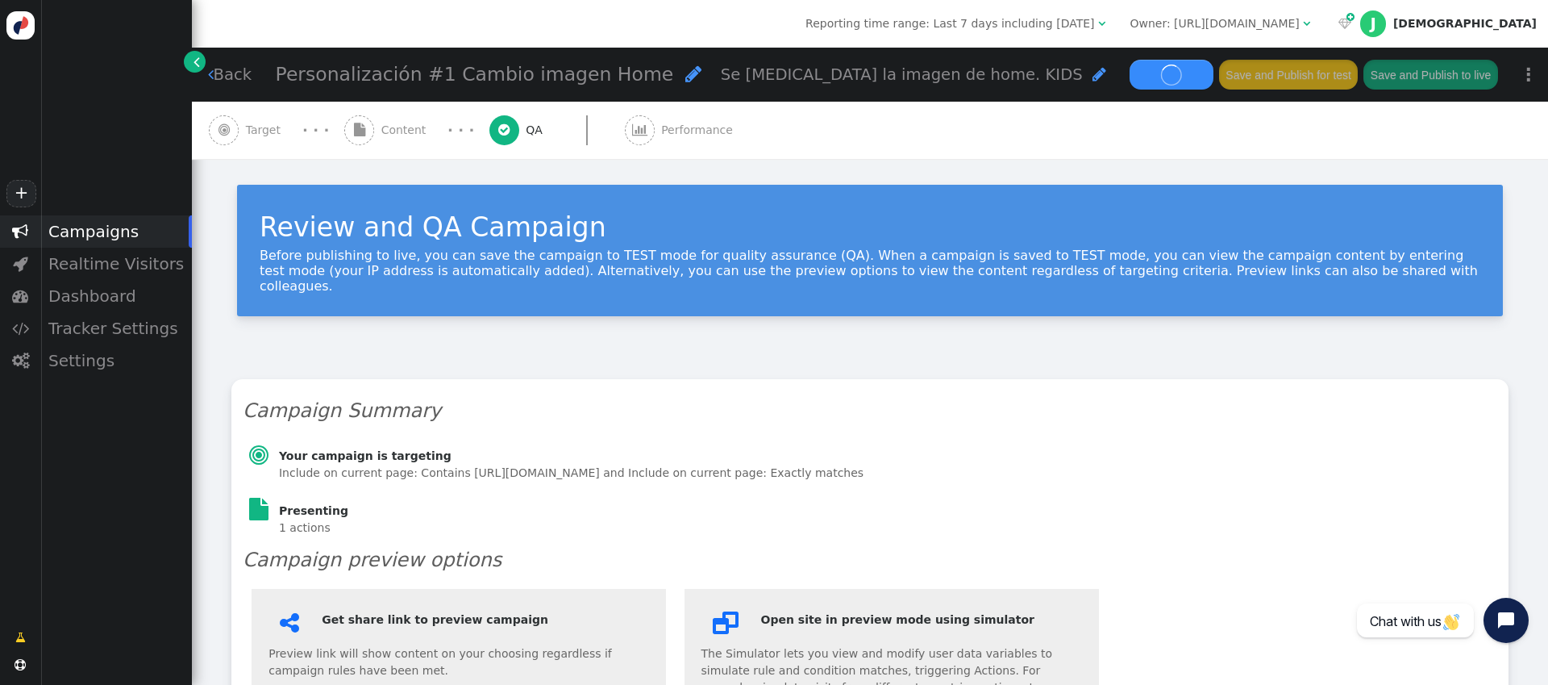
click at [124, 237] on div "Campaigns" at bounding box center [116, 231] width 152 height 32
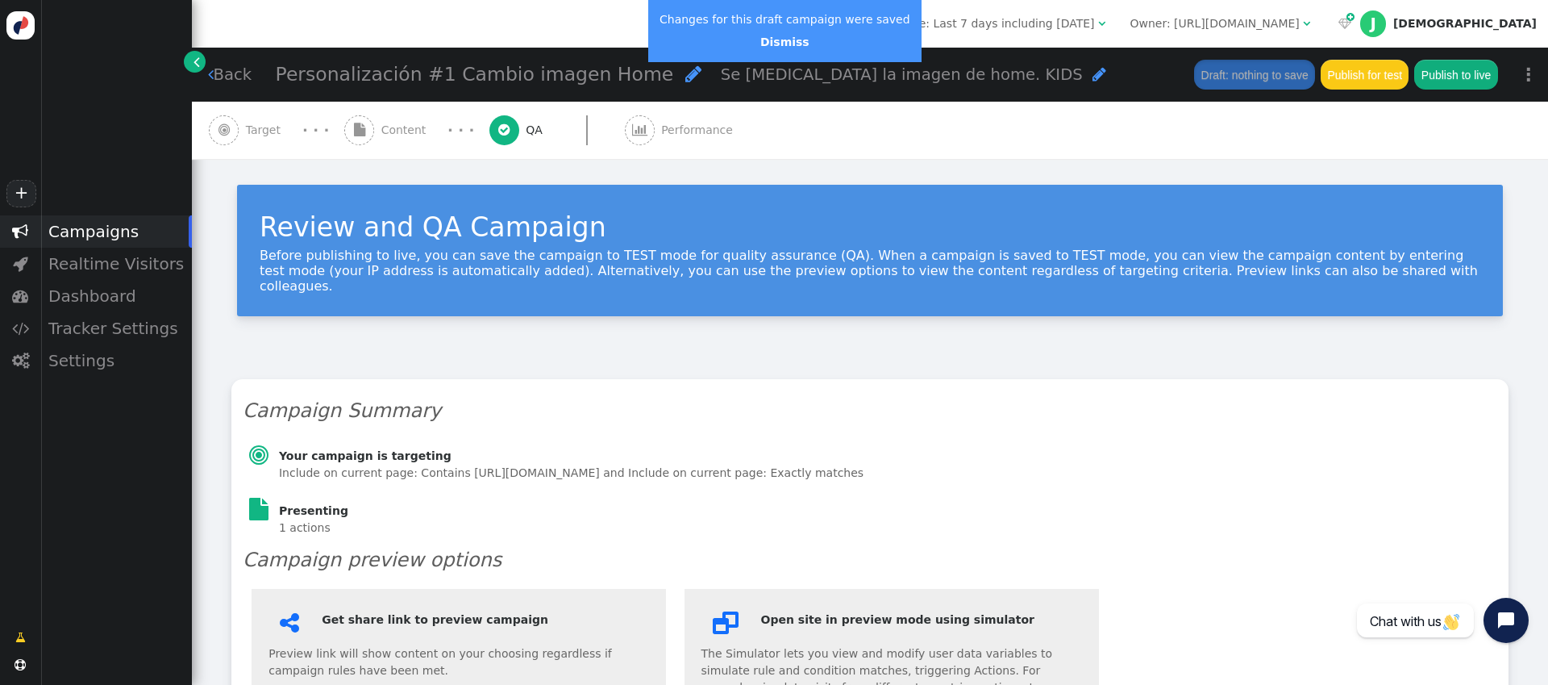
click at [212, 78] on span "" at bounding box center [211, 74] width 6 height 16
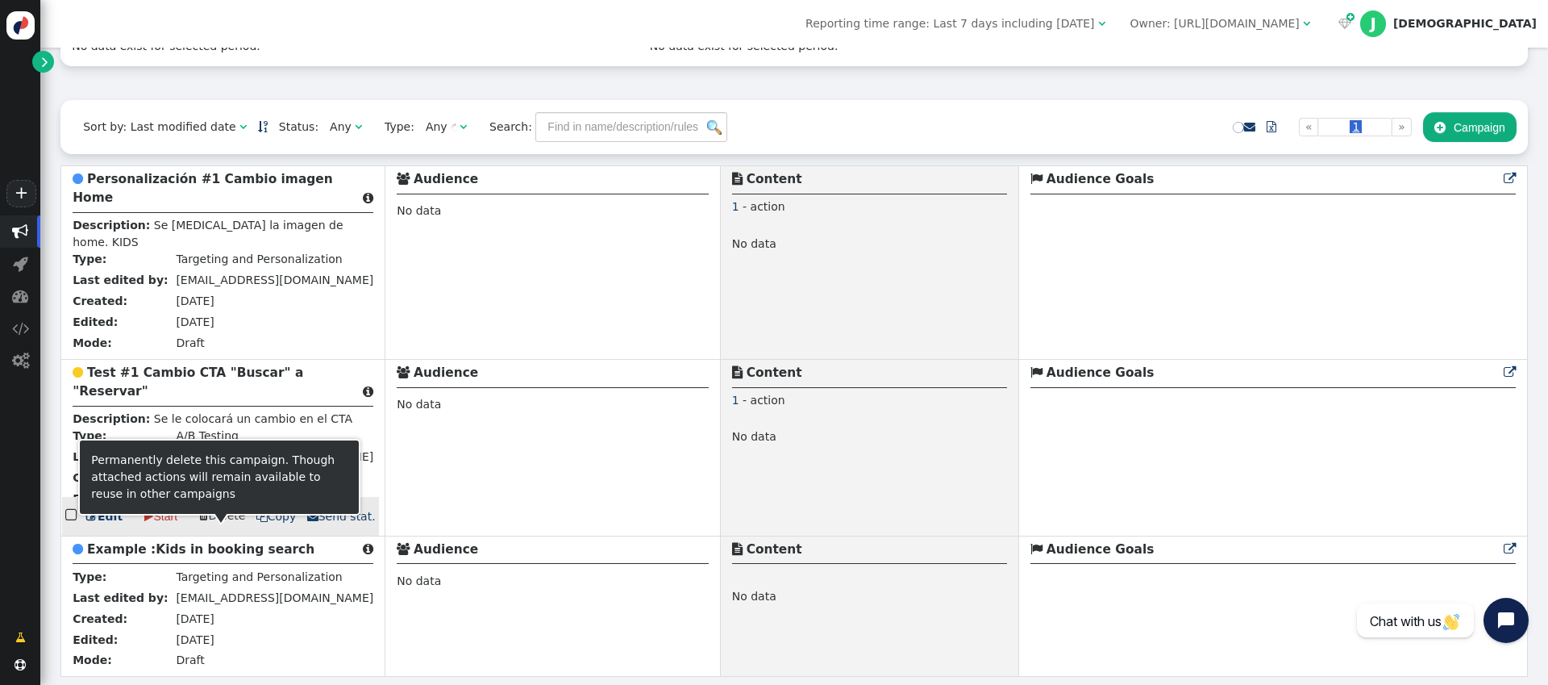
scroll to position [210, 0]
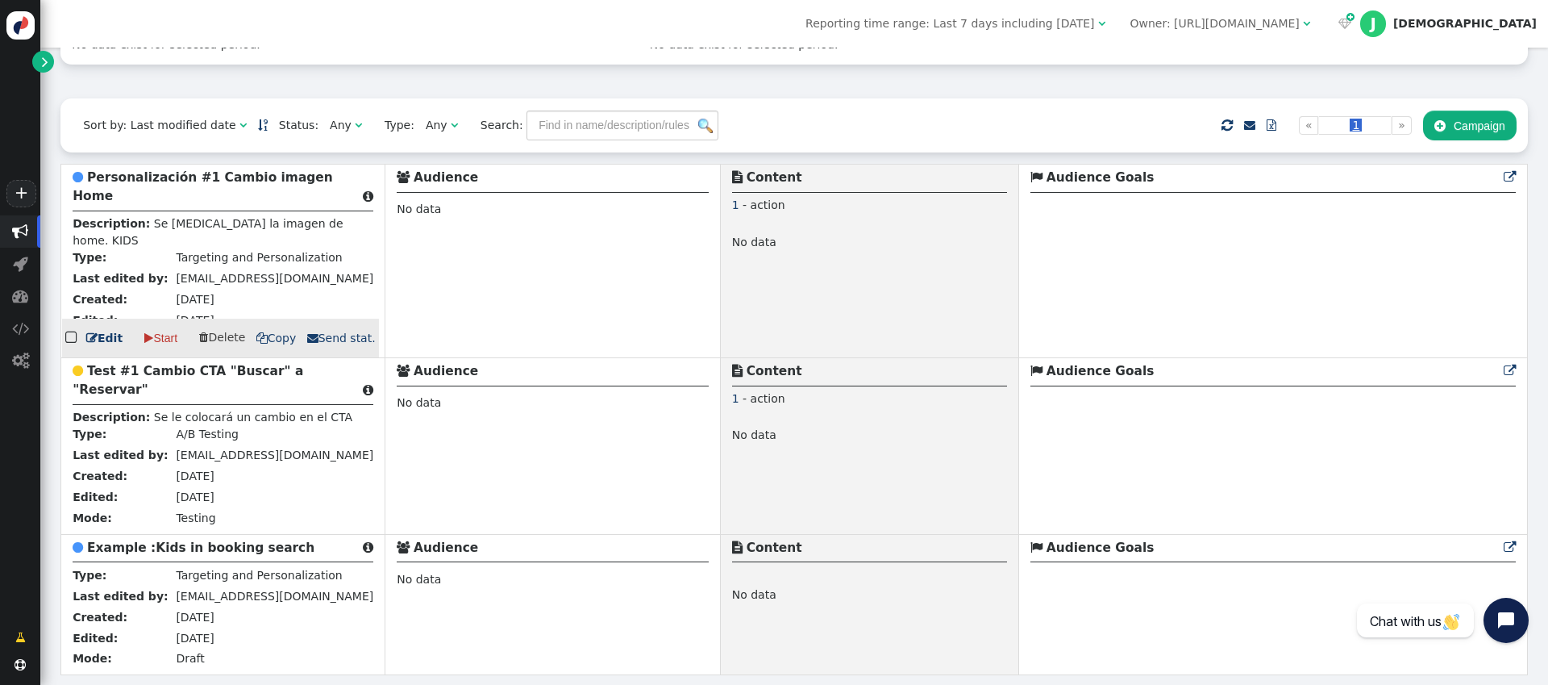
click at [198, 170] on b "Personalización #1 Cambio imagen Home" at bounding box center [203, 186] width 260 height 33
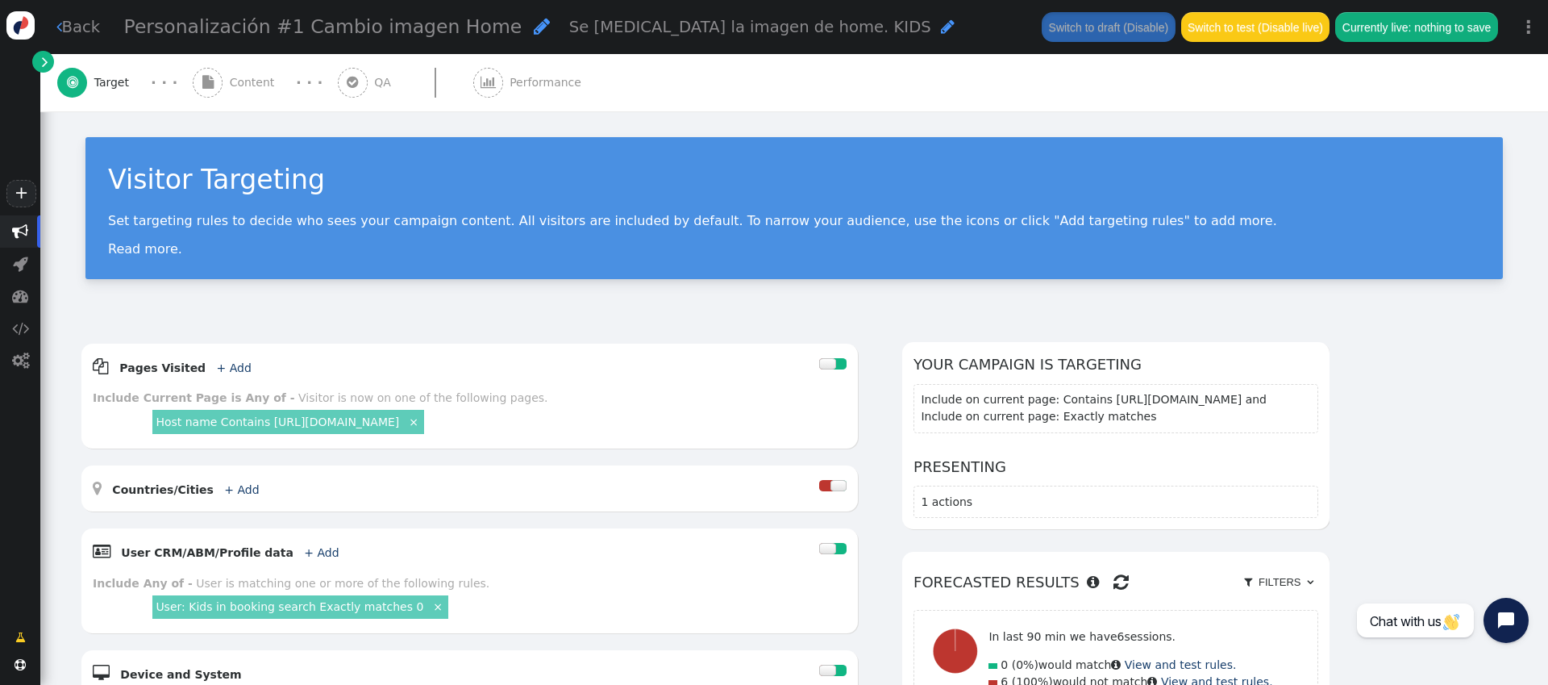
click at [673, 32] on span "Se [MEDICAL_DATA] la imagen de home. KIDS" at bounding box center [750, 27] width 362 height 19
drag, startPoint x: 586, startPoint y: 40, endPoint x: 553, endPoint y: 30, distance: 34.4
click at [569, 29] on textarea "Se [MEDICAL_DATA] la imagen de home. KIDS" at bounding box center [652, 26] width 166 height 29
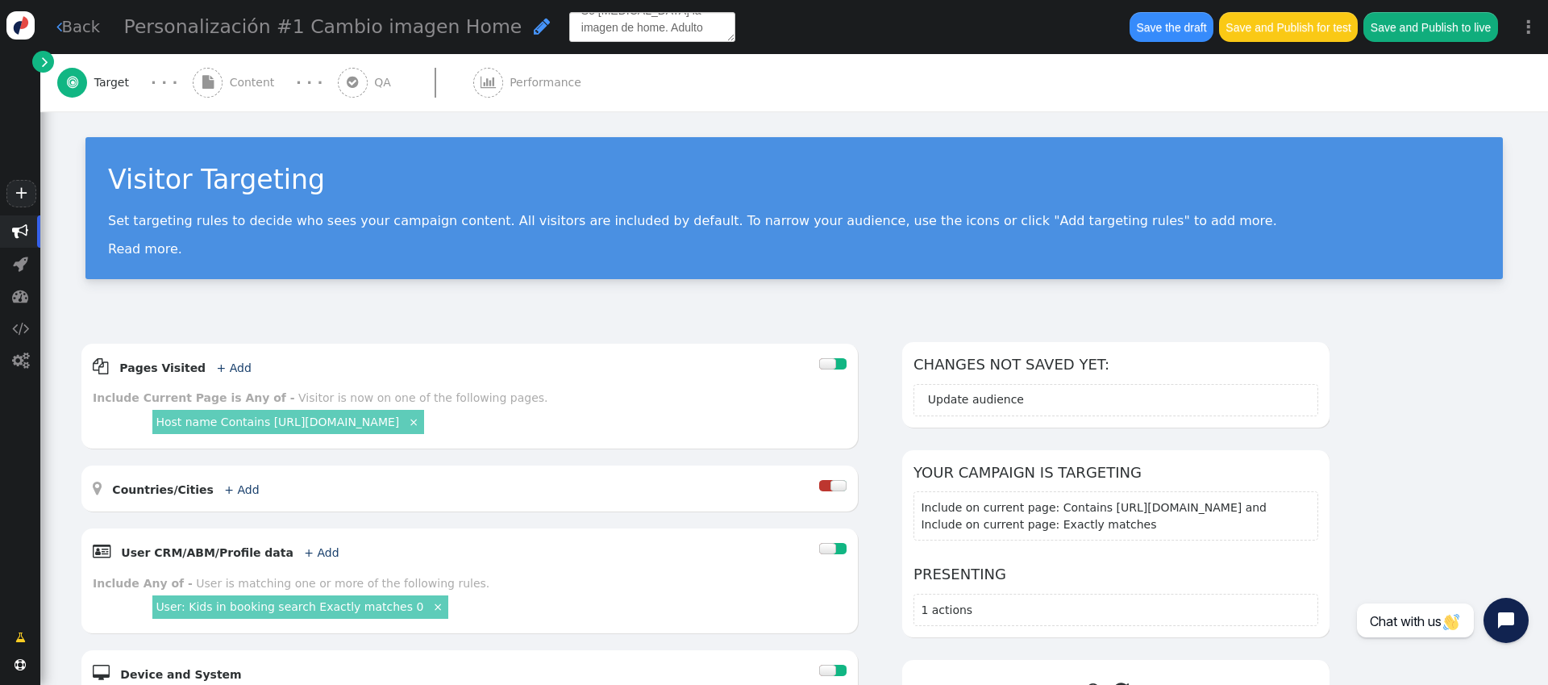
type textarea "Se [MEDICAL_DATA] la imagen de home. Adultos"
click at [638, 74] on div " Target · · ·  Content · · ·  QA  Performance" at bounding box center [794, 82] width 1474 height 57
click at [534, 34] on span "" at bounding box center [542, 26] width 16 height 19
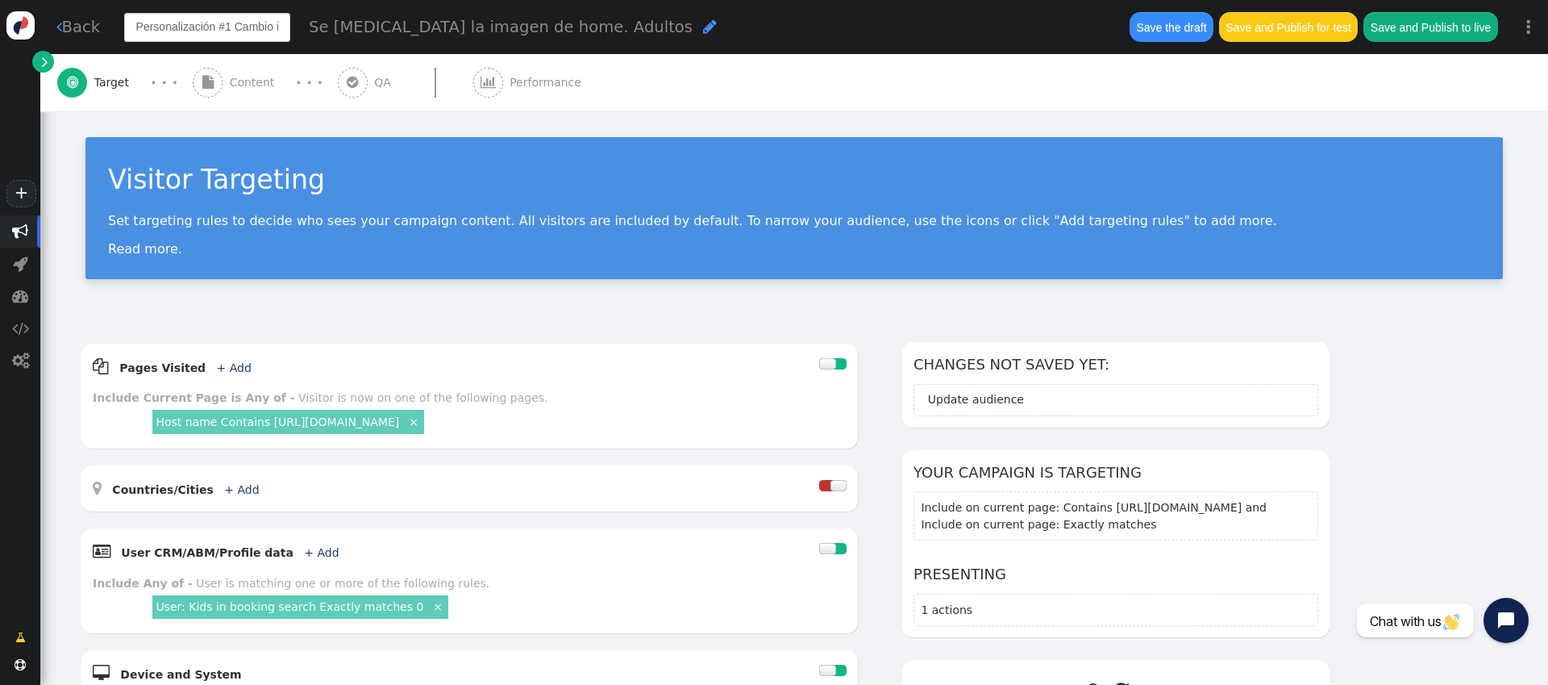
scroll to position [0, 69]
click at [569, 32] on span "Se [MEDICAL_DATA] la imagen de home. Adultos" at bounding box center [761, 27] width 384 height 19
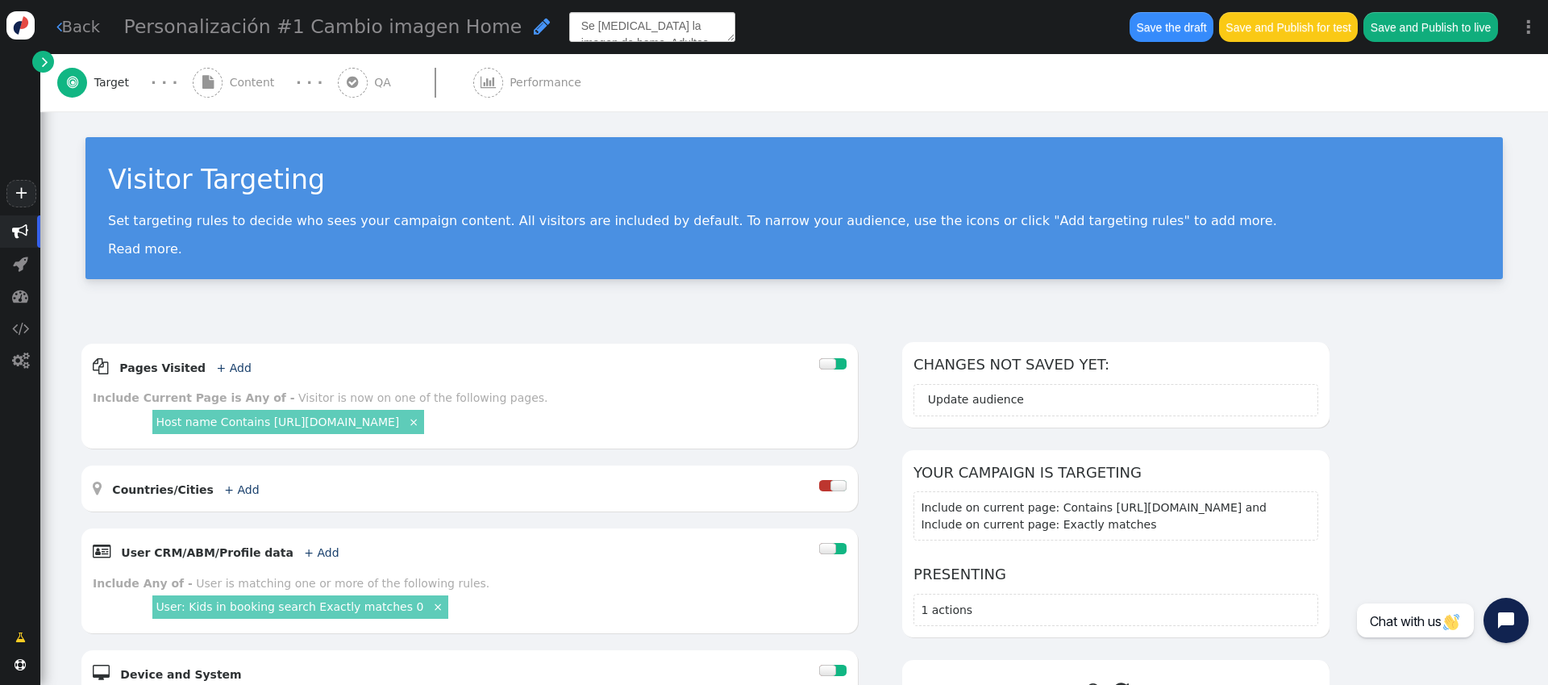
scroll to position [8, 0]
click at [214, 31] on span "Personalización #1 Cambio imagen Home" at bounding box center [323, 26] width 398 height 23
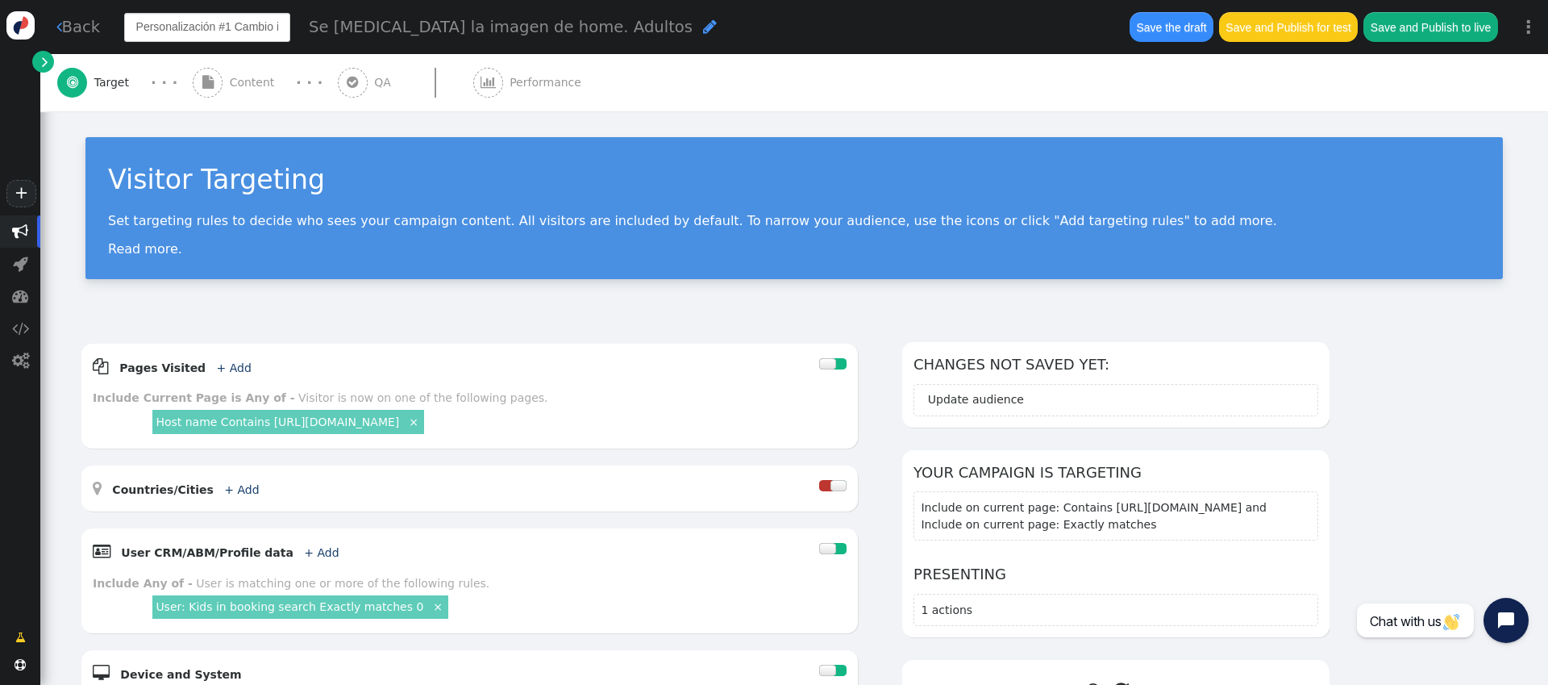
scroll to position [0, 69]
type input "Personalización #1 Cambio imagen Home - Adultos"
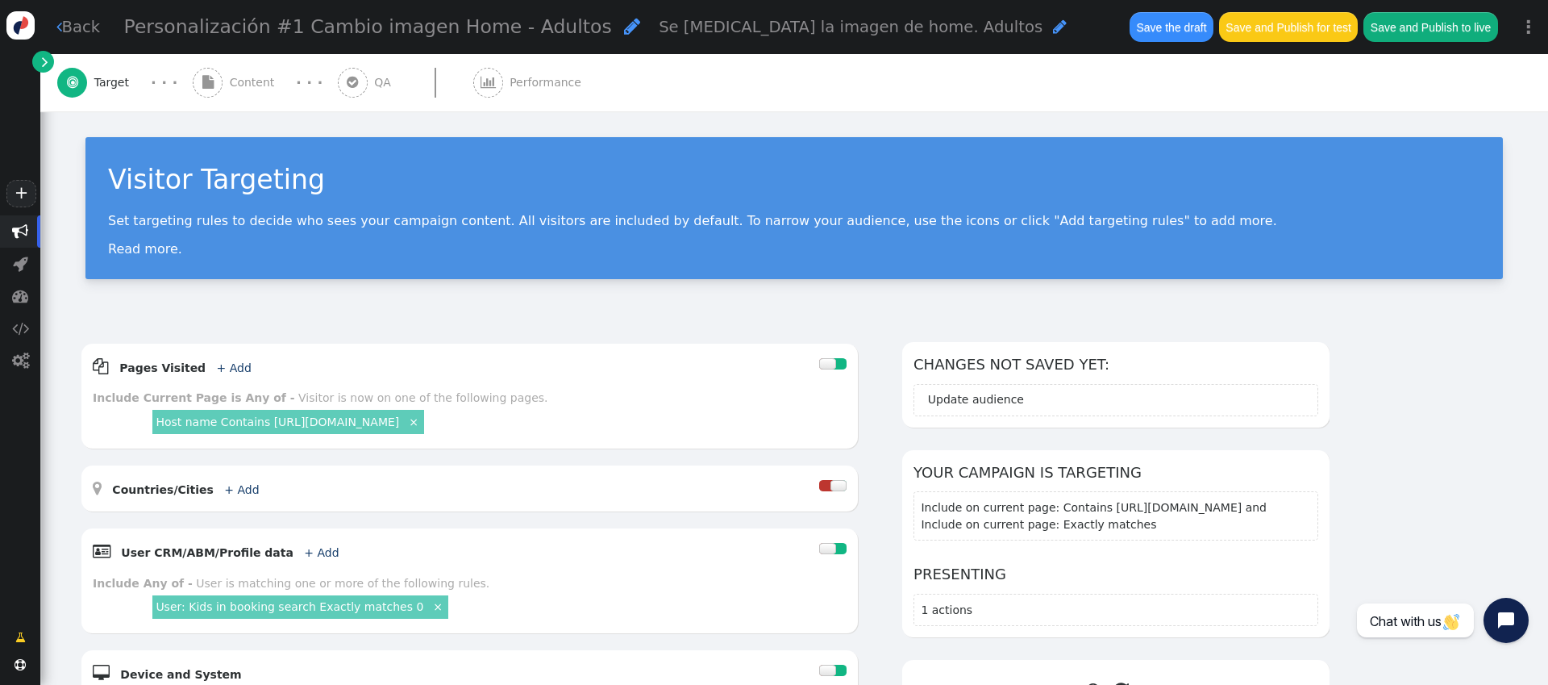
click at [669, 113] on div "Visitor Targeting Set targeting rules to decide who sees your campaign content.…" at bounding box center [794, 215] width 1508 height 208
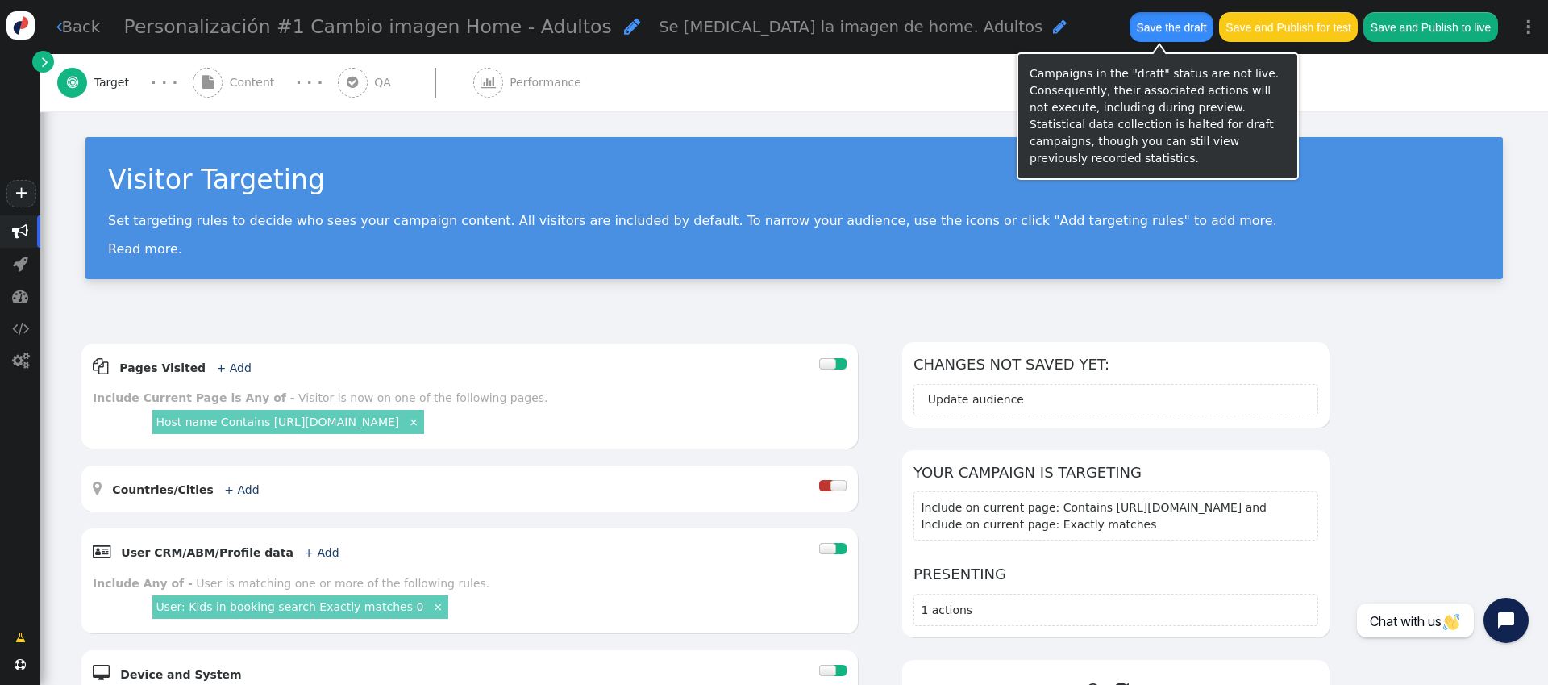
click at [1160, 29] on button "Save the draft" at bounding box center [1172, 26] width 84 height 29
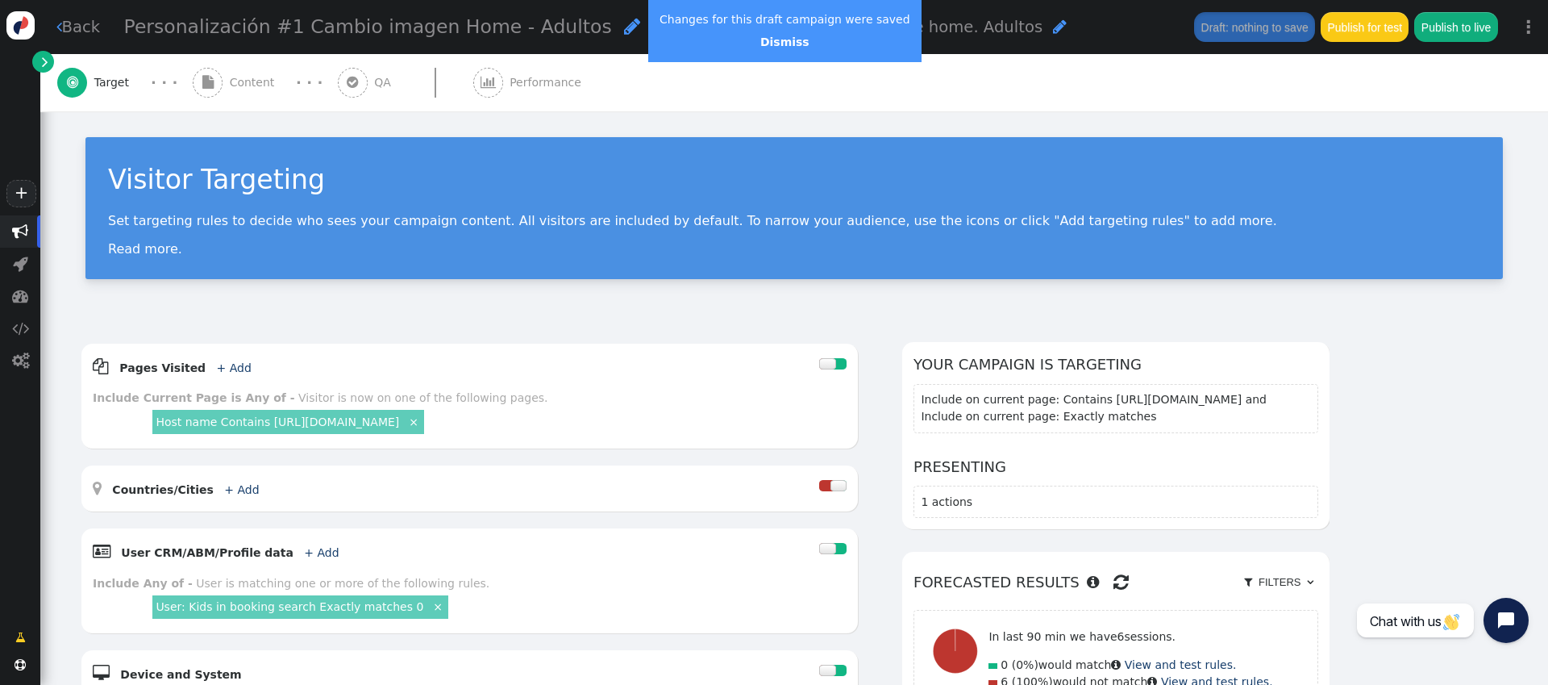
click at [1160, 24] on link "⋮" at bounding box center [1529, 27] width 39 height 48
click at [1160, 81] on td "Version 4" at bounding box center [1494, 81] width 47 height 17
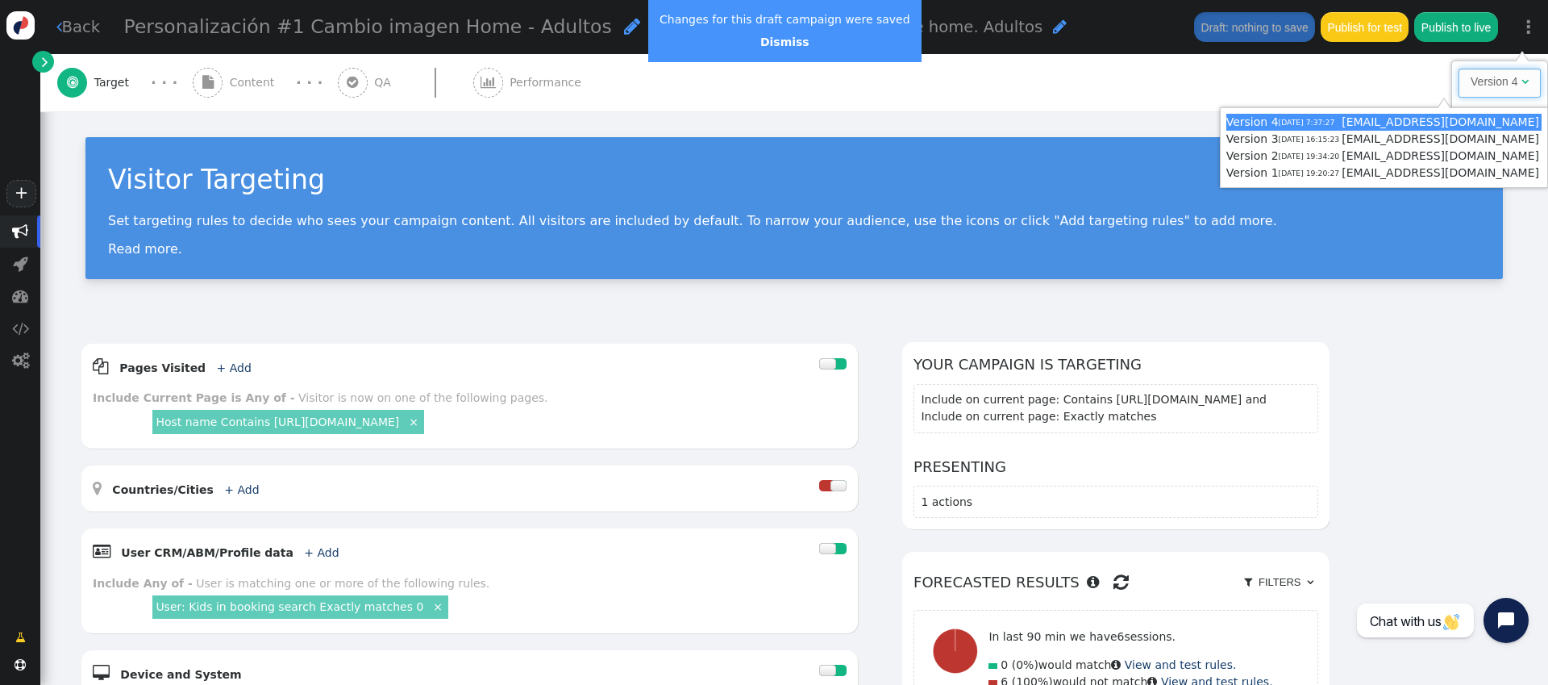
click at [1160, 80] on td "Version 4" at bounding box center [1494, 81] width 47 height 17
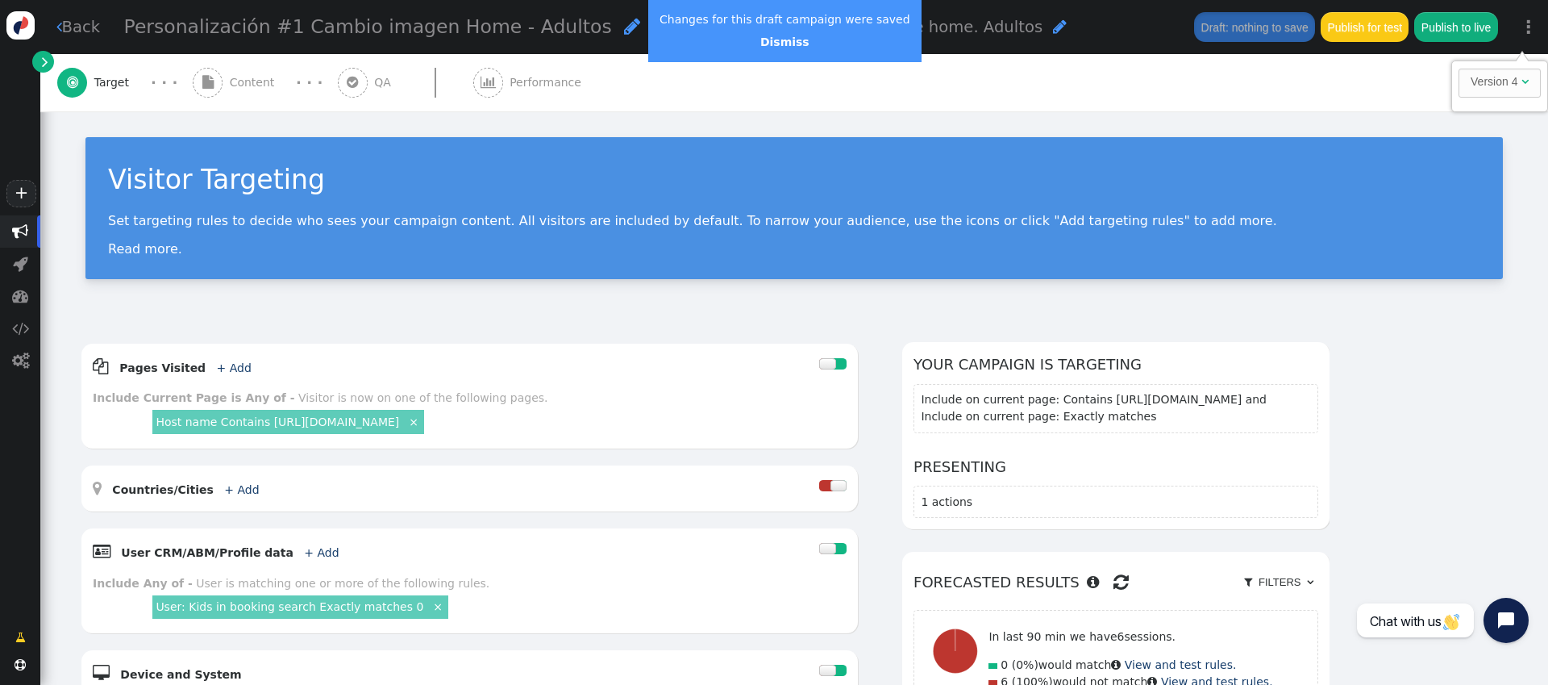
click at [69, 31] on link " Back" at bounding box center [78, 26] width 44 height 23
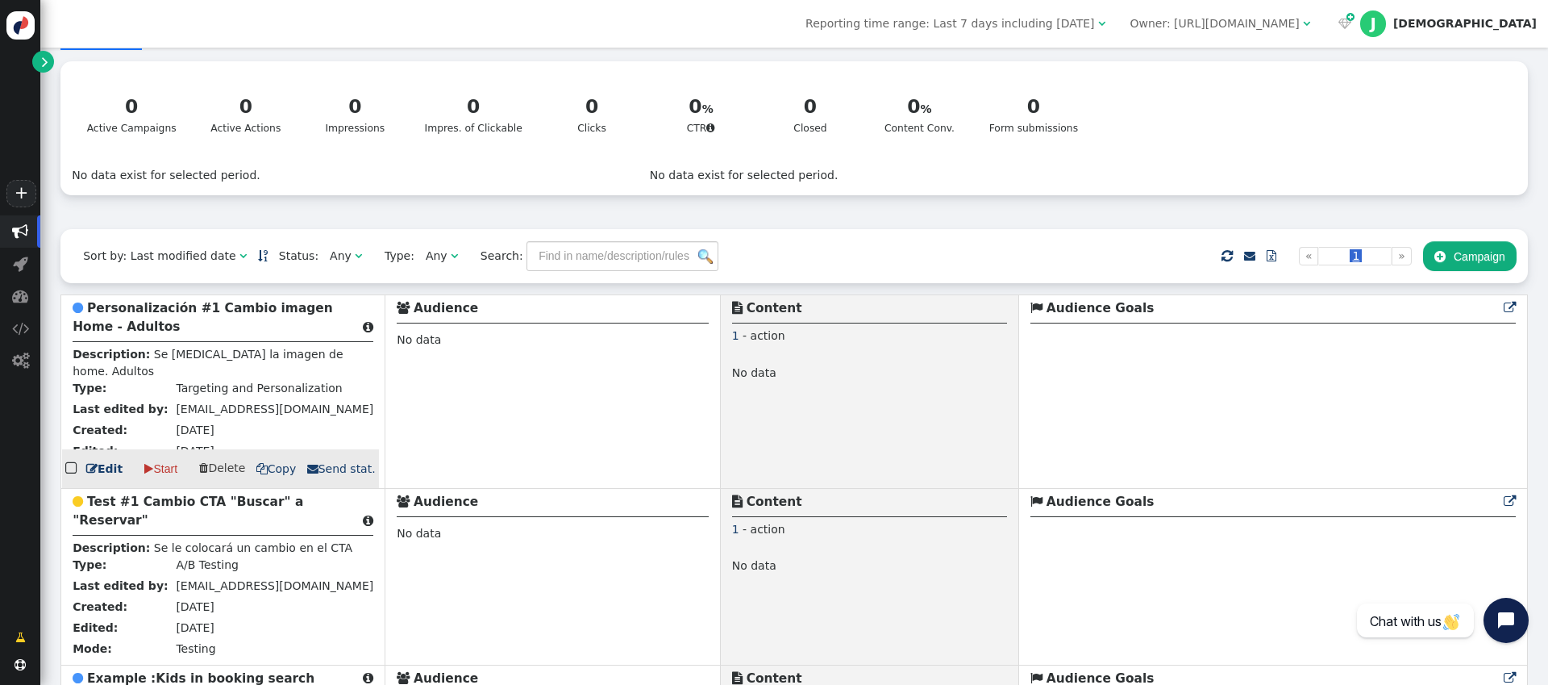
scroll to position [62, 0]
click at [267, 473] on span " Copy" at bounding box center [276, 466] width 40 height 13
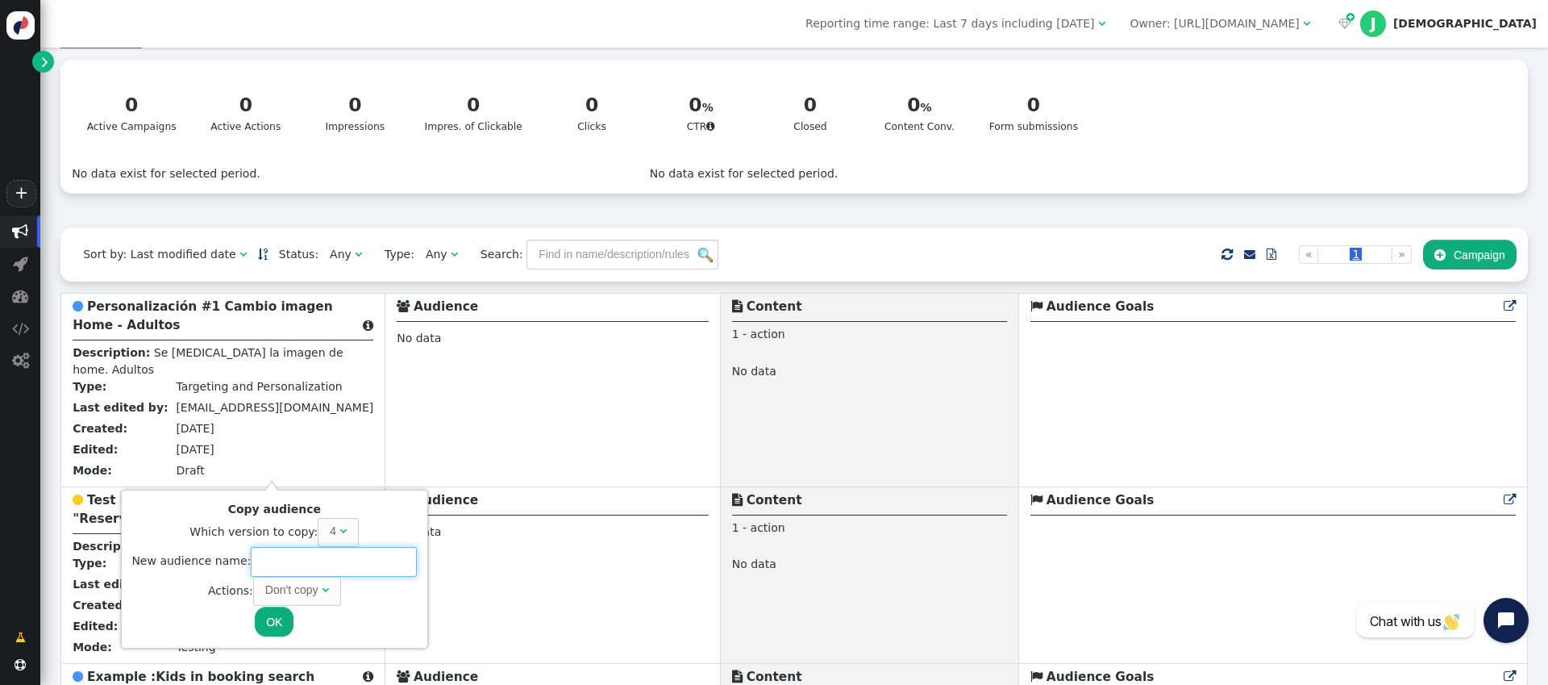
click at [281, 539] on input "text" at bounding box center [334, 561] width 166 height 29
click at [284, 539] on div "Don't copy" at bounding box center [291, 589] width 53 height 17
click at [339, 535] on span "" at bounding box center [342, 530] width 7 height 11
click at [265, 539] on button "OK" at bounding box center [274, 620] width 39 height 29
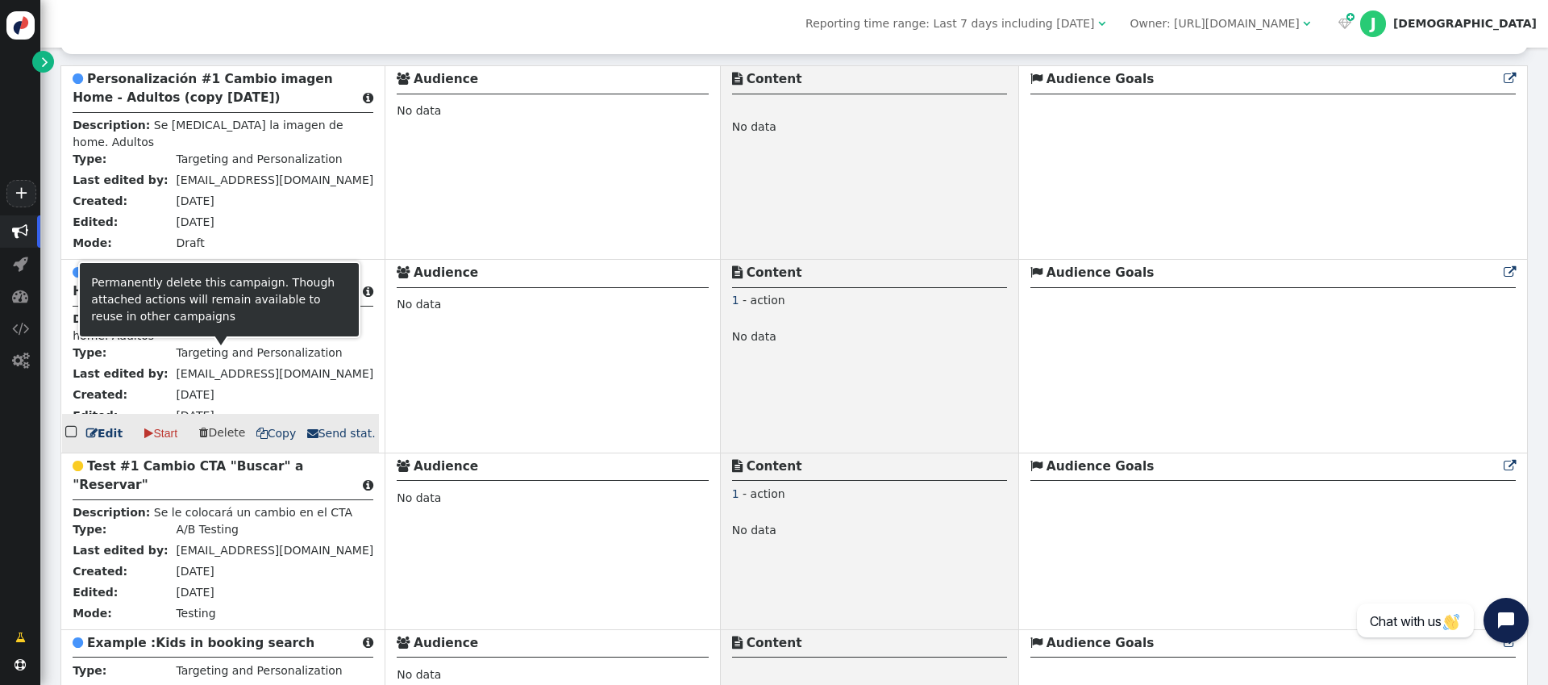
scroll to position [299, 0]
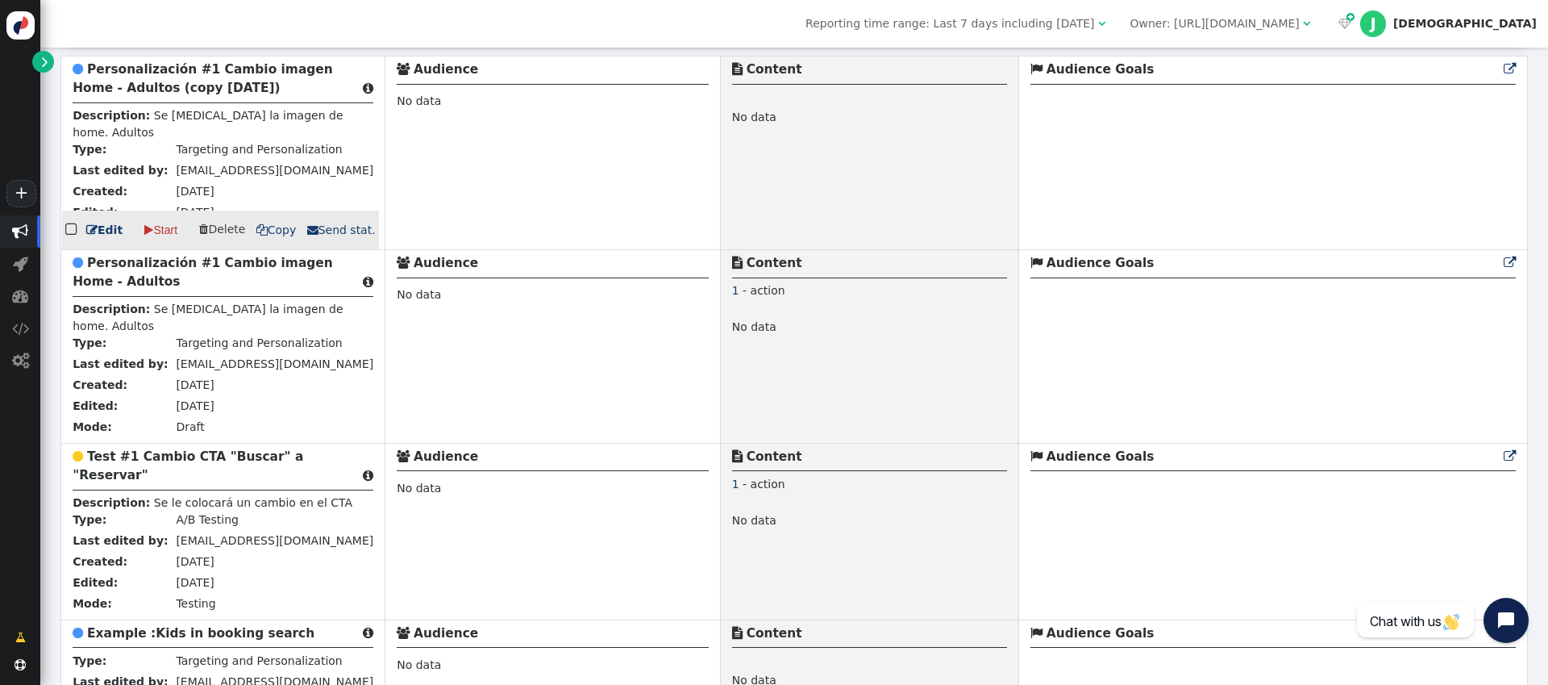
click at [147, 77] on b "Personalización #1 Cambio imagen Home - Adultos (copy [DATE])" at bounding box center [203, 78] width 260 height 33
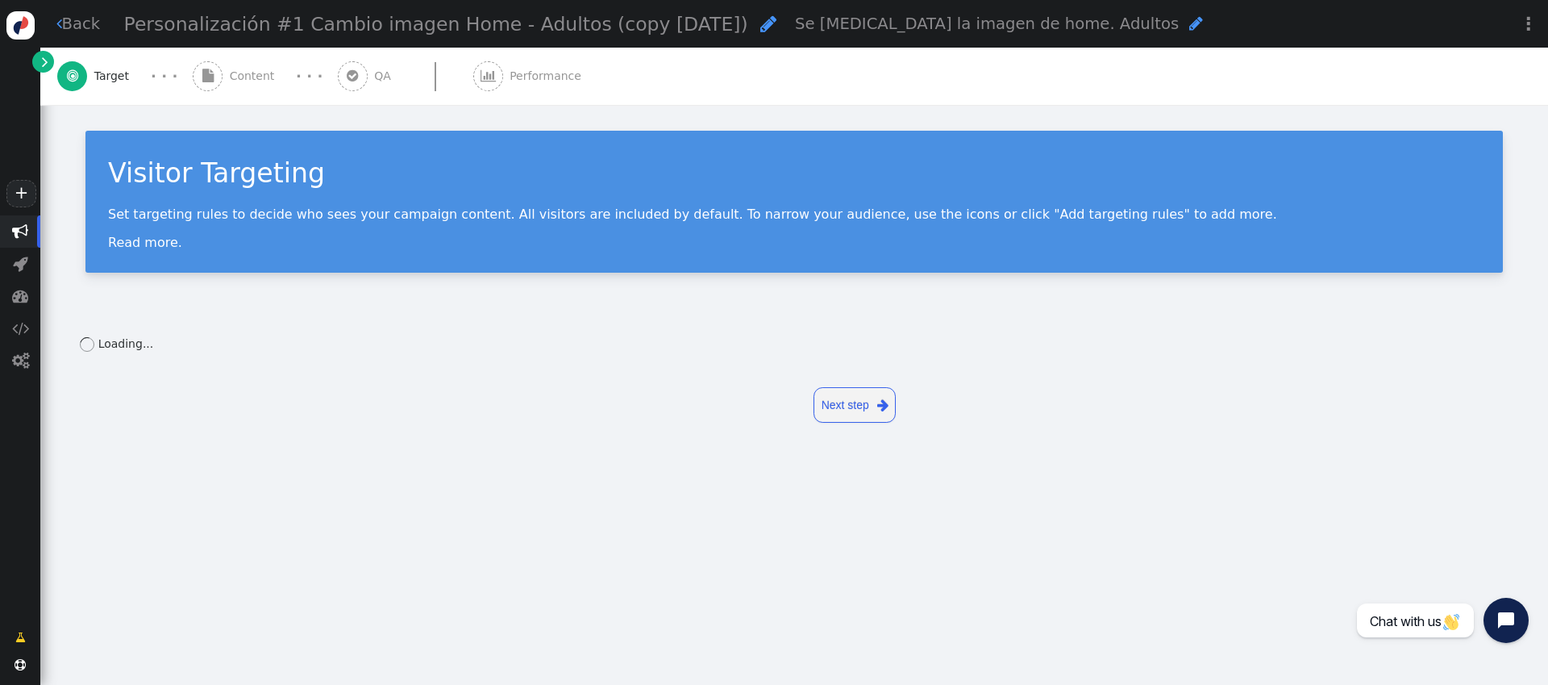
click at [480, 26] on span "Personalización #1 Cambio imagen Home - Adultos (copy [DATE])" at bounding box center [436, 24] width 624 height 23
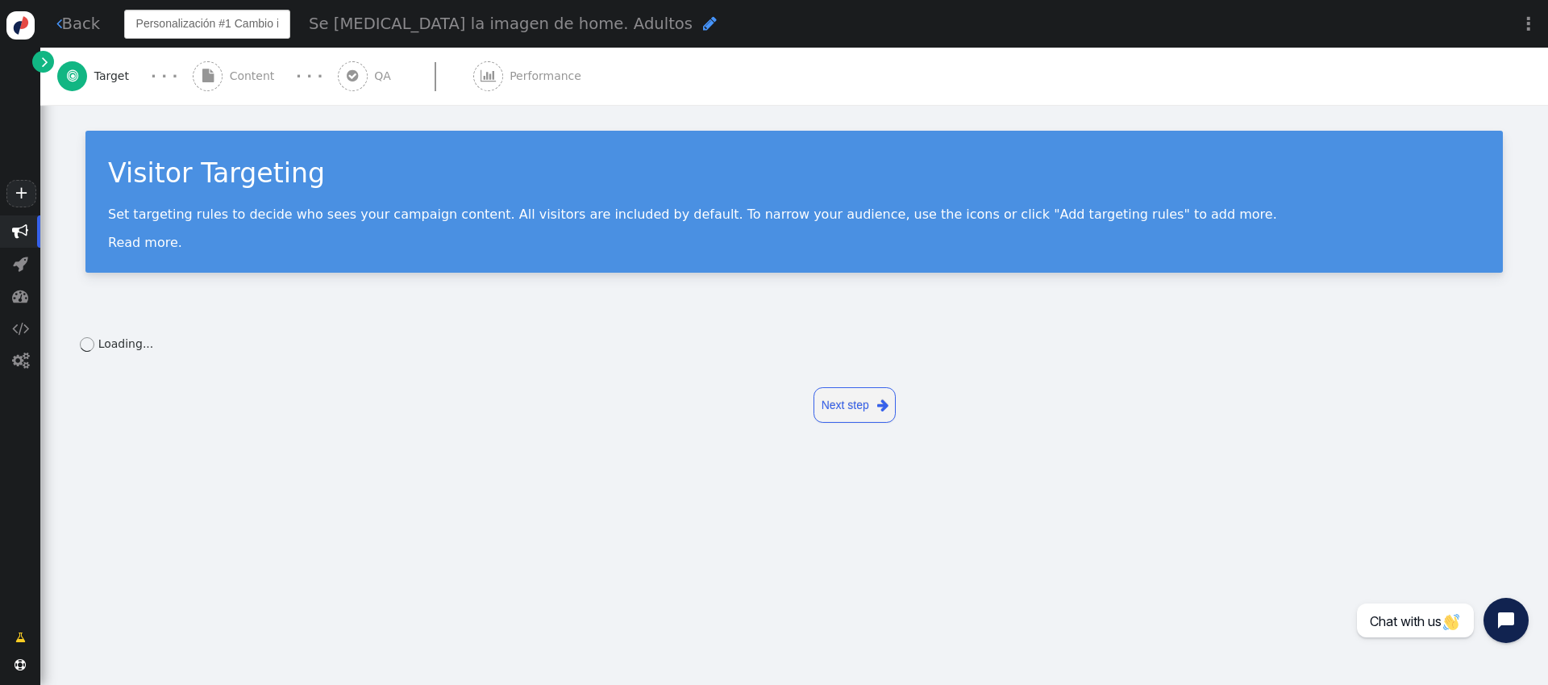
scroll to position [0, 198]
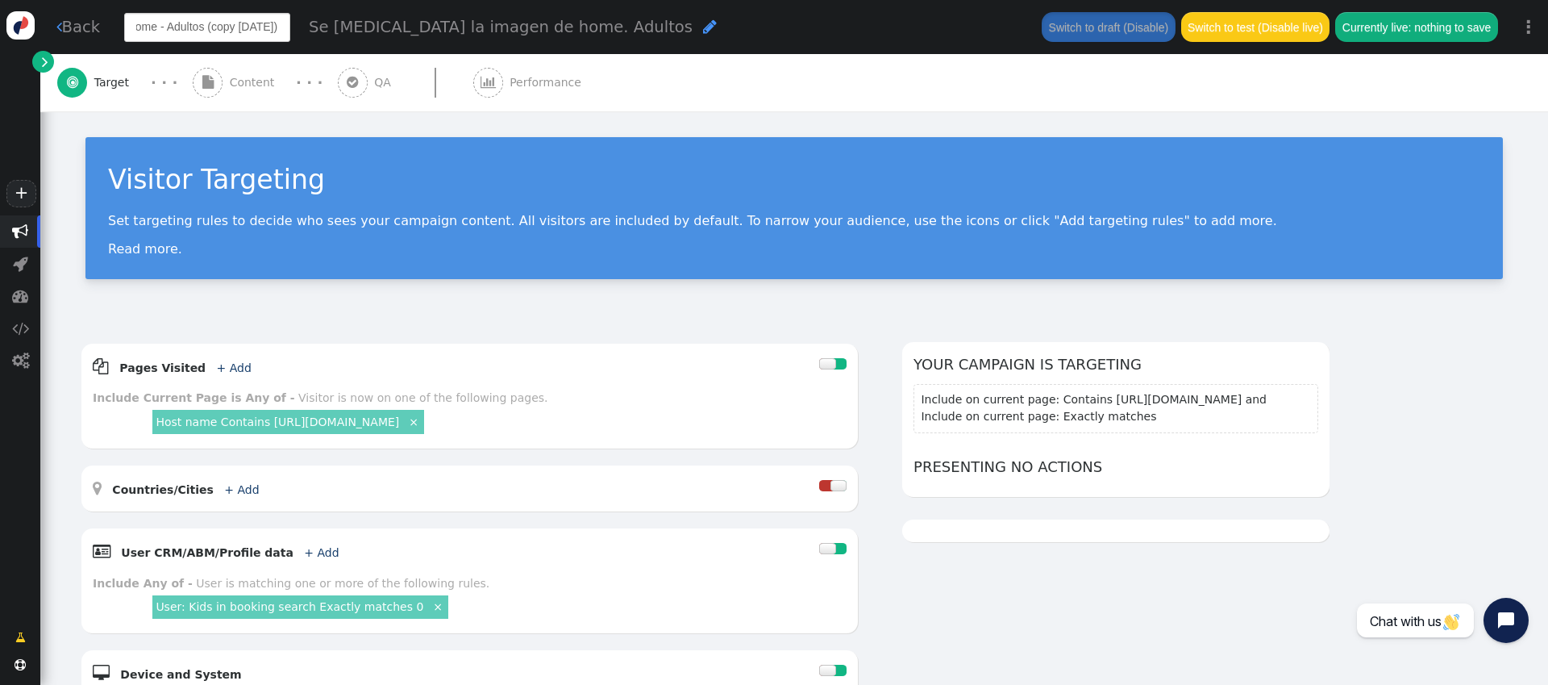
drag, startPoint x: 281, startPoint y: 27, endPoint x: 159, endPoint y: 27, distance: 121.8
click at [159, 27] on input "Personalización #1 Cambio imagen Home - Adultos (copy [DATE])" at bounding box center [207, 27] width 166 height 29
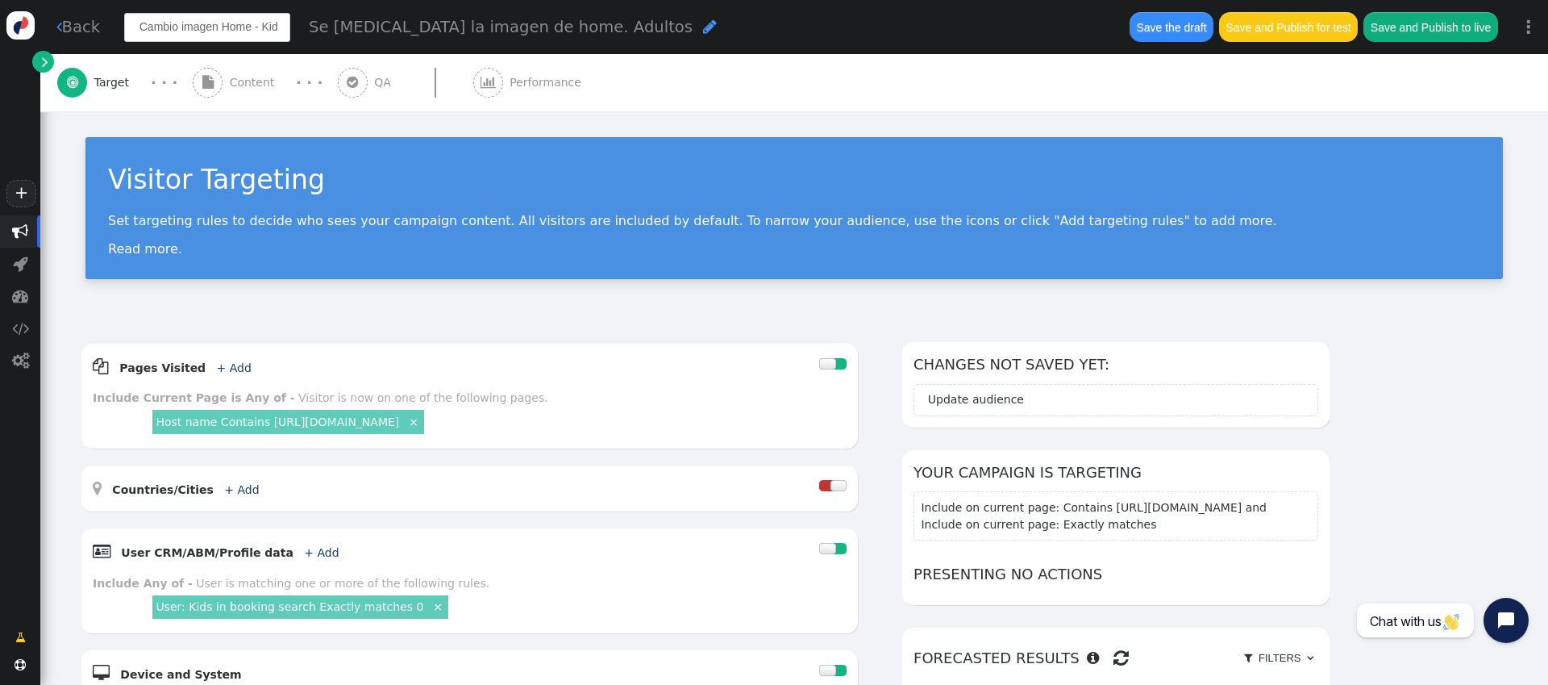
type input "Personalización #1 Cambio imagen Home - Kids"
click at [592, 25] on div "Se [MEDICAL_DATA] la imagen de home. Adultos " at bounding box center [512, 26] width 407 height 23
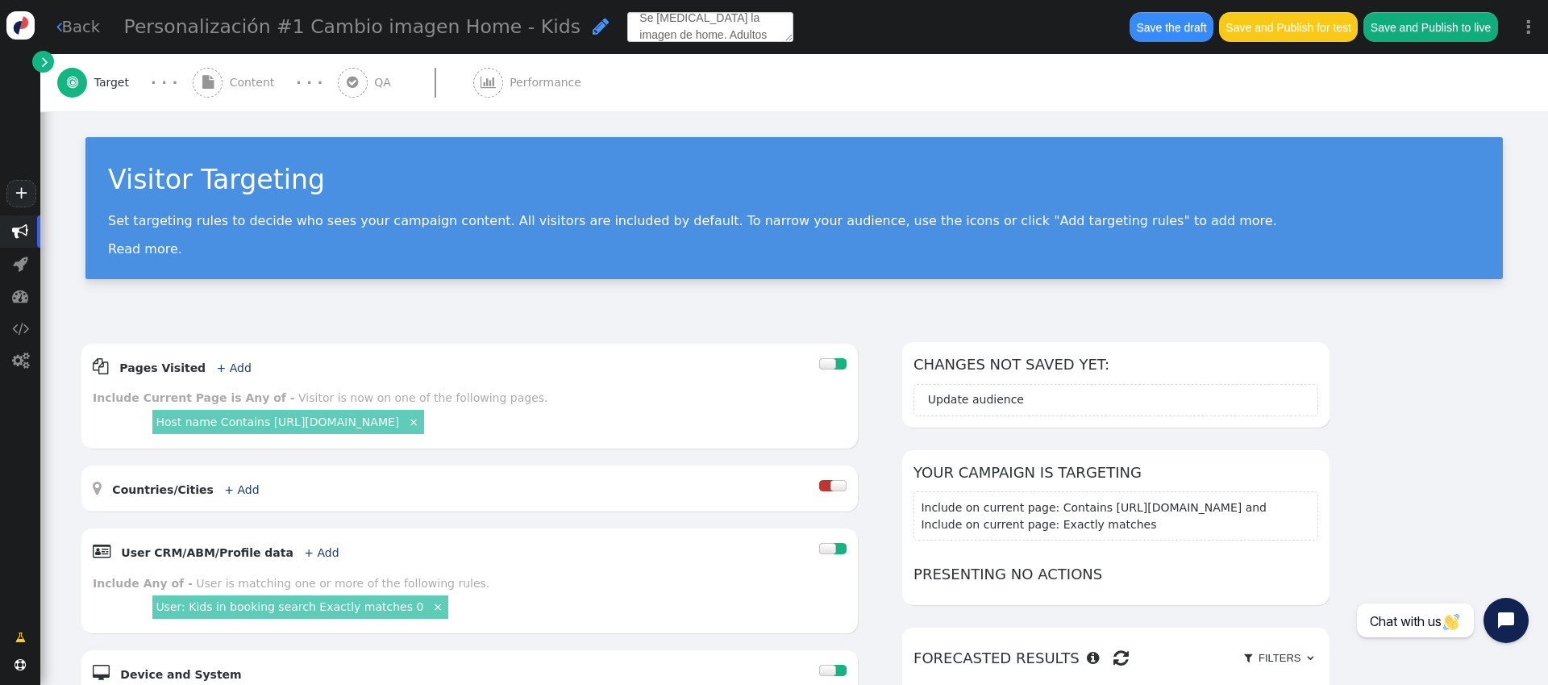
scroll to position [15, 0]
drag, startPoint x: 651, startPoint y: 37, endPoint x: 605, endPoint y: 32, distance: 46.2
click at [627, 32] on textarea "Se [MEDICAL_DATA] la imagen de home. Adultos" at bounding box center [710, 26] width 166 height 29
type textarea "Se [MEDICAL_DATA] la imagen de home. Kids"
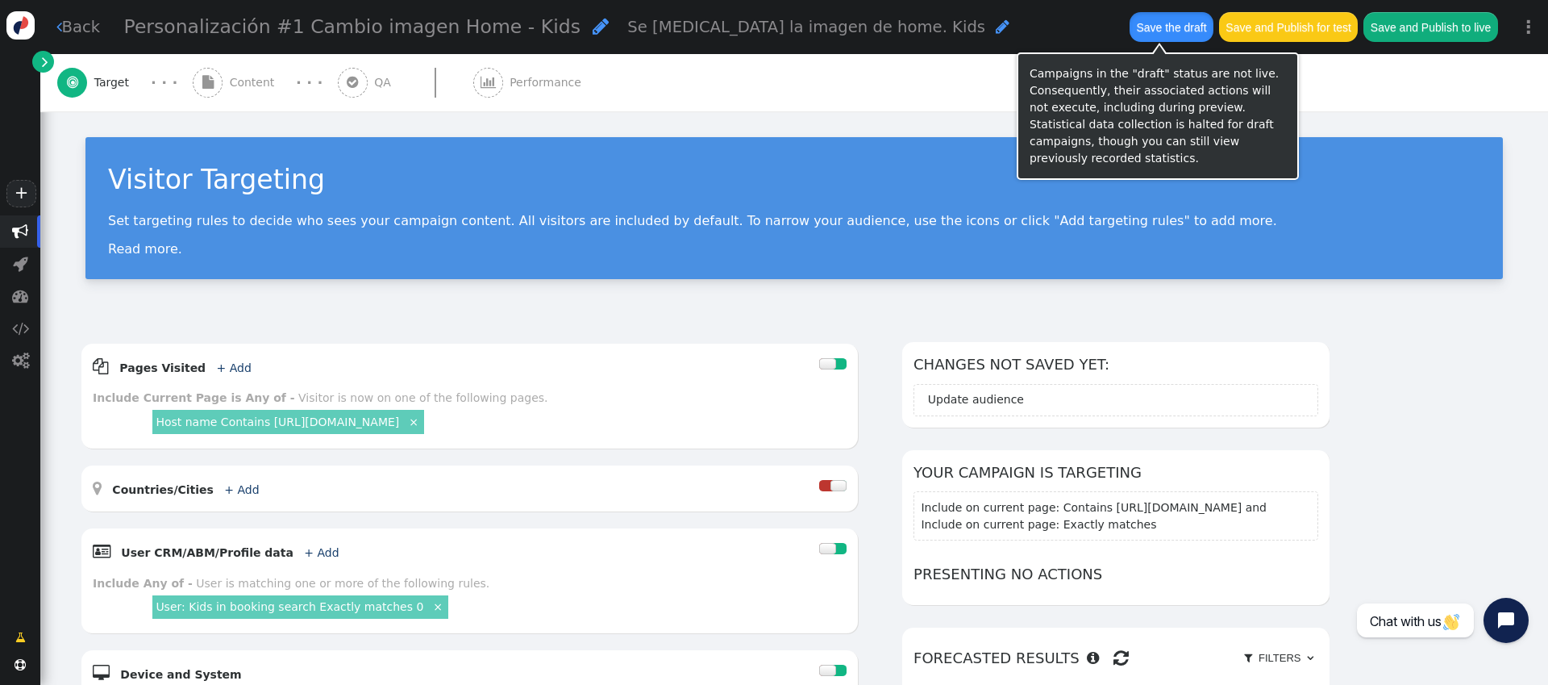
click at [1152, 24] on button "Save the draft" at bounding box center [1172, 26] width 84 height 29
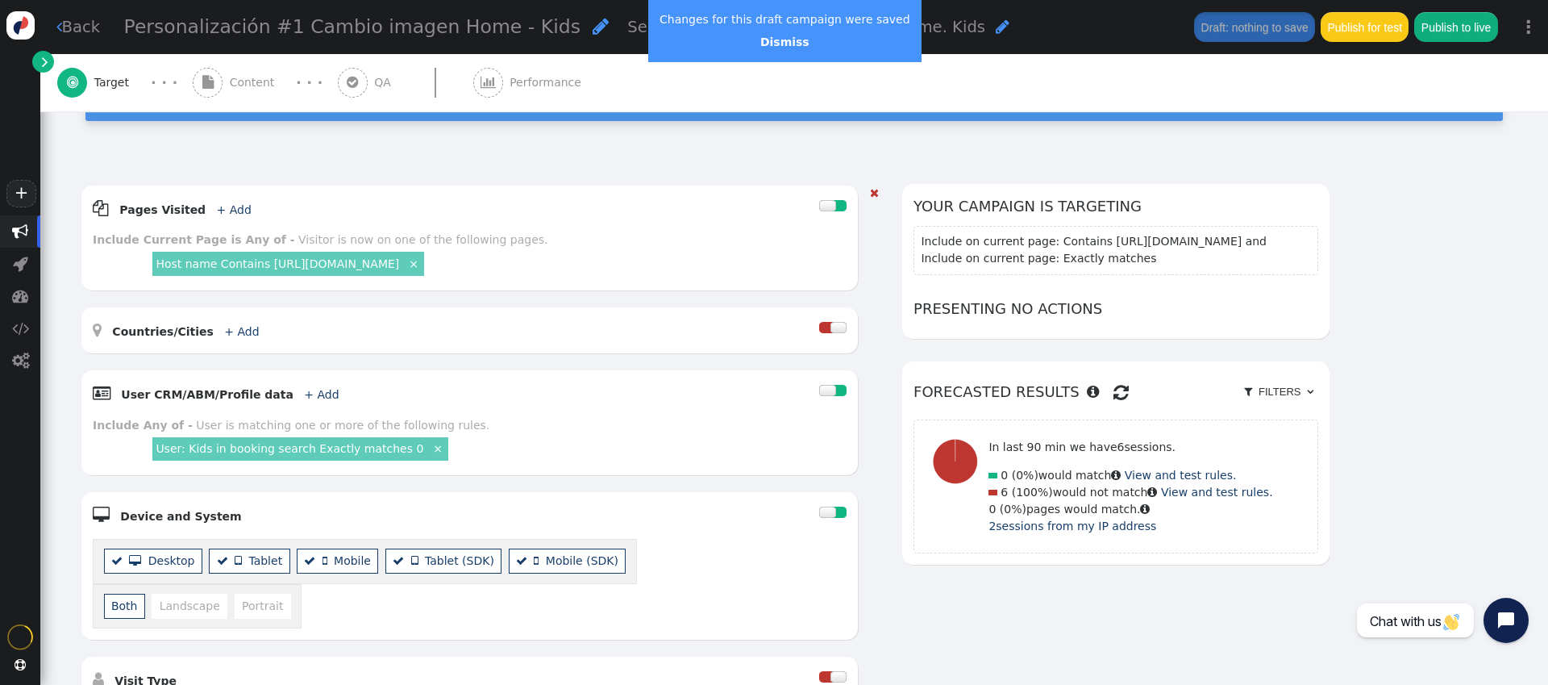
scroll to position [176, 0]
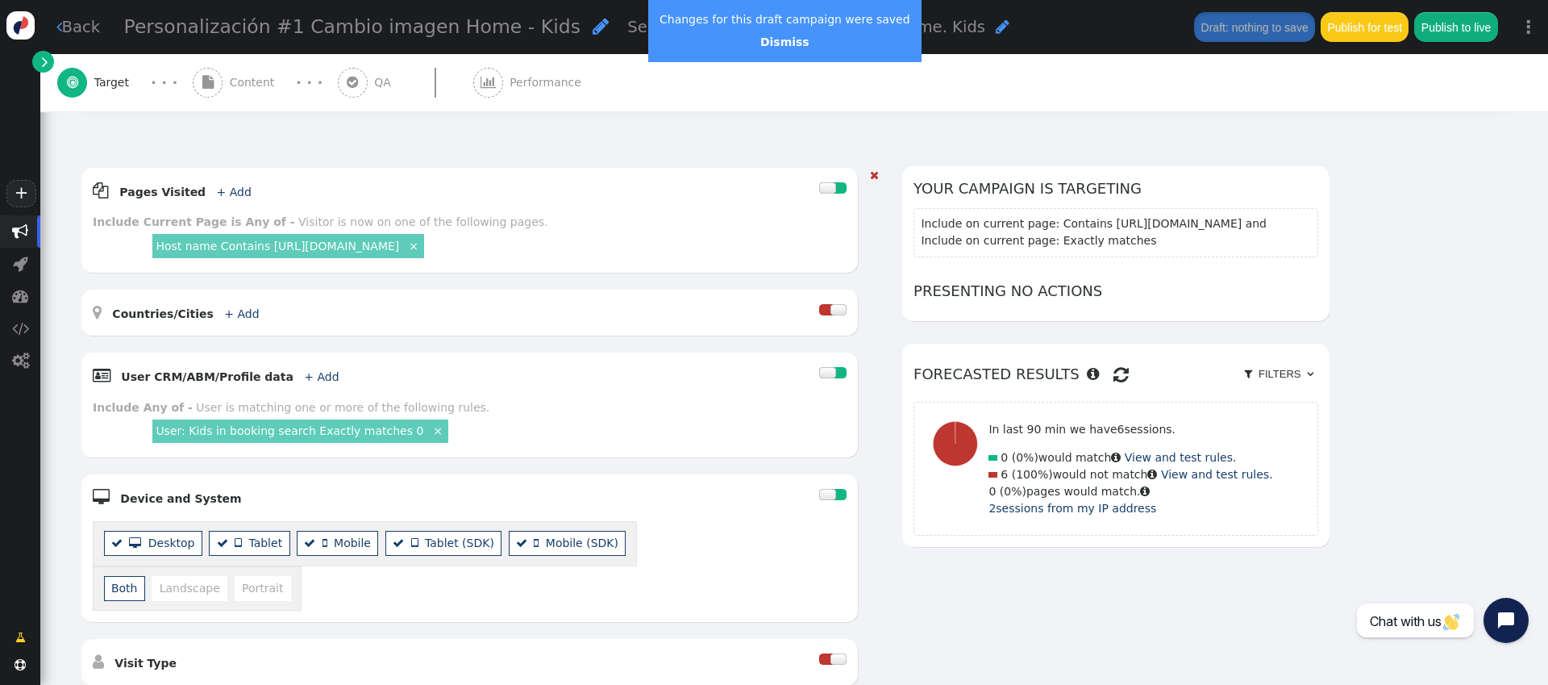
click at [354, 434] on link "User: Kids in booking search Exactly matches 0" at bounding box center [290, 430] width 268 height 13
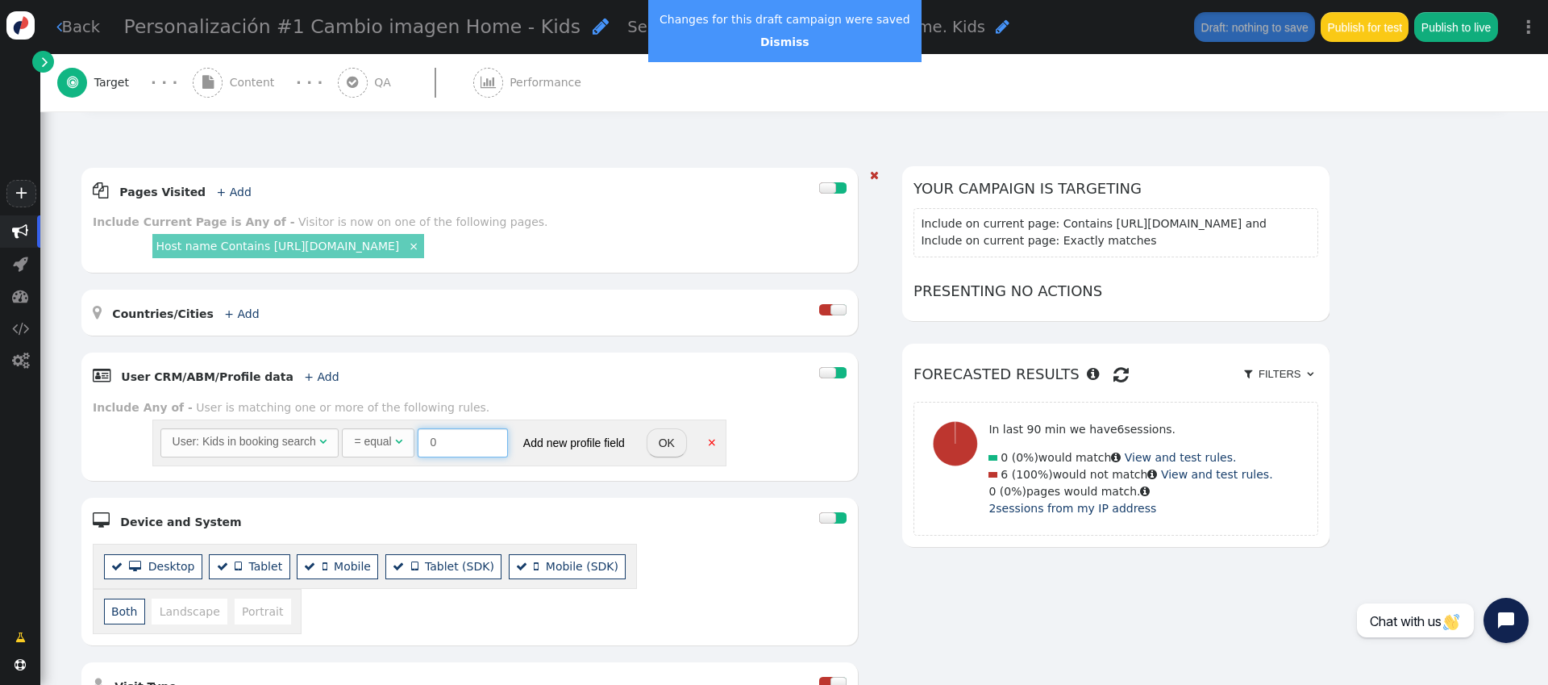
click at [472, 440] on input "0" at bounding box center [463, 442] width 90 height 29
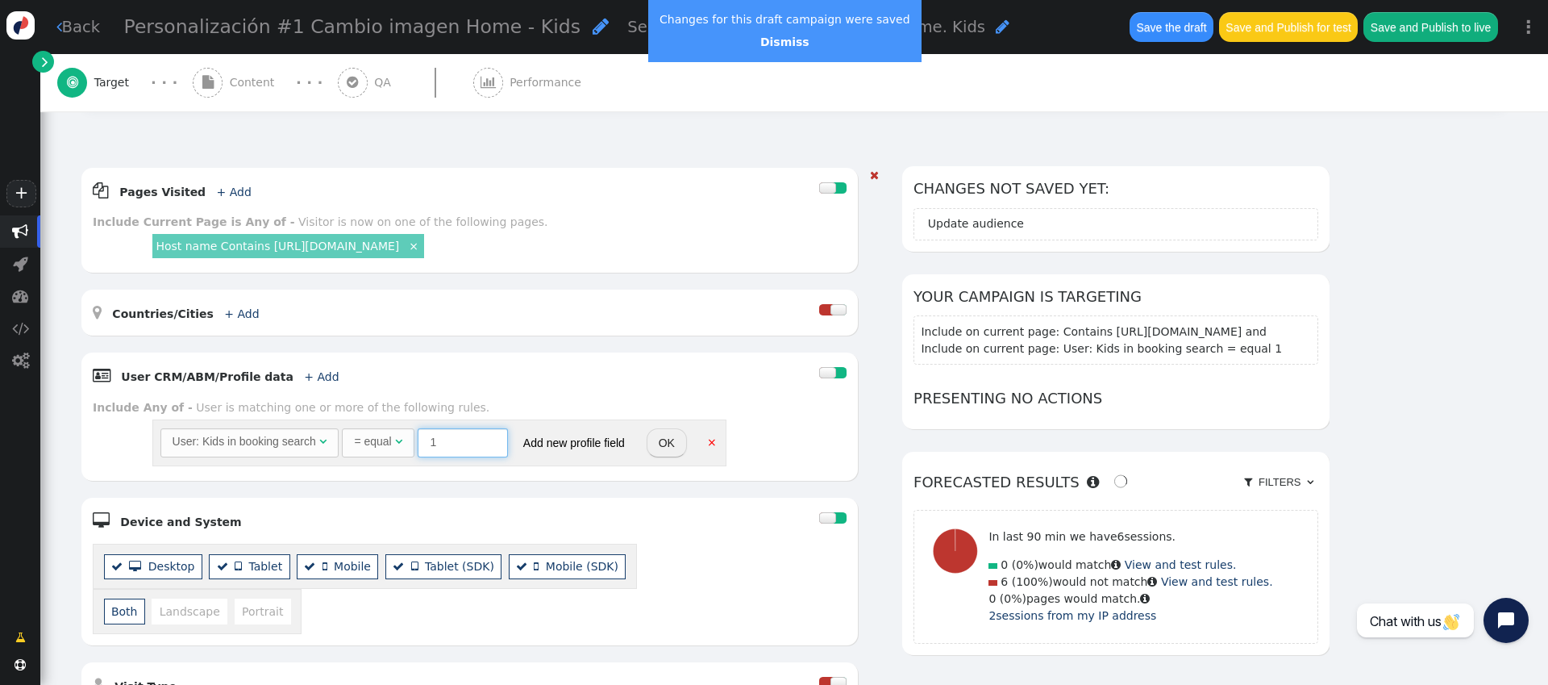
type input "1"
click at [673, 452] on button "OK" at bounding box center [667, 442] width 40 height 29
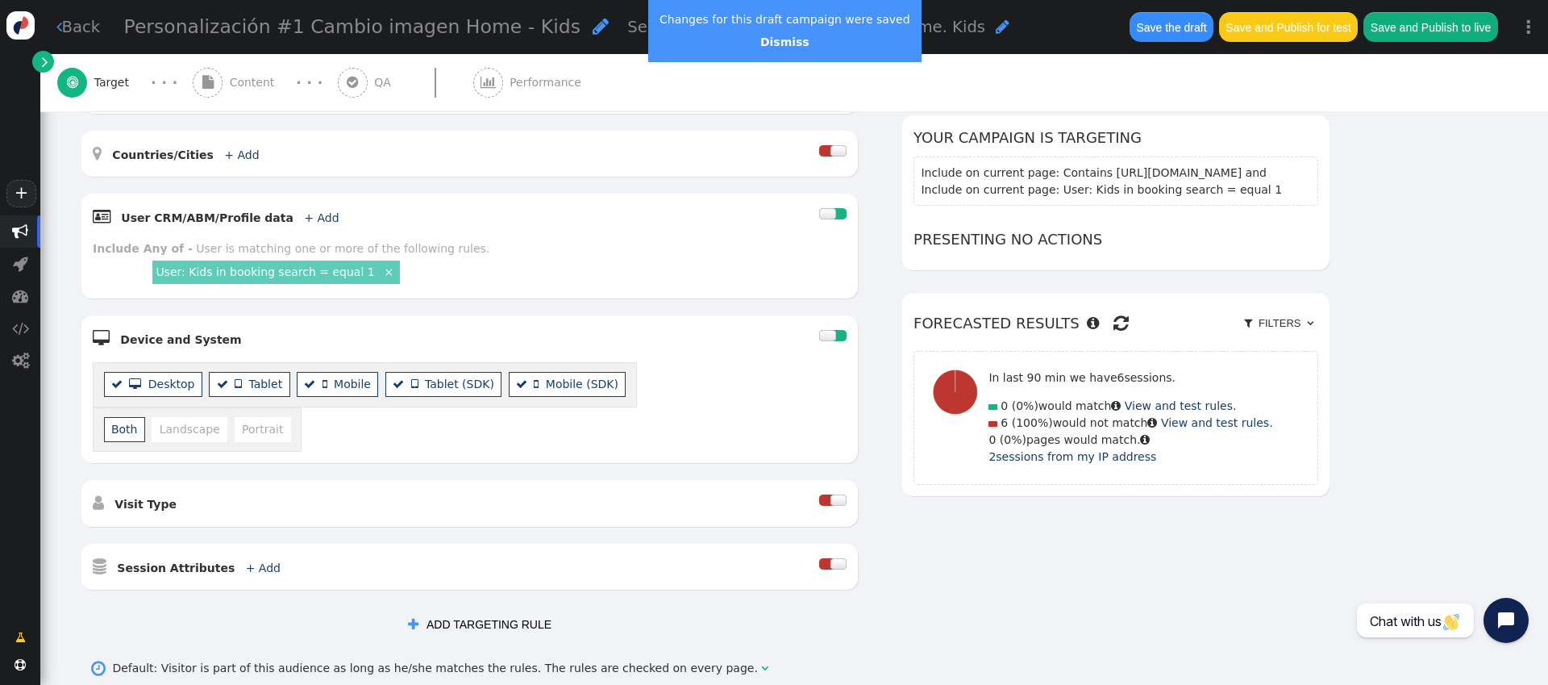
scroll to position [337, 0]
click at [319, 268] on link "User: Kids in booking search = equal 1" at bounding box center [265, 269] width 219 height 13
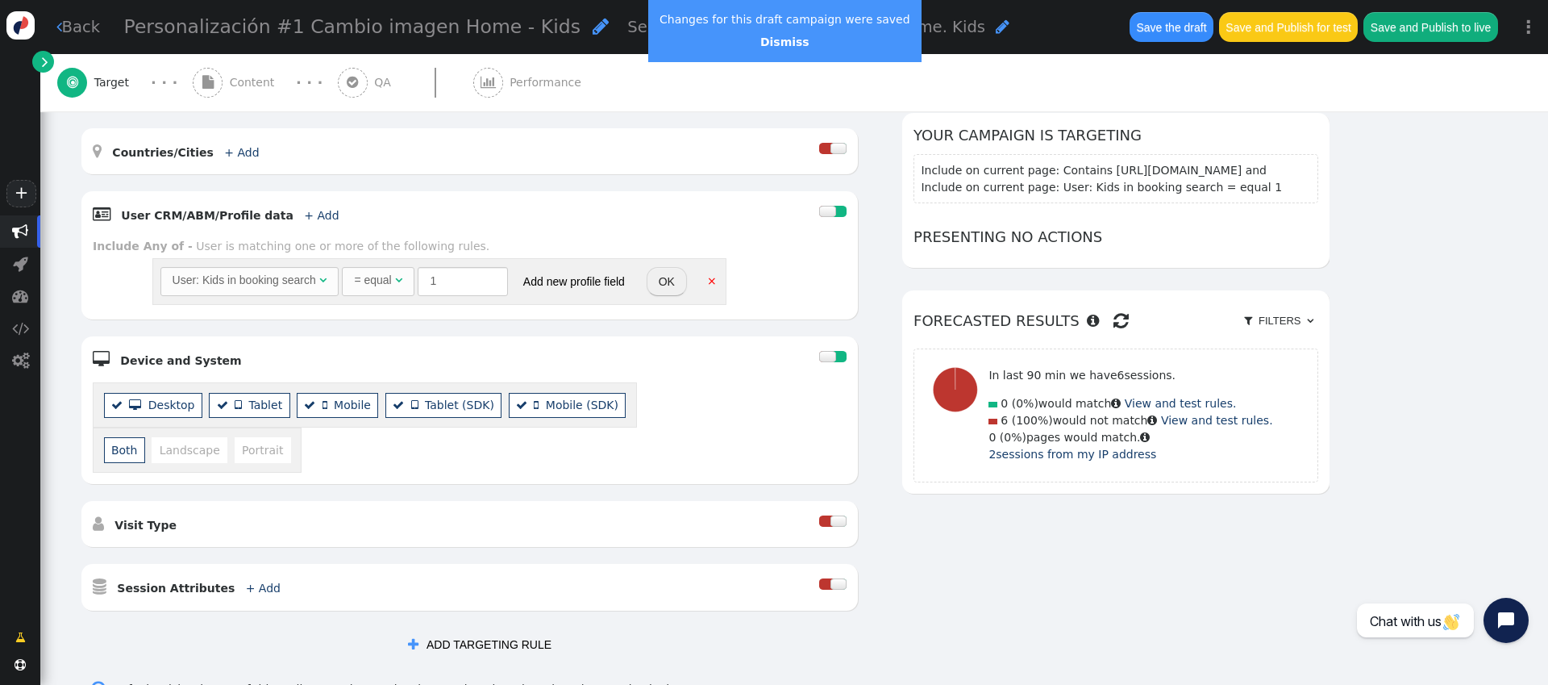
click at [384, 280] on div "= equal" at bounding box center [372, 280] width 37 height 17
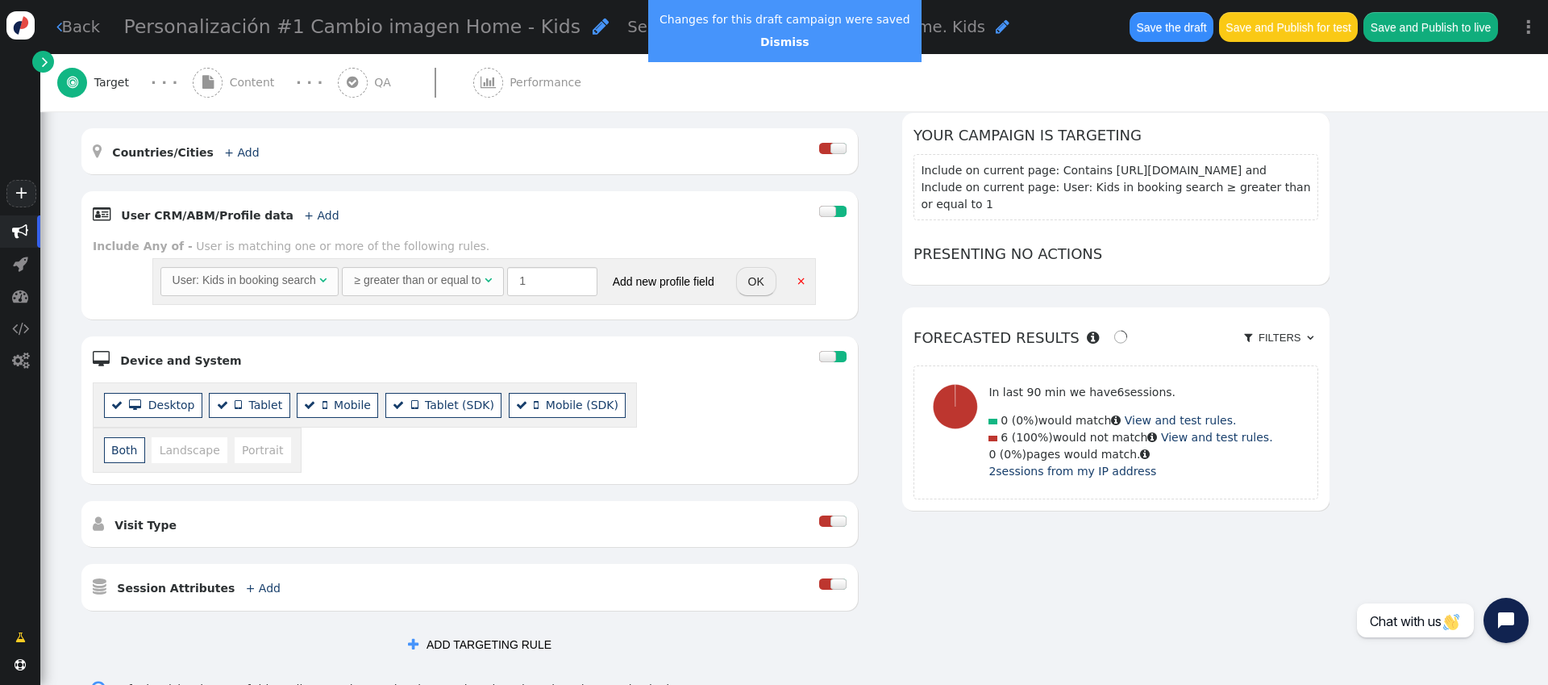
click at [757, 273] on button "OK" at bounding box center [756, 281] width 40 height 29
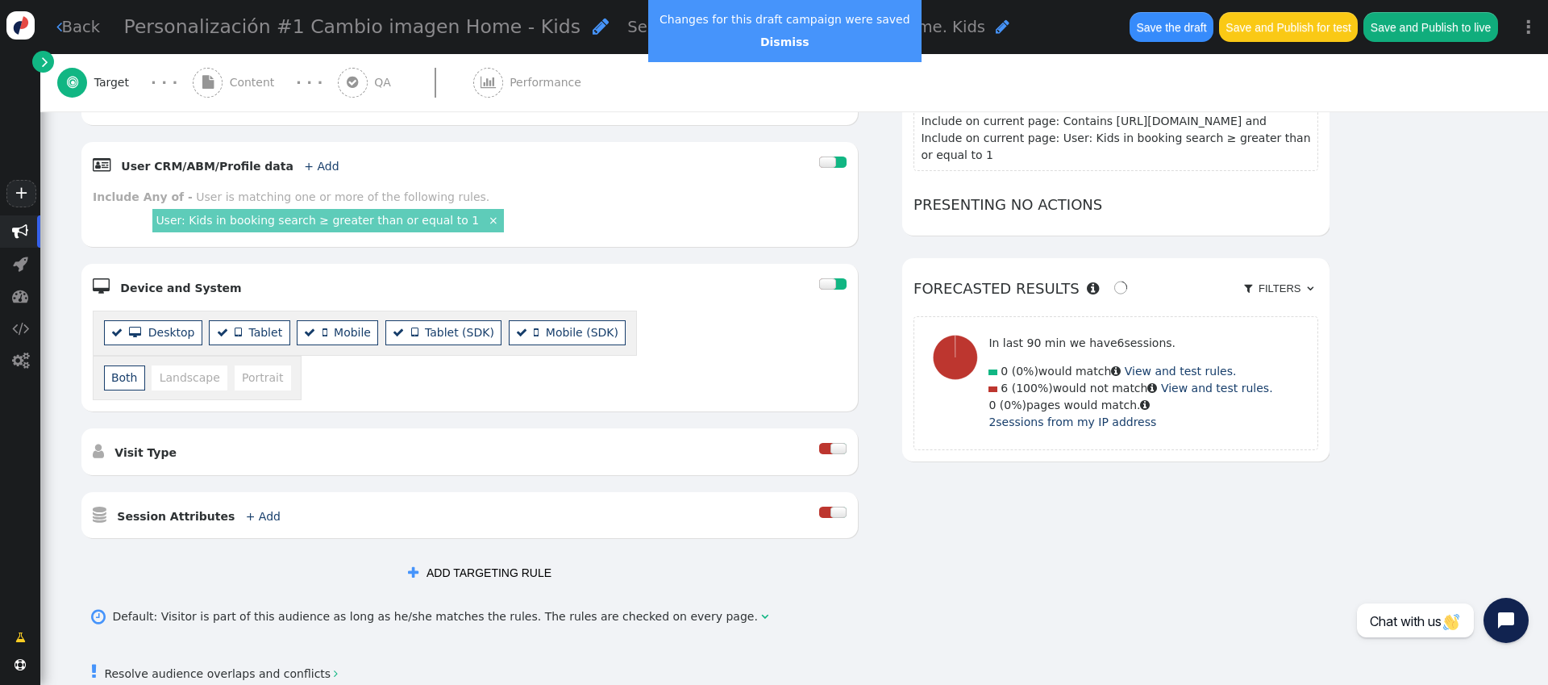
scroll to position [481, 0]
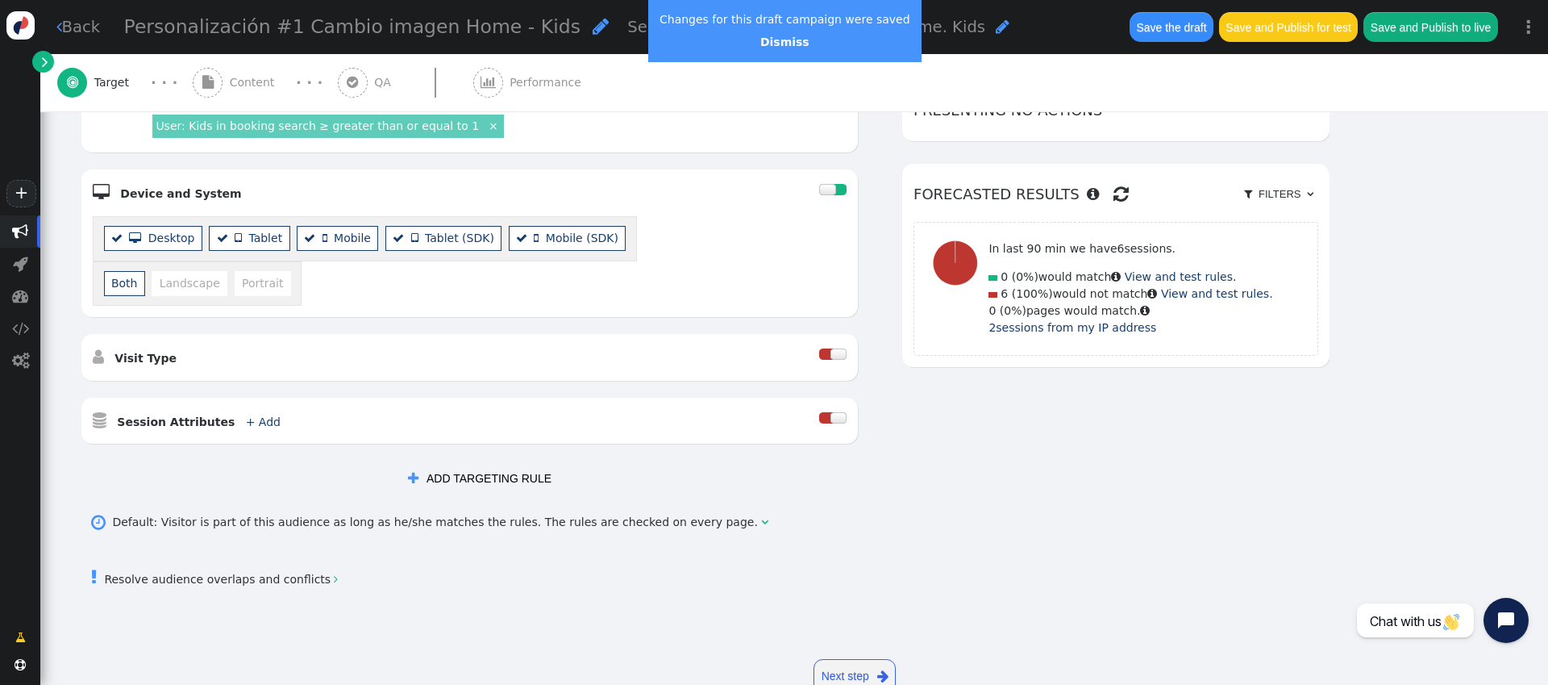
click at [481, 463] on button " ADD TARGETING RULE" at bounding box center [480, 477] width 166 height 29
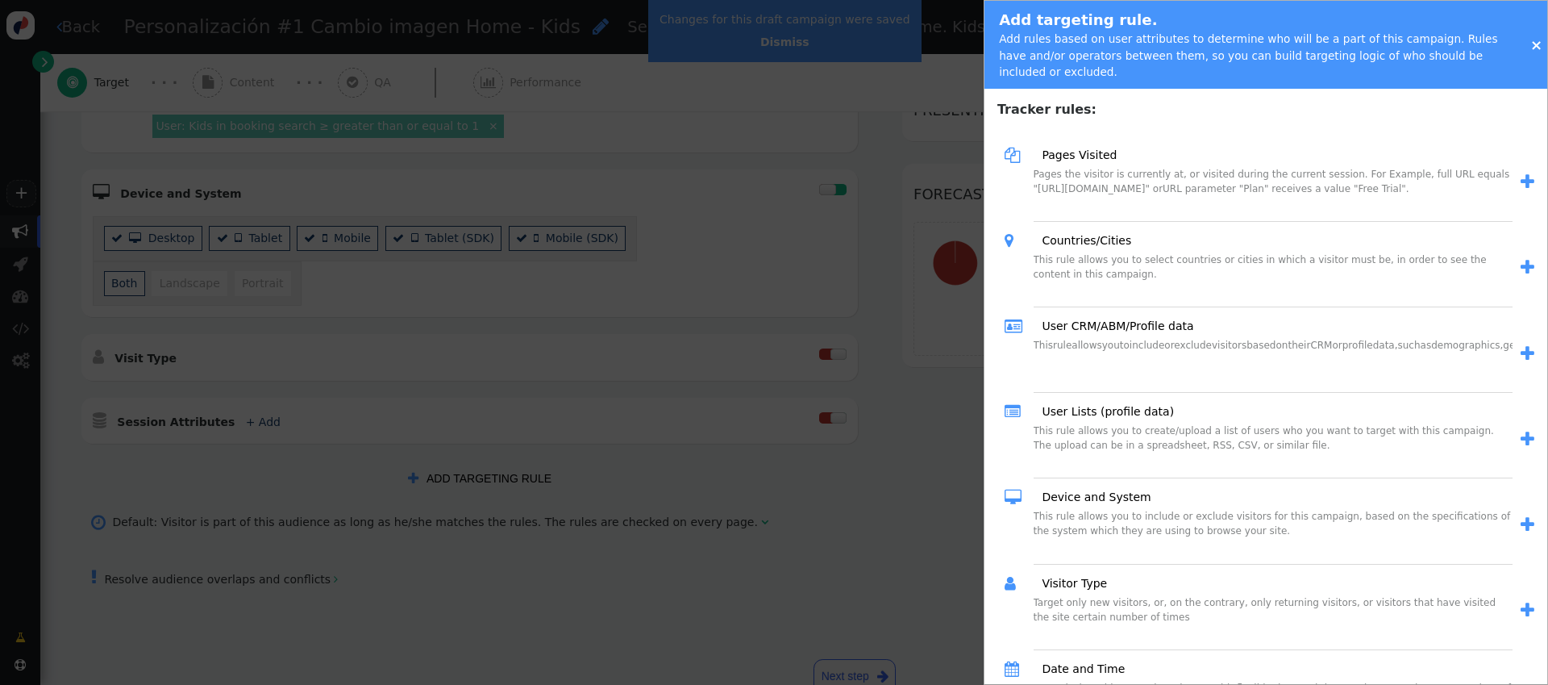
click at [1160, 41] on link "×" at bounding box center [1537, 44] width 12 height 17
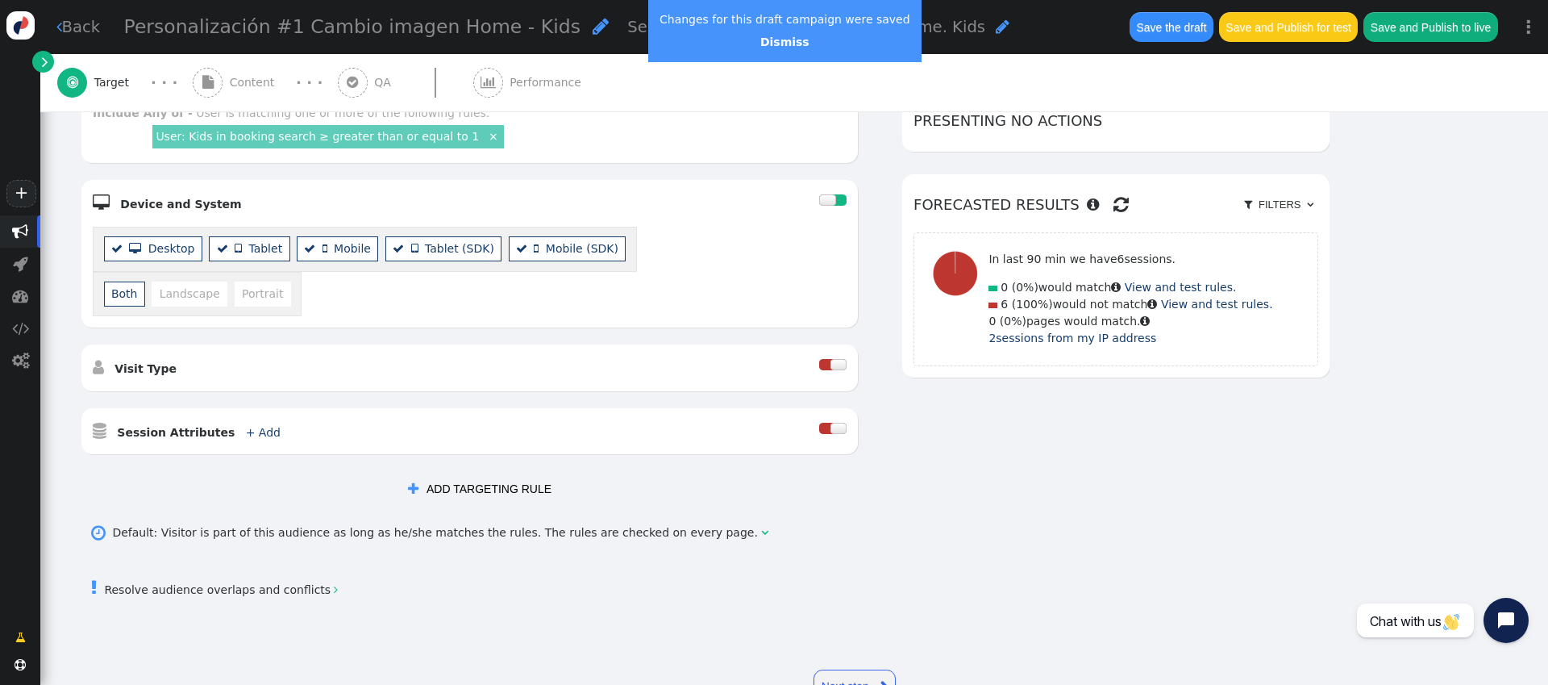
scroll to position [469, 0]
click at [685, 526] on div "Default: Visitor is part of this audience as long as he/she matches the rules. …" at bounding box center [436, 534] width 649 height 17
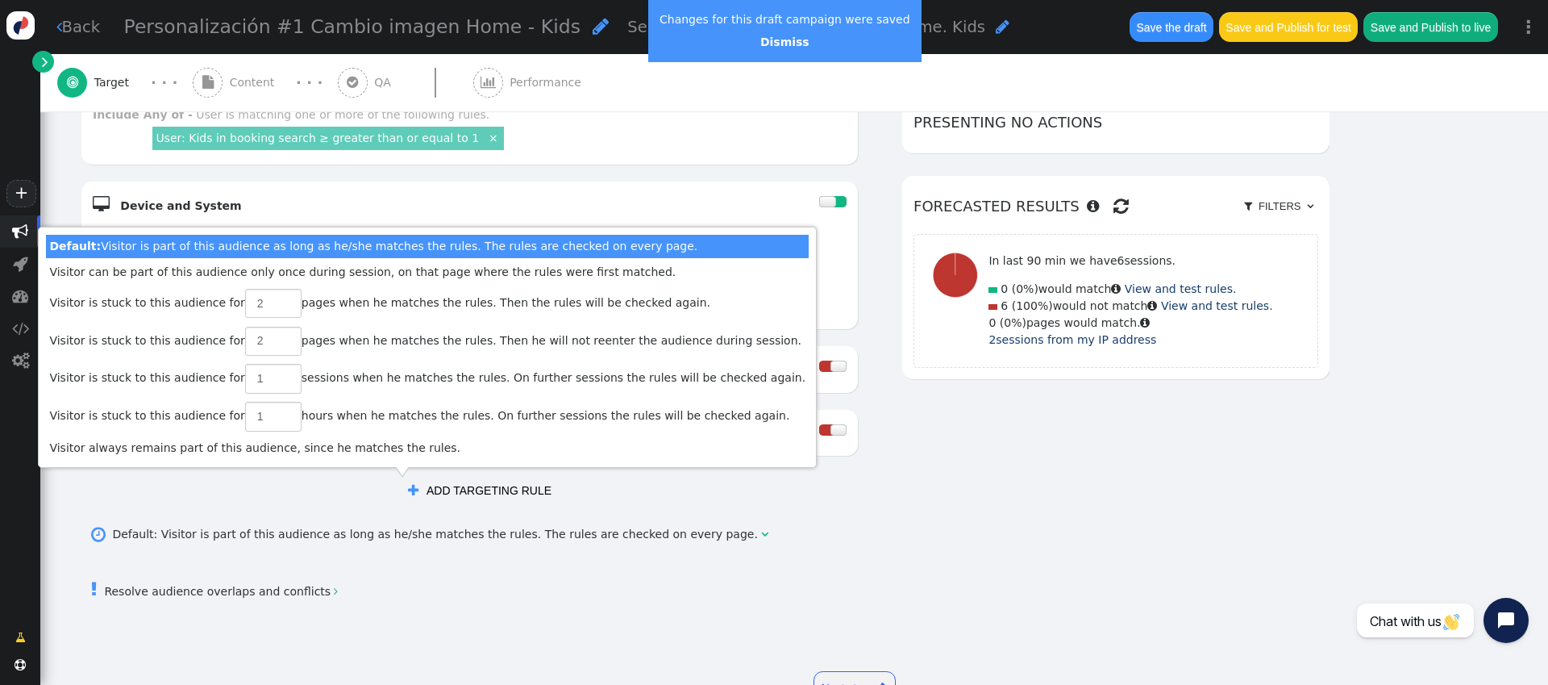
click at [685, 526] on div "Default: Visitor is part of this audience as long as he/she matches the rules. …" at bounding box center [436, 534] width 649 height 17
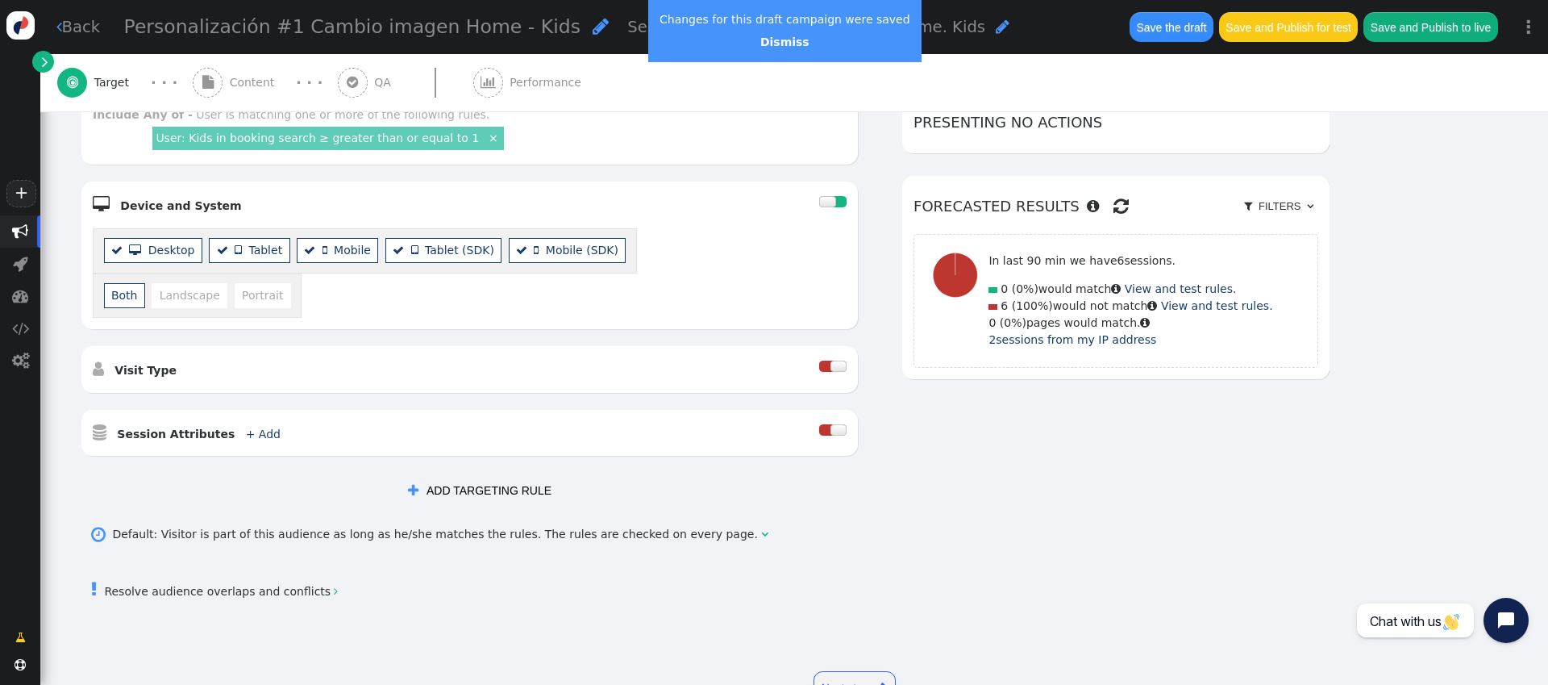
click at [772, 517] on div " Default: Visitor is part of this audience as long as he/she matches the rules…" at bounding box center [794, 537] width 1429 height 41
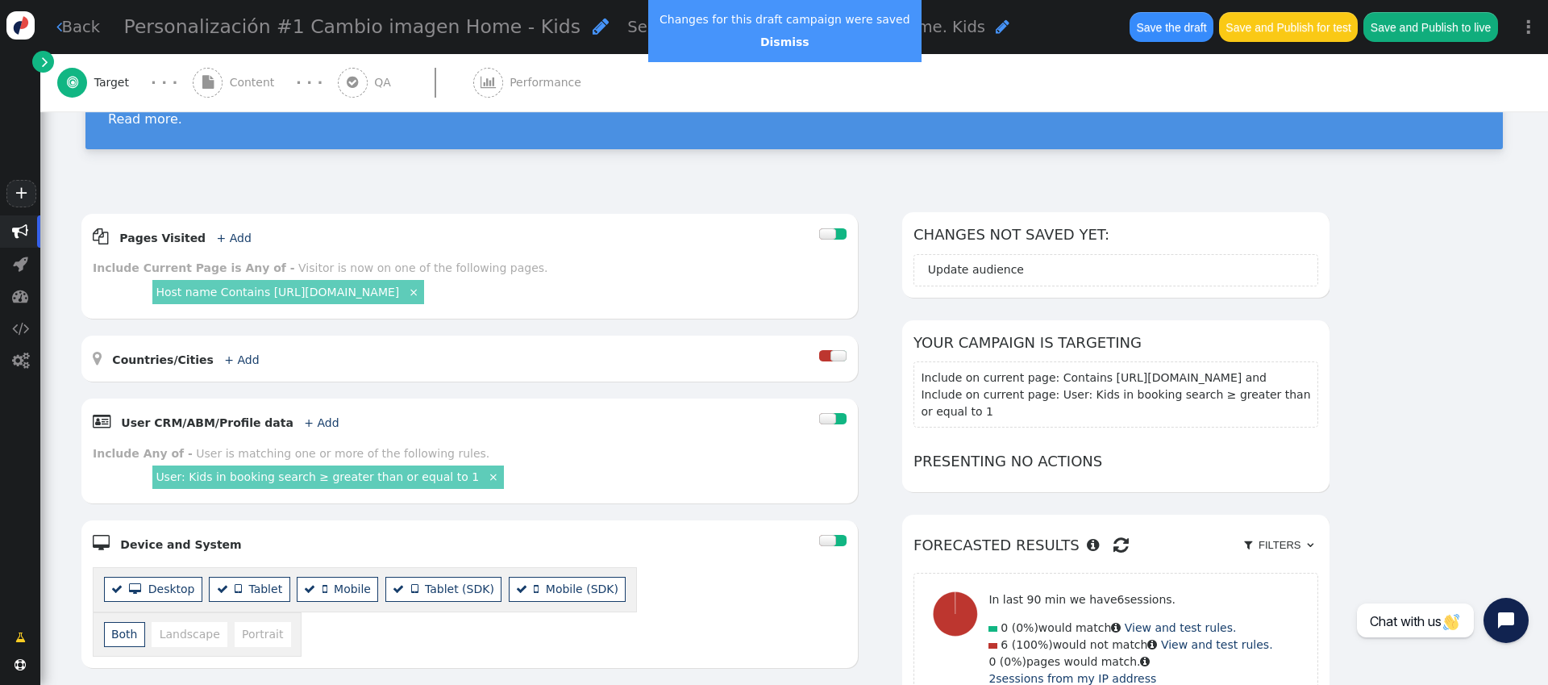
scroll to position [0, 0]
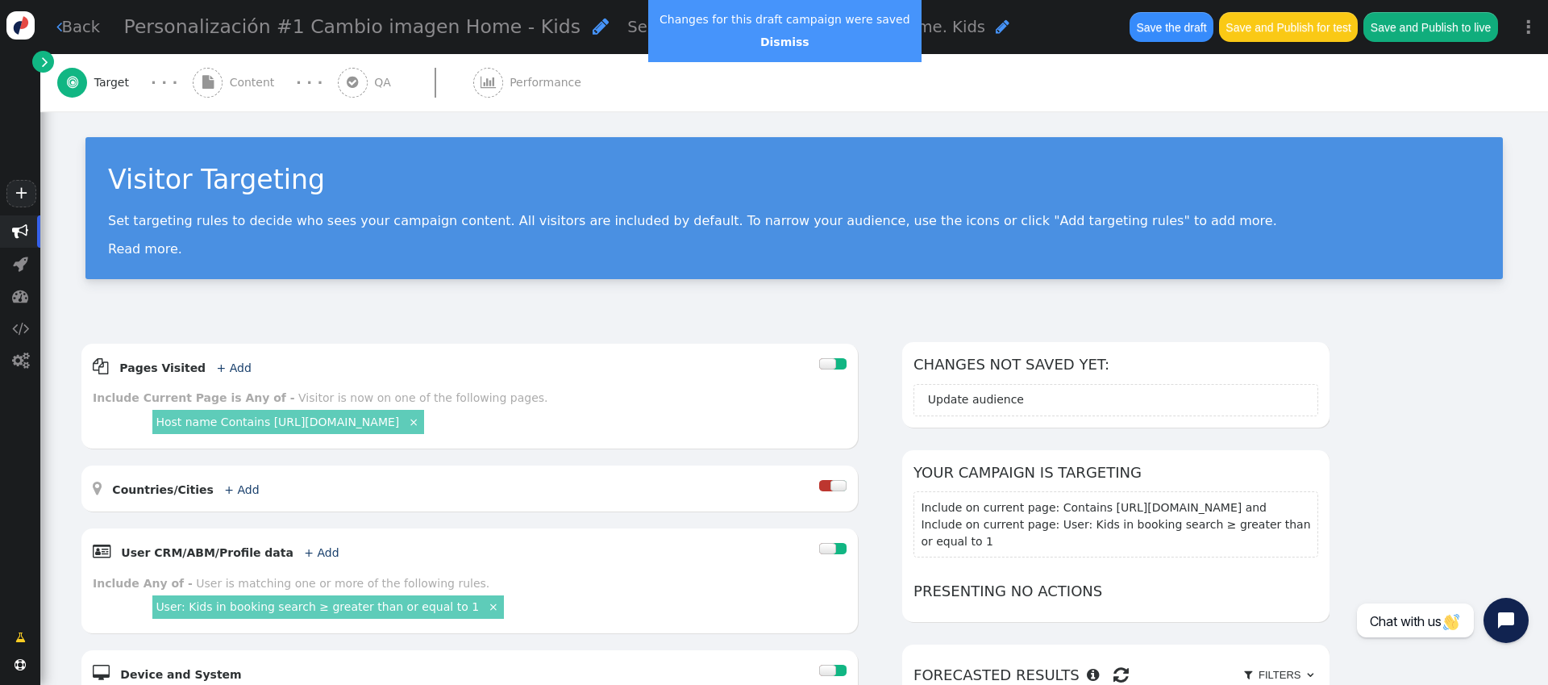
click at [230, 83] on span "Content" at bounding box center [256, 82] width 52 height 17
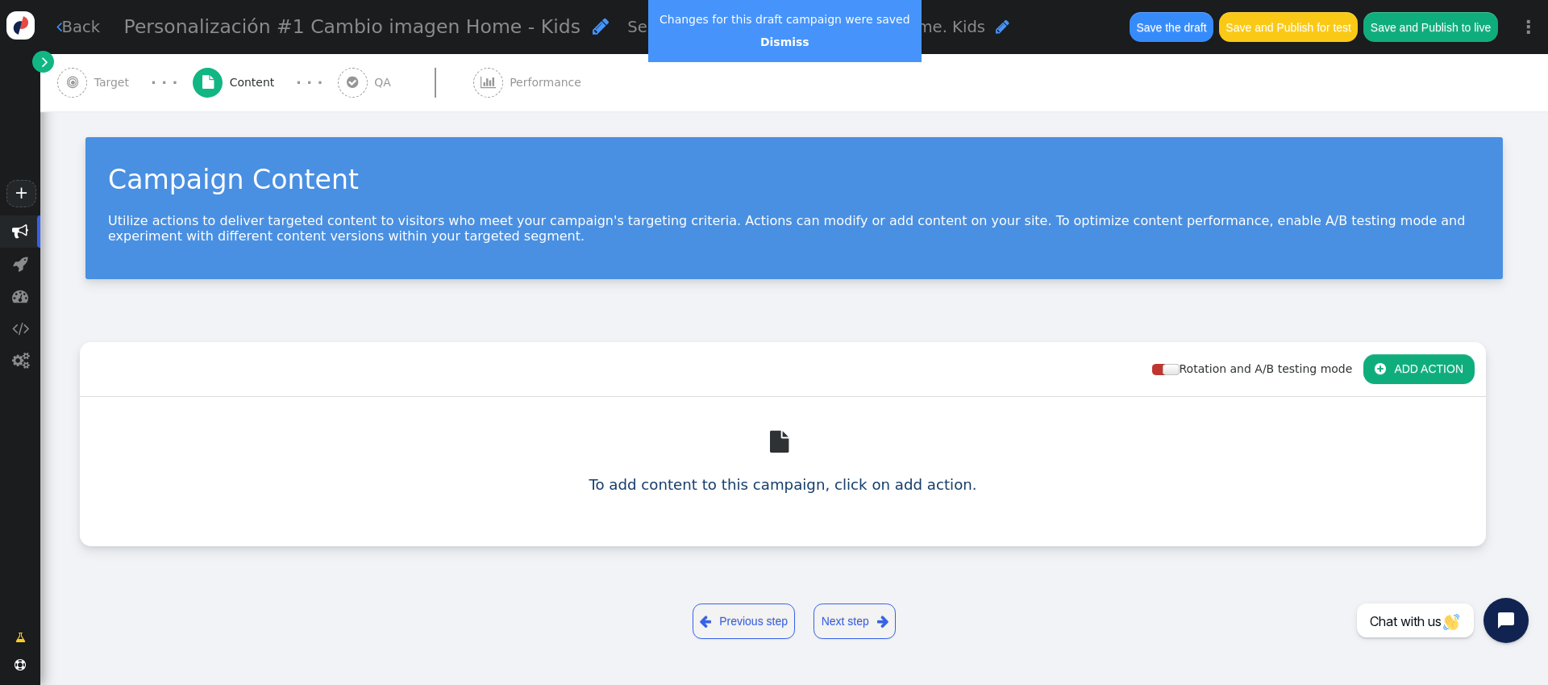
click at [1160, 368] on button " ADD ACTION" at bounding box center [1419, 368] width 111 height 29
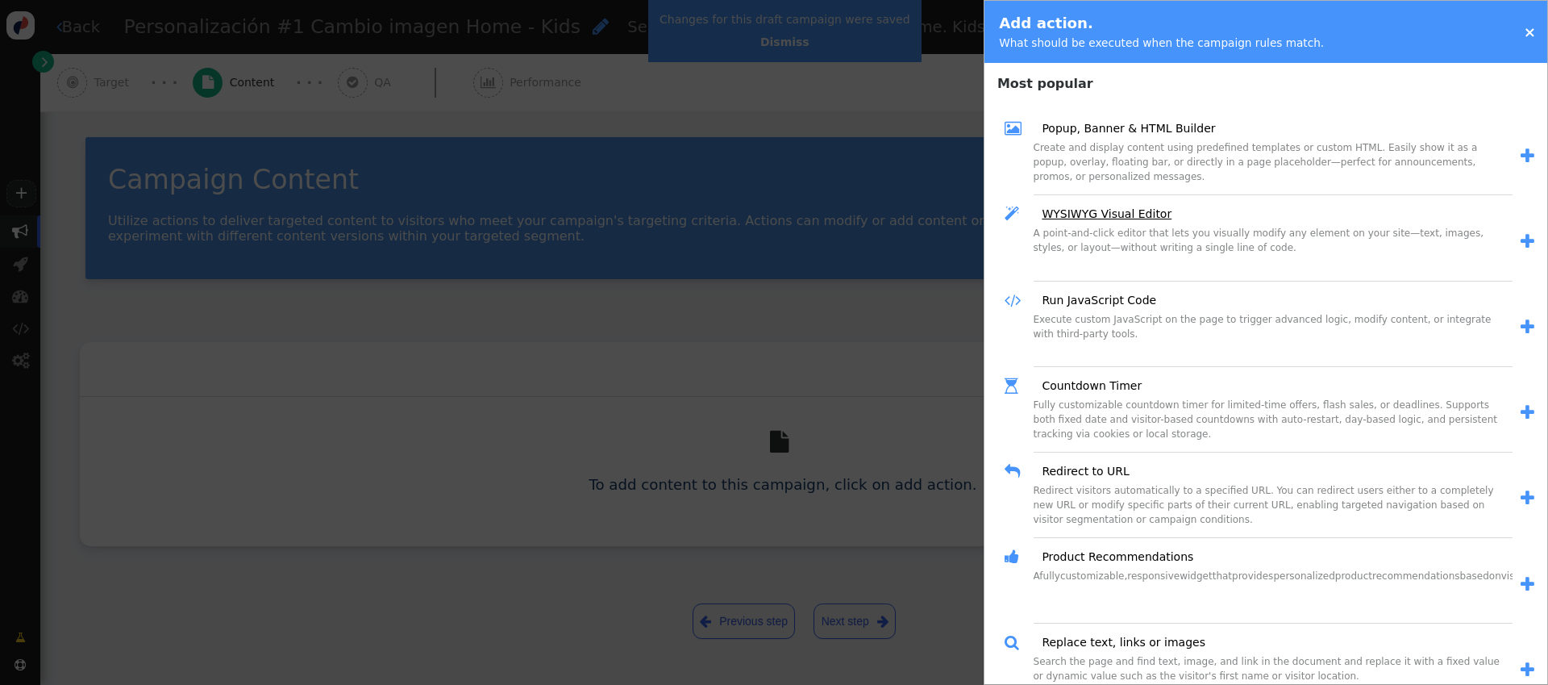
click at [1133, 213] on link "WYSIWYG Visual Editor" at bounding box center [1101, 214] width 141 height 17
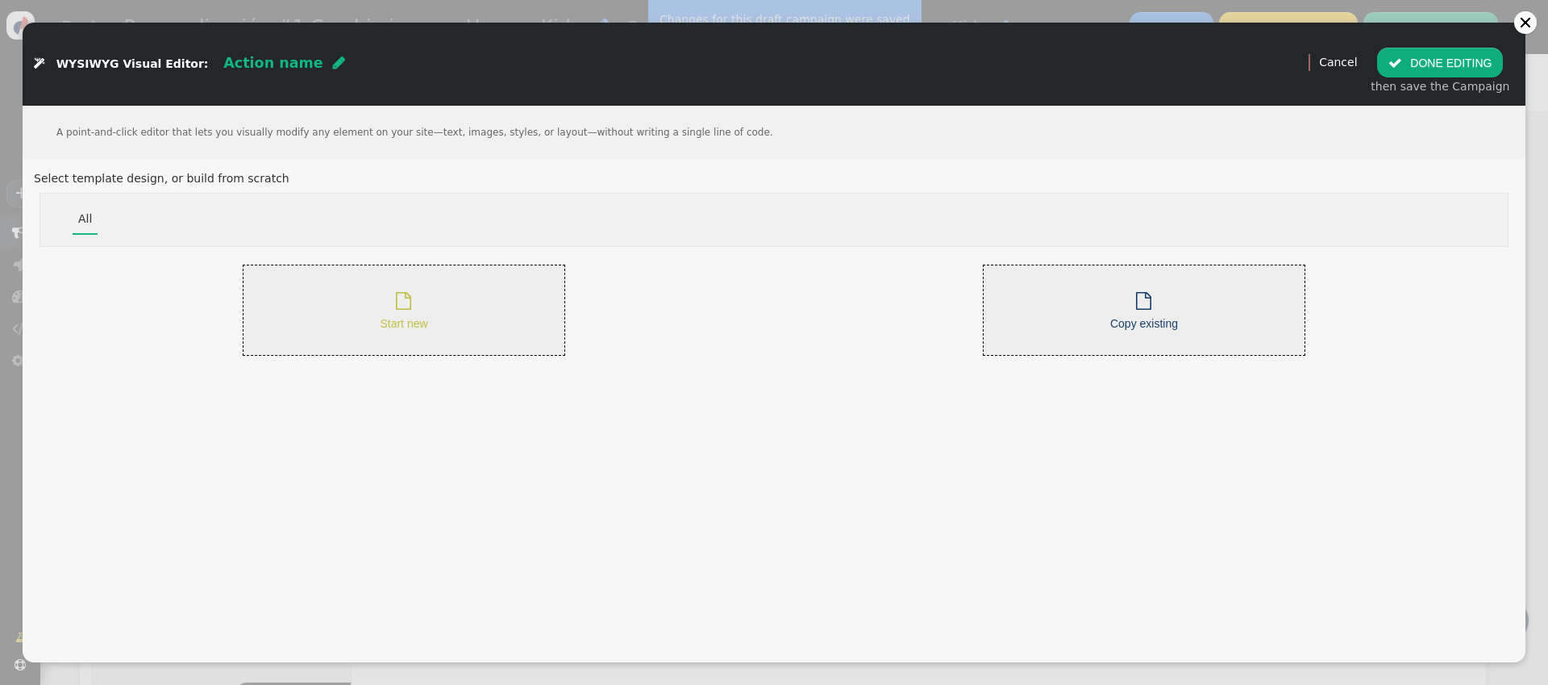
click at [394, 348] on div " Start new" at bounding box center [404, 309] width 323 height 91
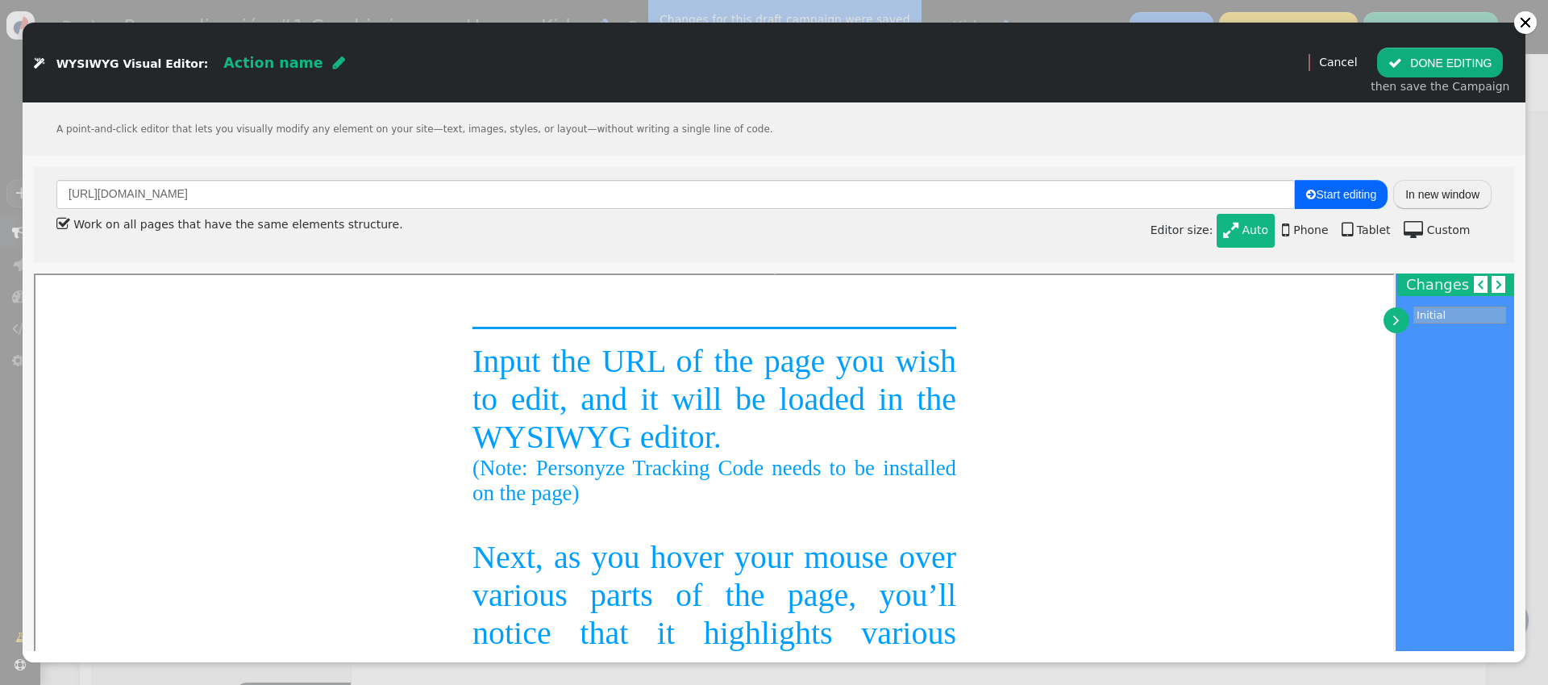
click at [305, 64] on span "Action name " at bounding box center [284, 63] width 144 height 35
click at [333, 63] on span "" at bounding box center [339, 63] width 12 height 15
type input "Cambio imagen - Kids"
click at [1160, 69] on button " DONE EDITING" at bounding box center [1440, 62] width 126 height 29
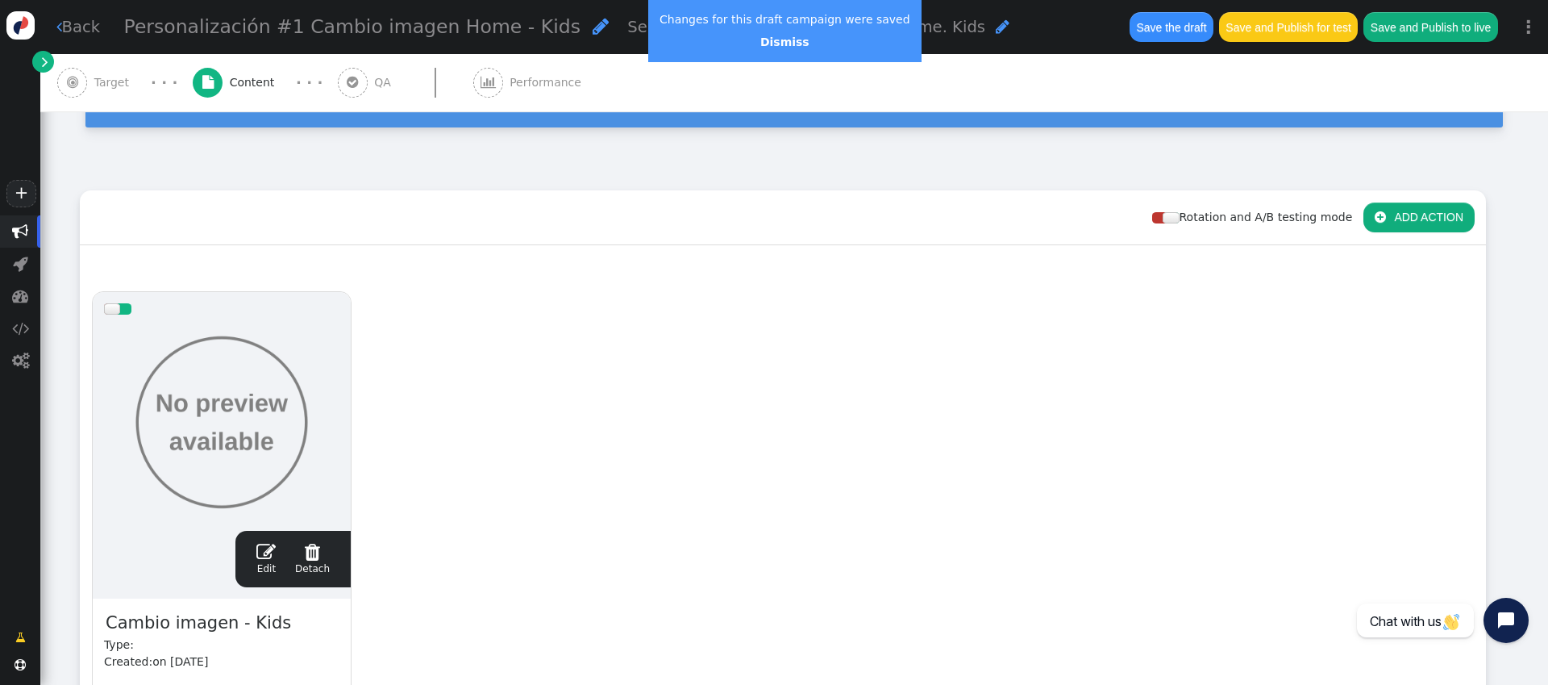
scroll to position [385, 0]
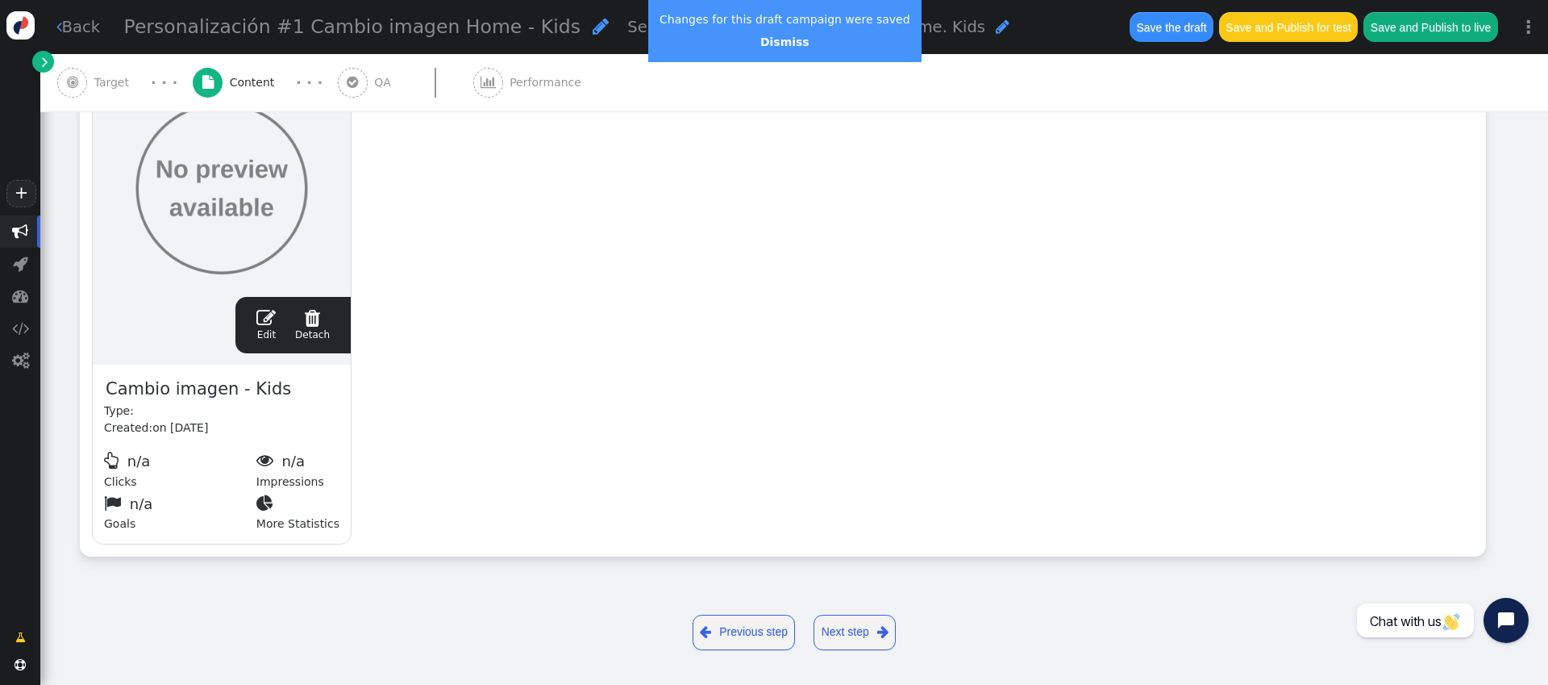
click at [267, 329] on link " Edit" at bounding box center [265, 325] width 19 height 34
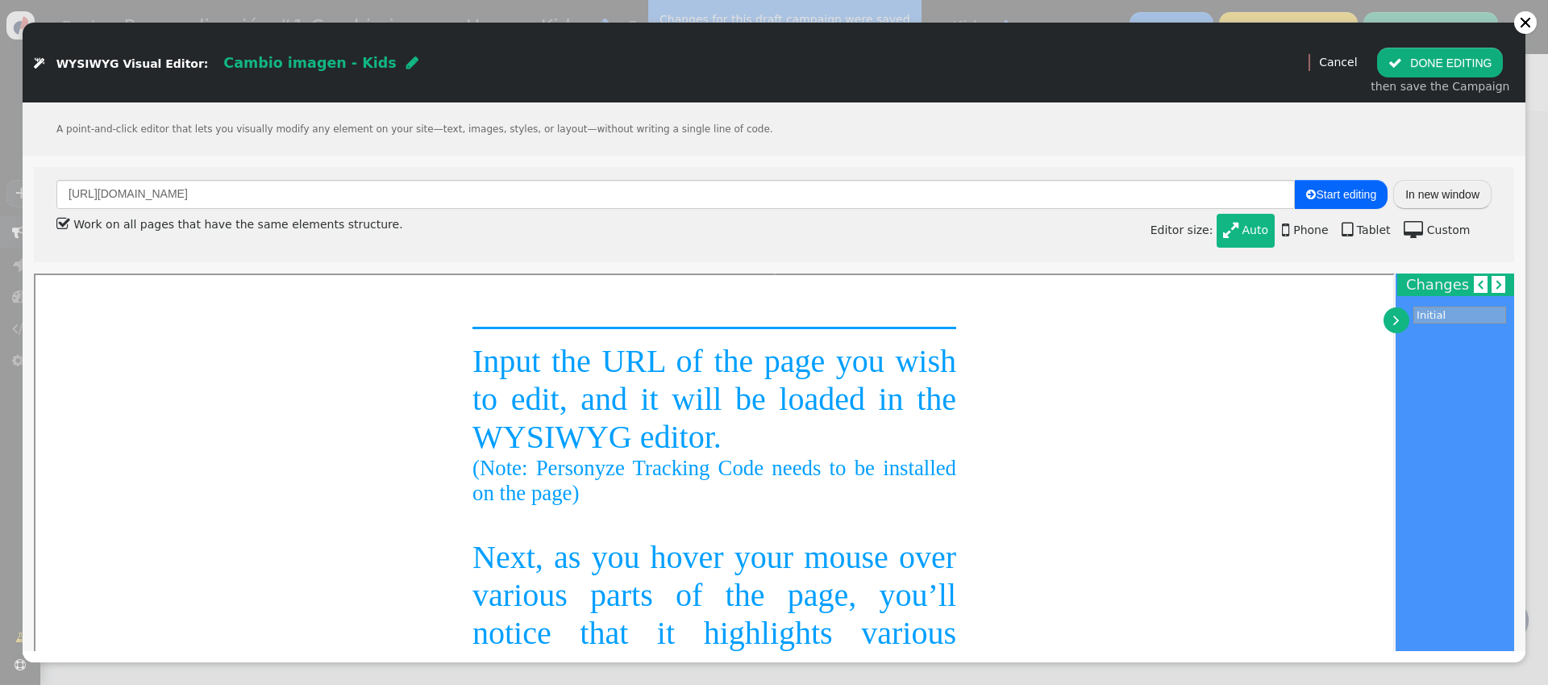
scroll to position [0, 0]
click at [1160, 197] on span "" at bounding box center [1311, 194] width 10 height 11
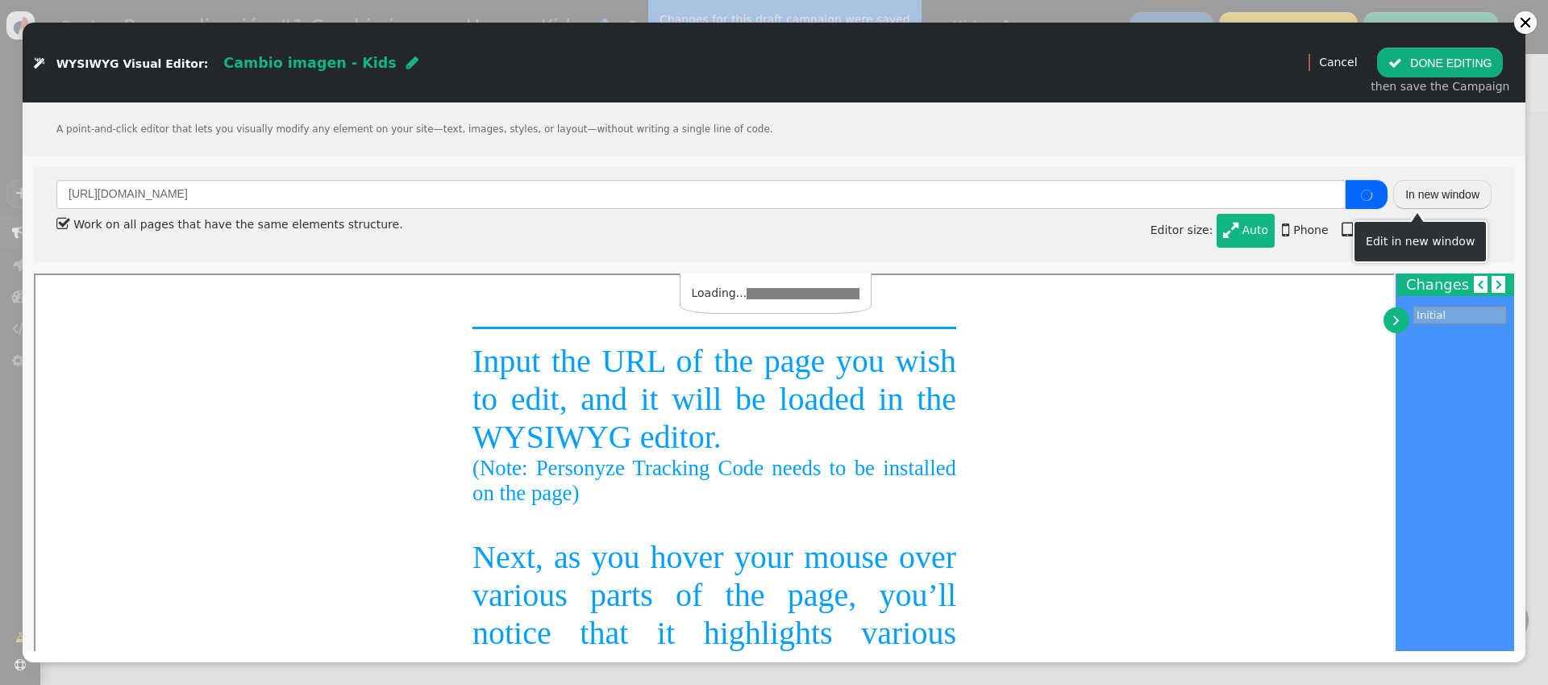
click at [1160, 198] on button "In new window" at bounding box center [1442, 194] width 98 height 29
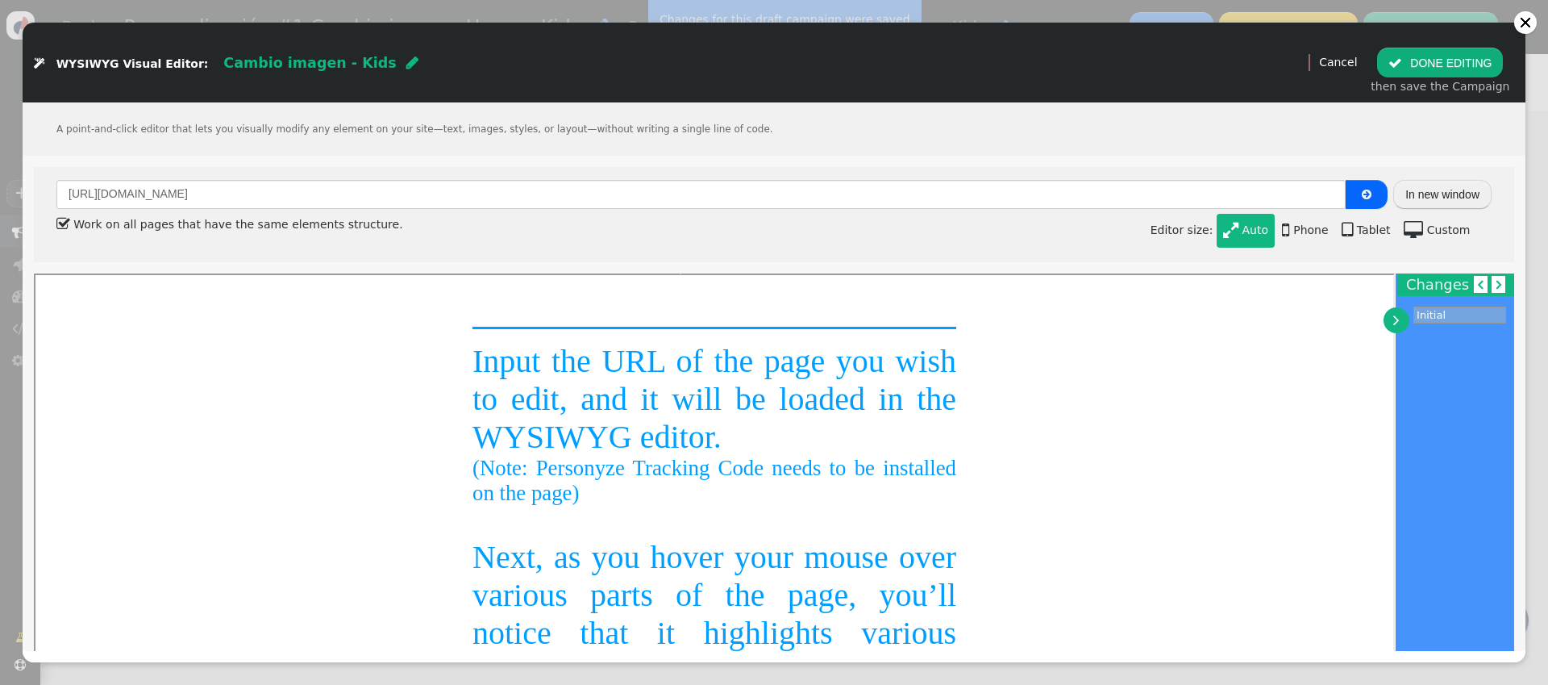
click at [1160, 176] on div "[URL][DOMAIN_NAME]  In new window  Work on all pages that have the same eleme…" at bounding box center [774, 214] width 1481 height 95
click at [1160, 183] on button "In new window" at bounding box center [1442, 194] width 98 height 29
type input "[URL][DOMAIN_NAME]"
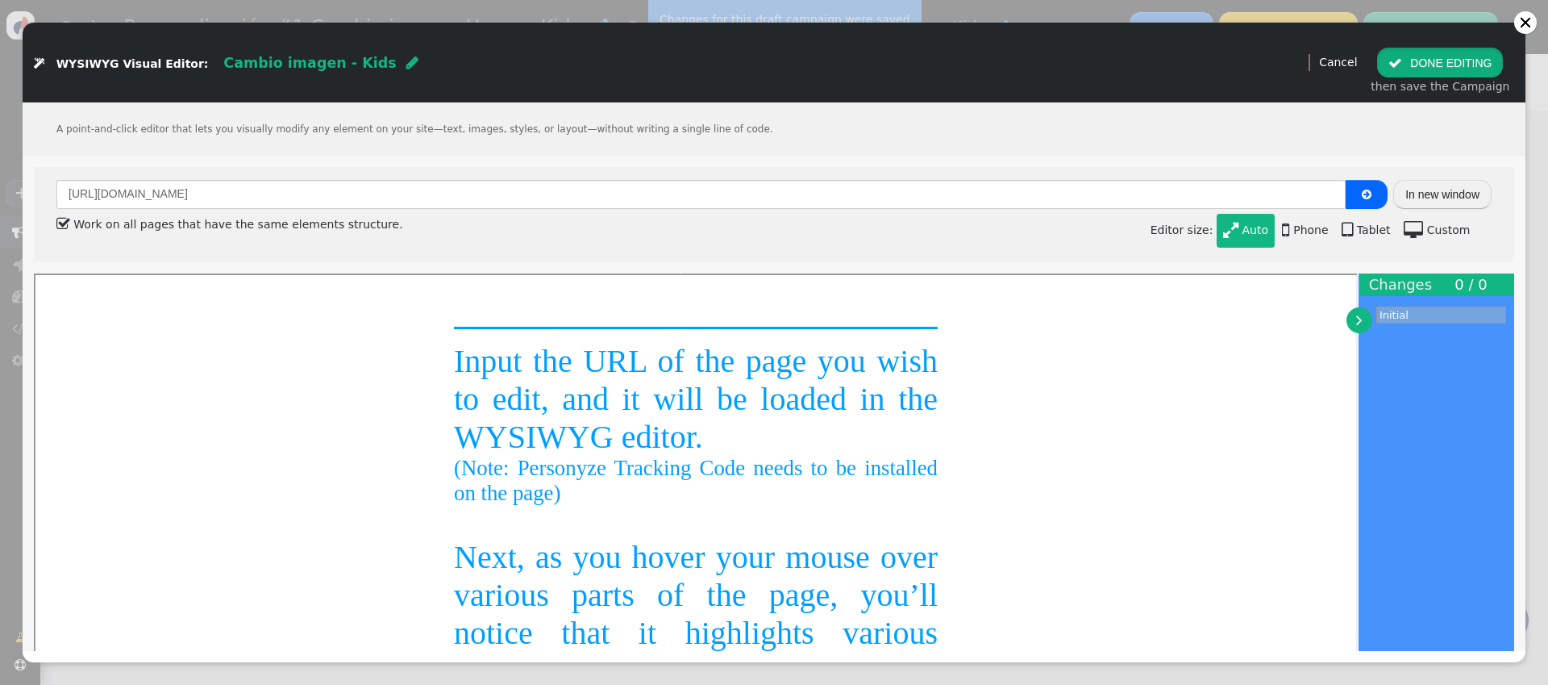
click at [1160, 66] on button " DONE EDITING" at bounding box center [1440, 62] width 126 height 29
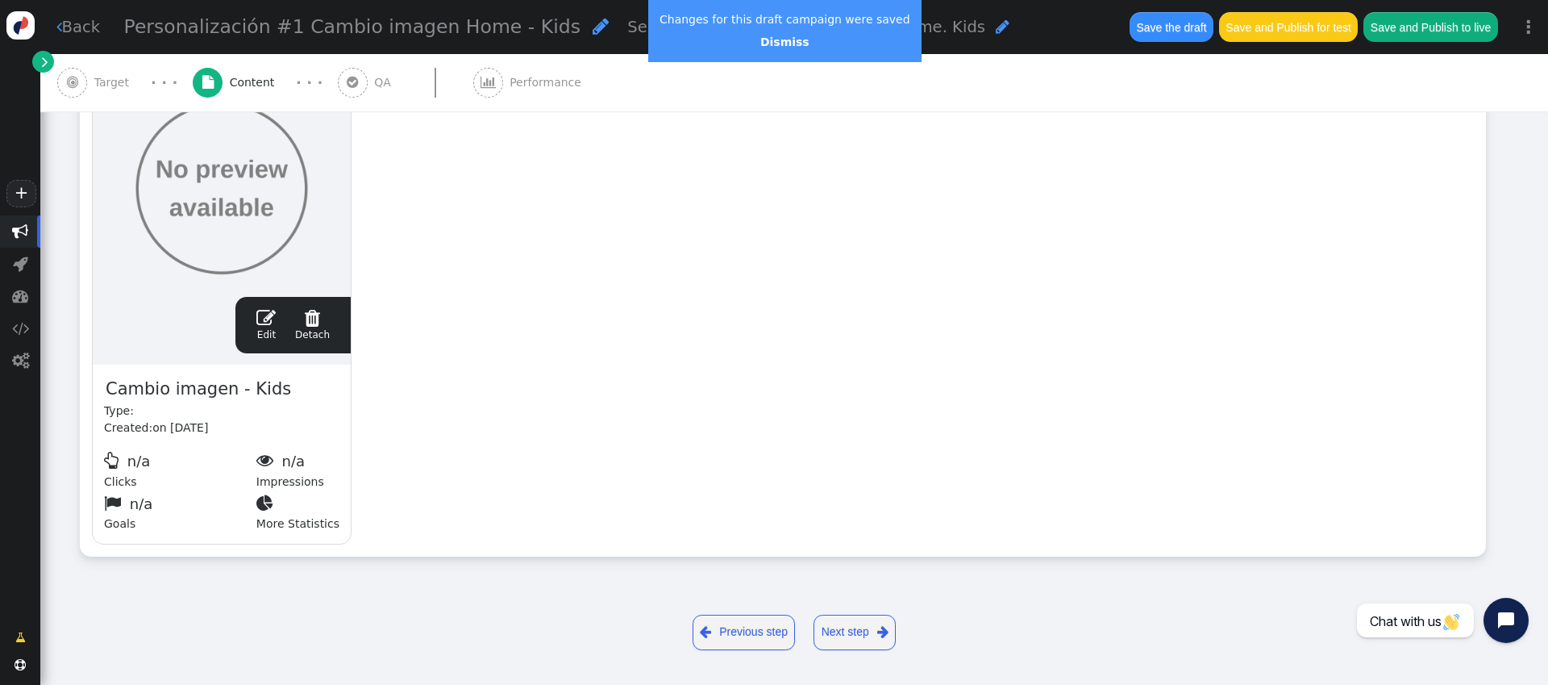
click at [269, 325] on span "" at bounding box center [265, 317] width 19 height 19
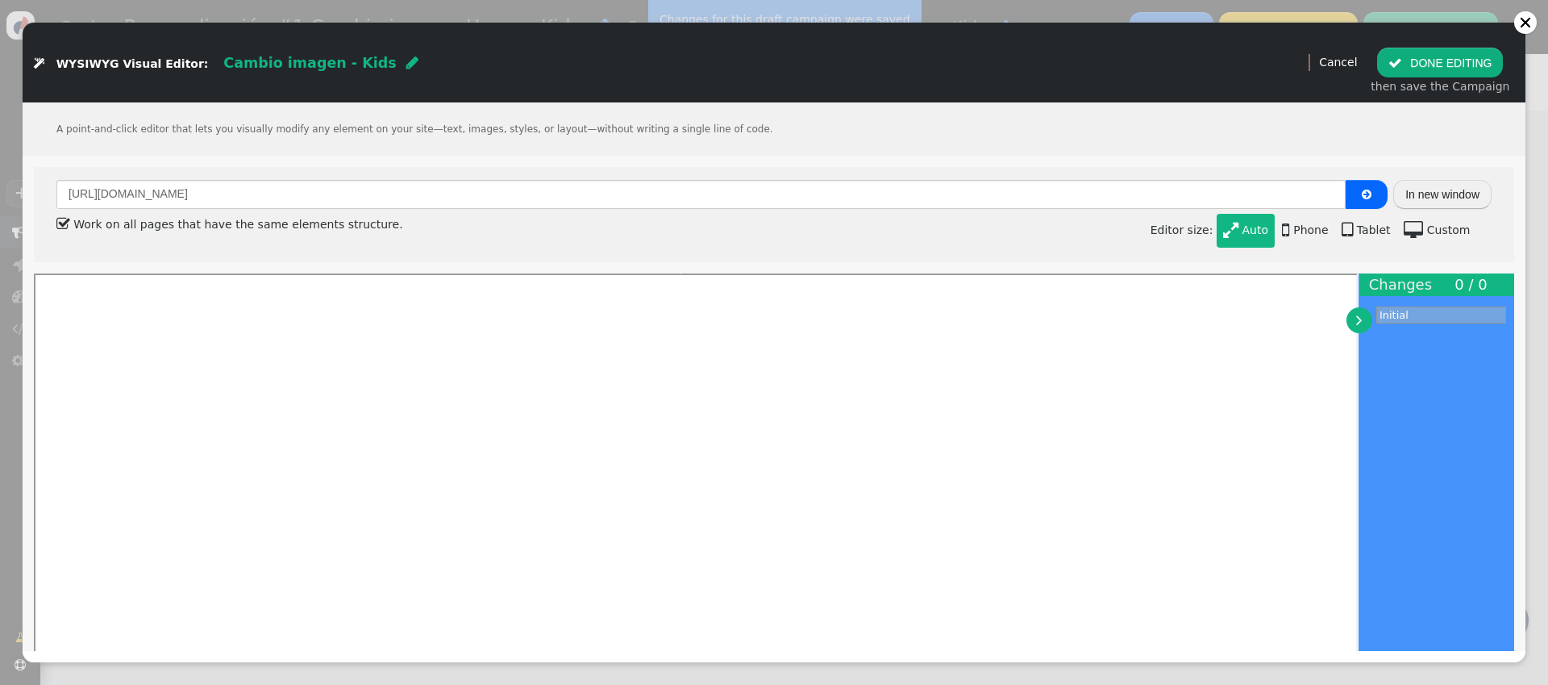
click at [1160, 67] on button " DONE EDITING" at bounding box center [1440, 62] width 126 height 29
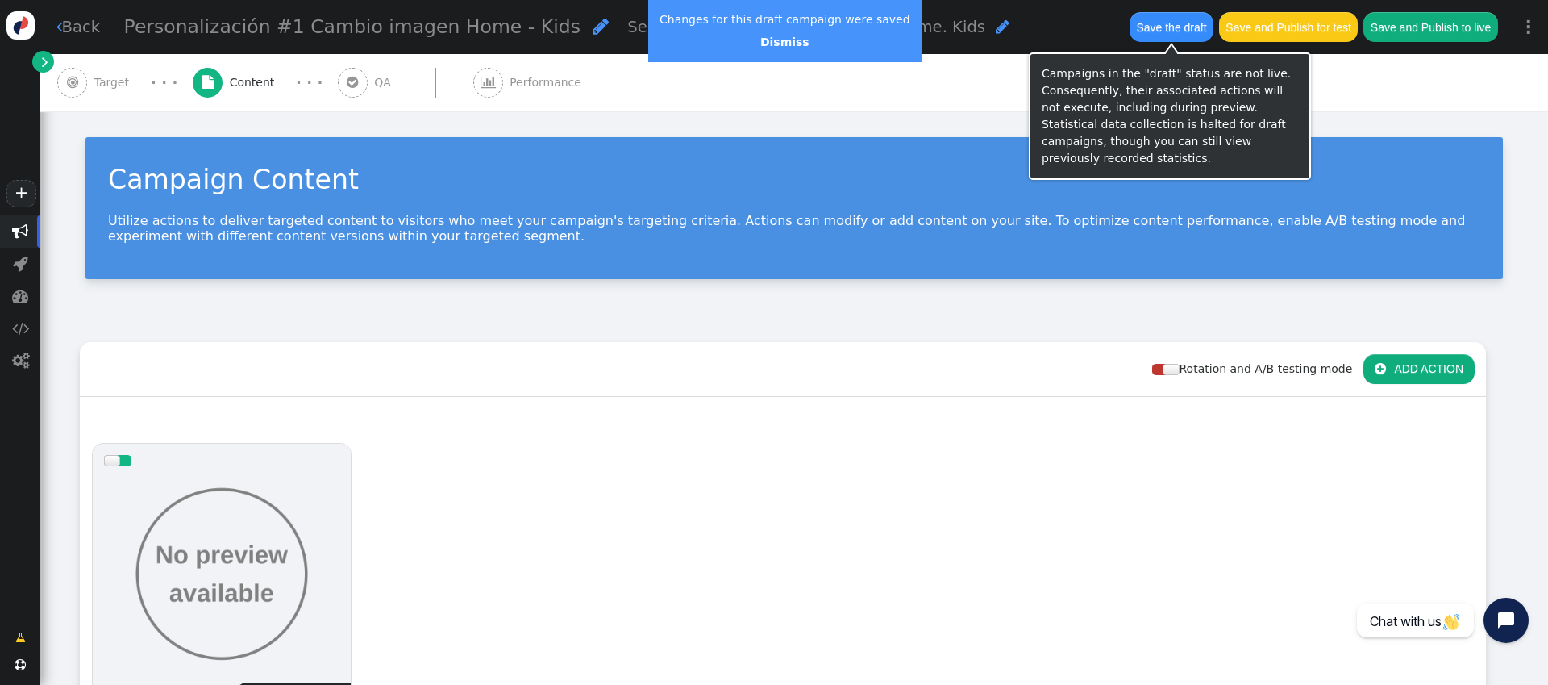
click at [1160, 29] on button "Save the draft" at bounding box center [1172, 26] width 84 height 29
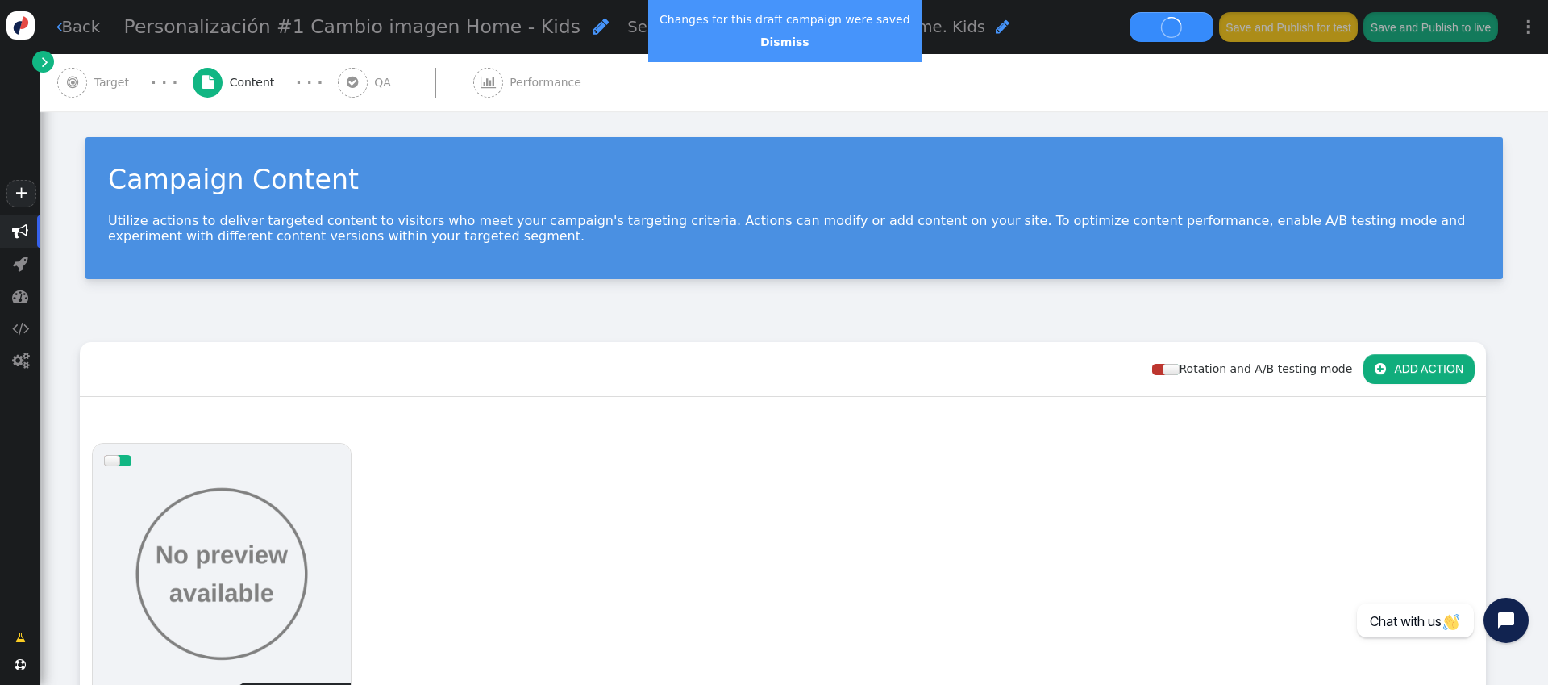
click at [347, 81] on span "" at bounding box center [352, 82] width 11 height 13
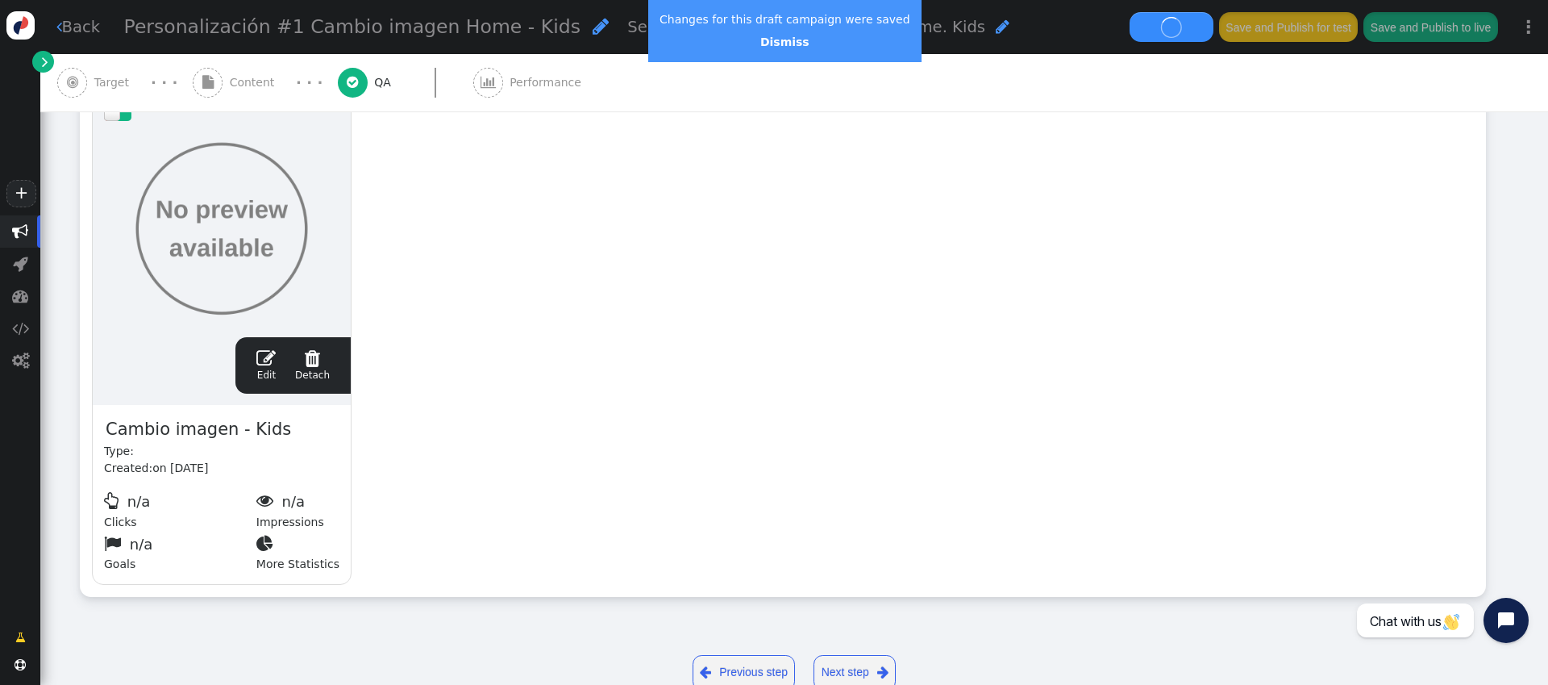
type input "[URL][DOMAIN_NAME]"
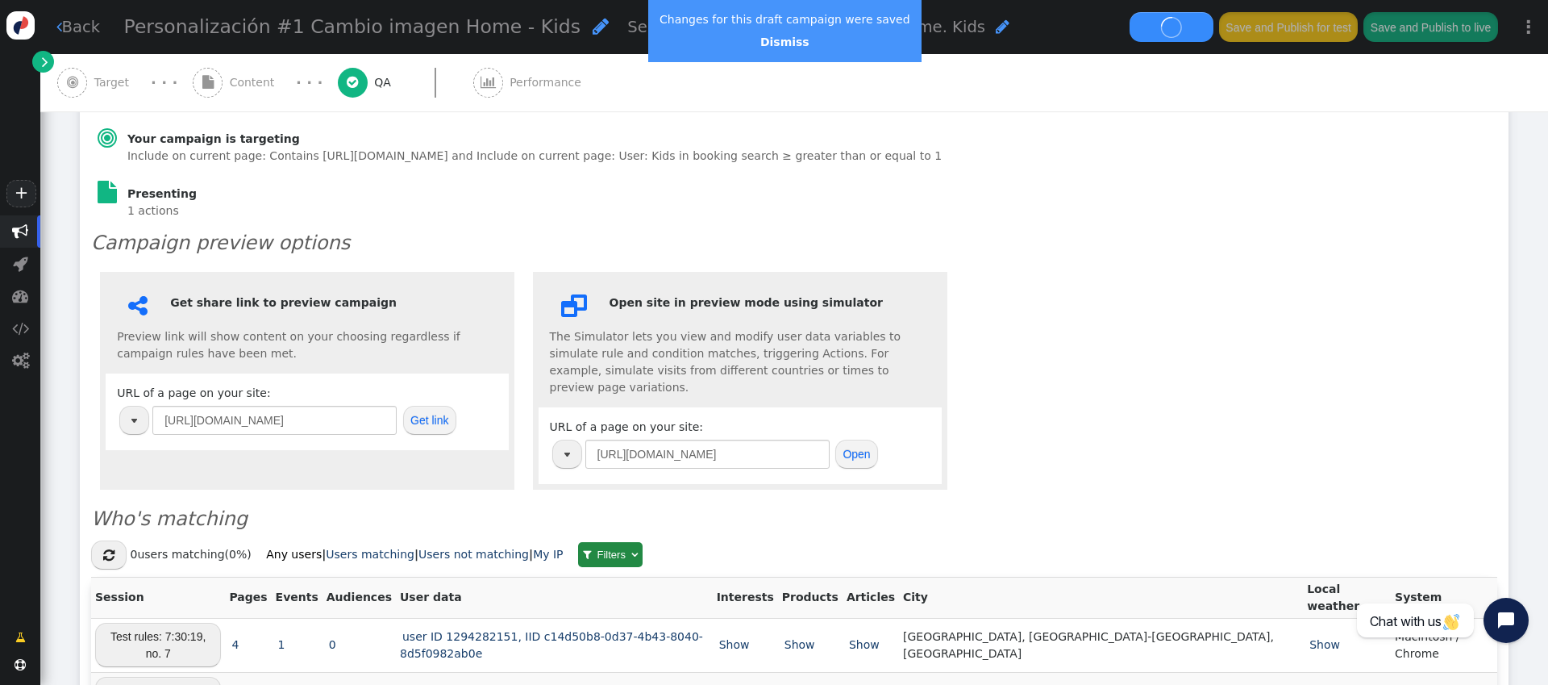
scroll to position [272, 0]
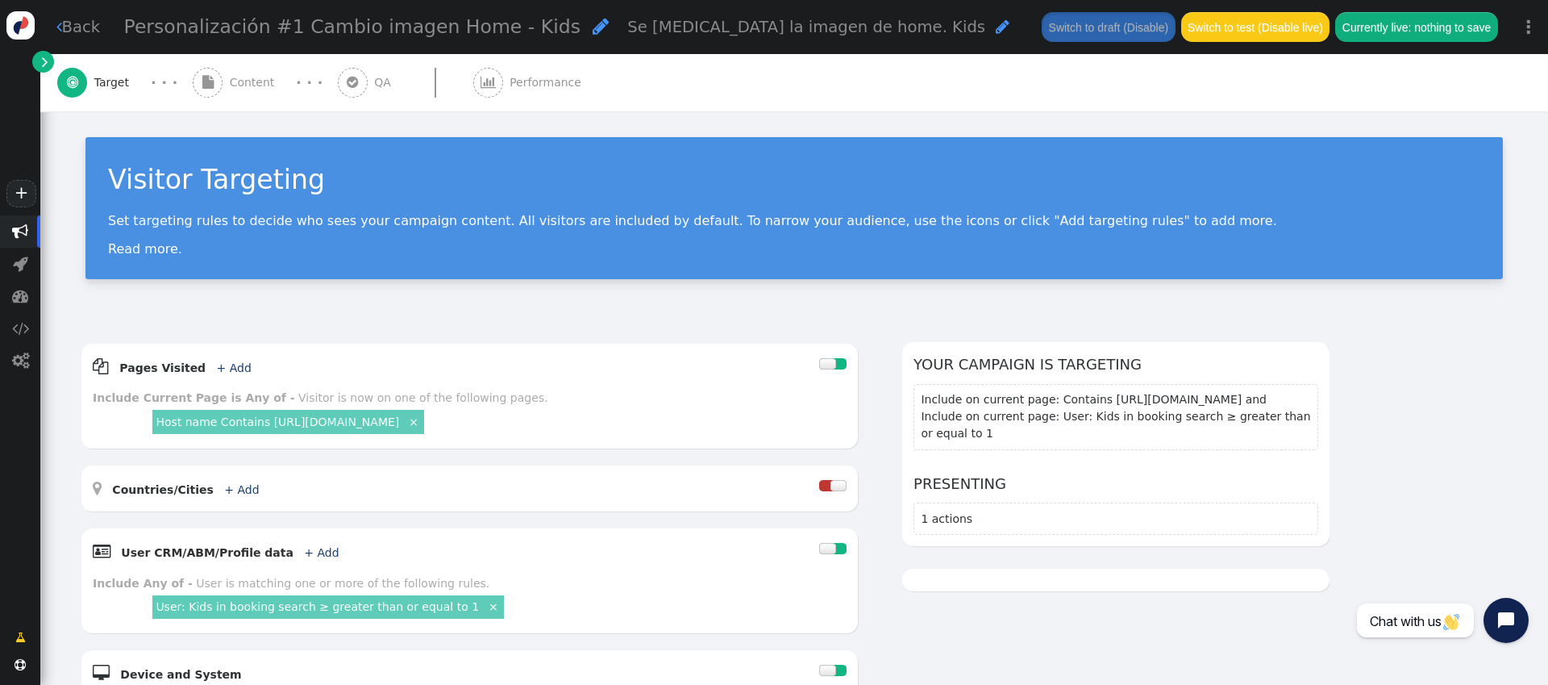
scroll to position [481, 0]
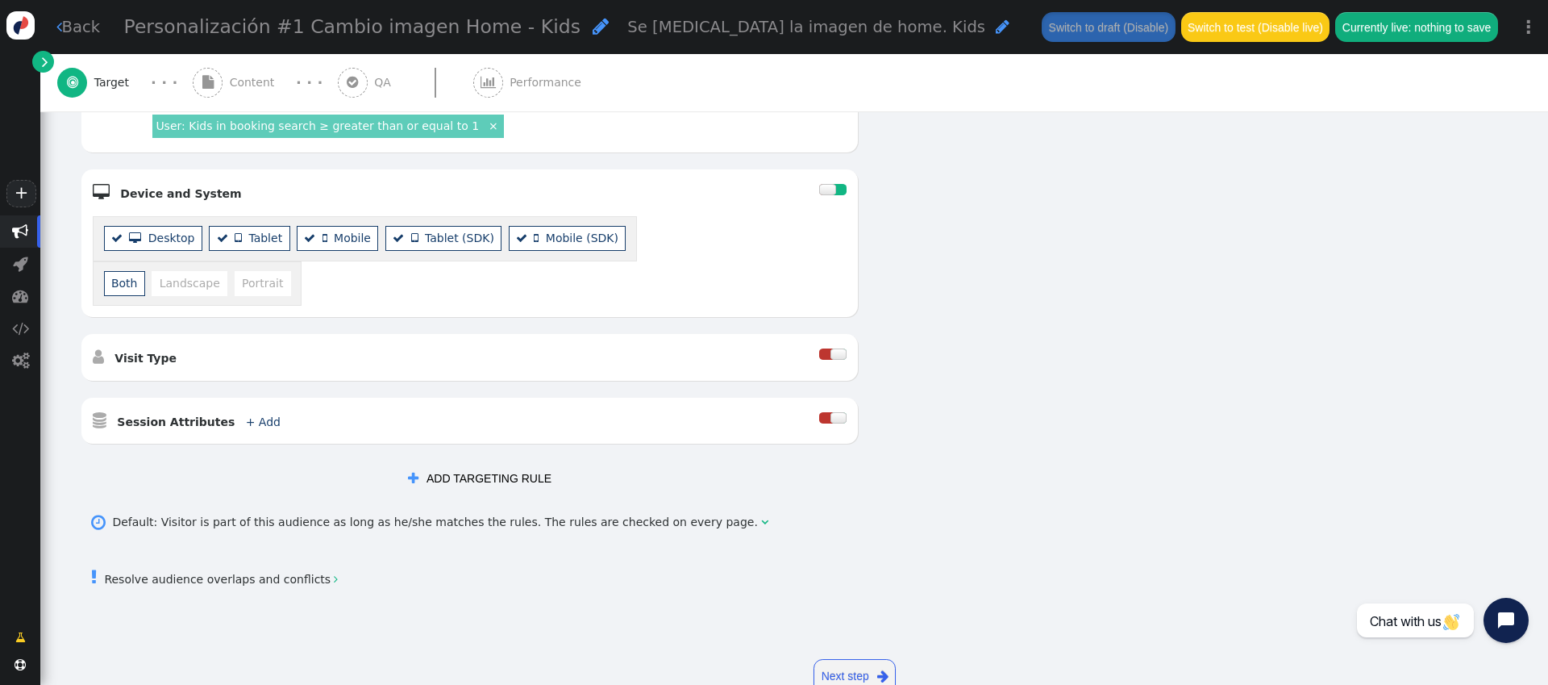
click at [45, 67] on span "" at bounding box center [45, 61] width 6 height 17
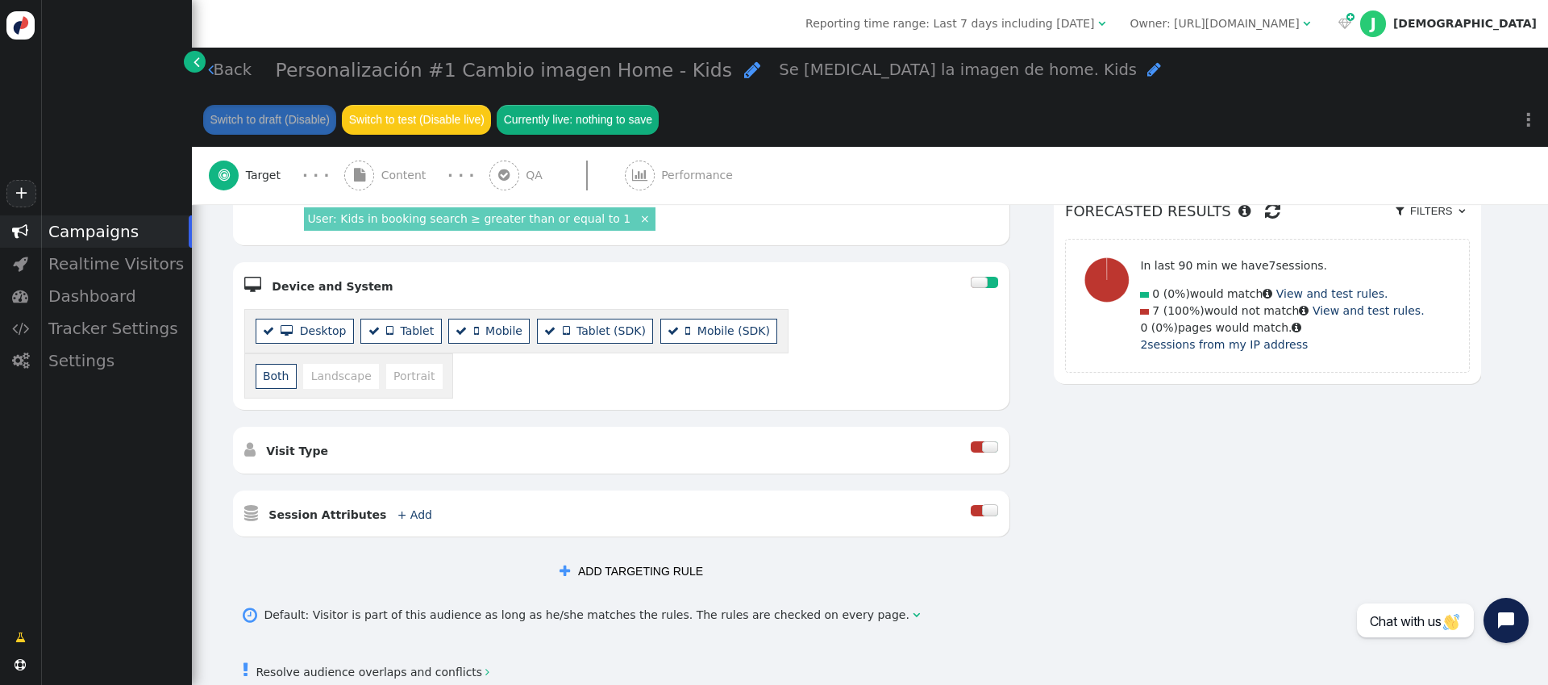
click at [110, 232] on div "Campaigns" at bounding box center [116, 231] width 152 height 32
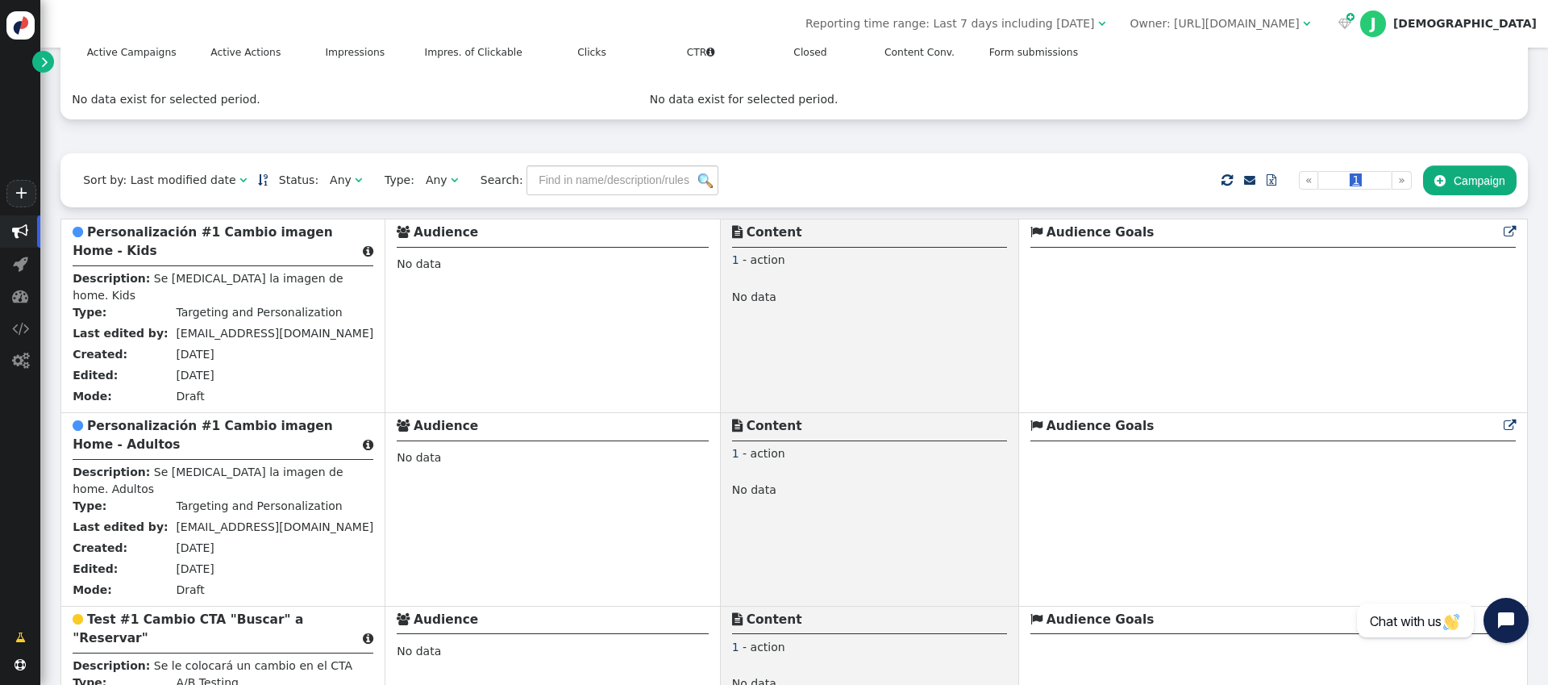
scroll to position [292, 0]
